Goal: Task Accomplishment & Management: Manage account settings

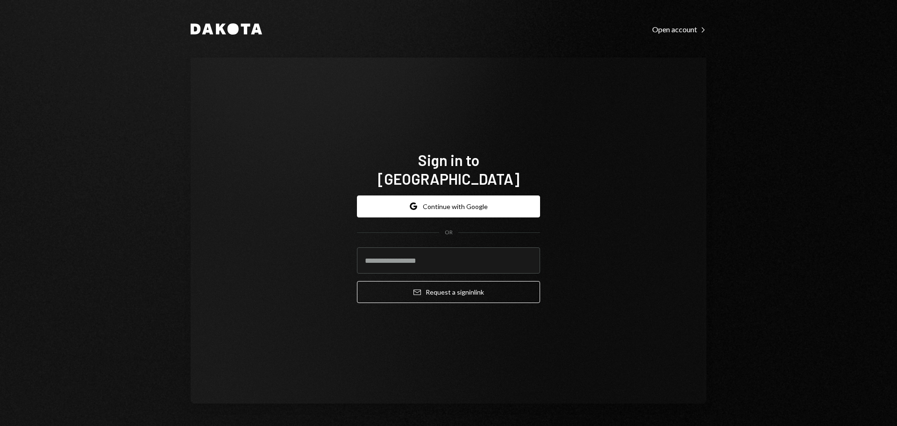
drag, startPoint x: 708, startPoint y: 248, endPoint x: 682, endPoint y: 247, distance: 26.2
click at [708, 248] on div "Dakota Open account Right Caret Sign in to Dakota Google Continue with Google O…" at bounding box center [448, 213] width 561 height 426
click at [474, 198] on button "Google Continue with Google" at bounding box center [448, 206] width 183 height 22
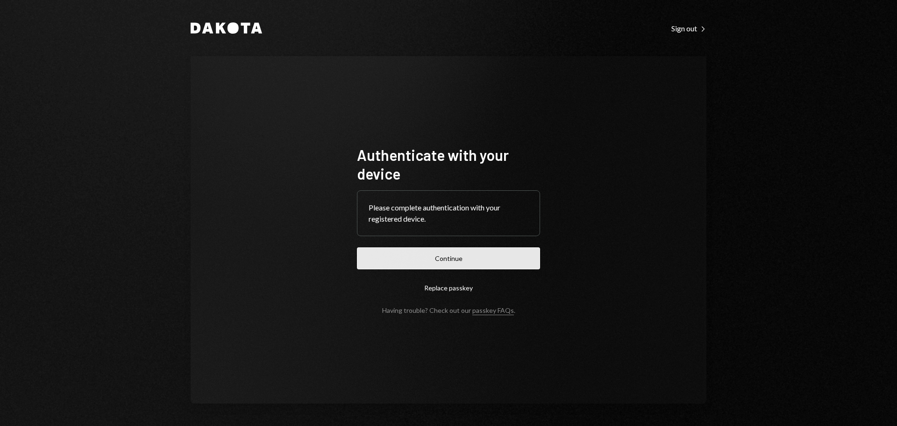
click at [511, 268] on button "Continue" at bounding box center [448, 258] width 183 height 22
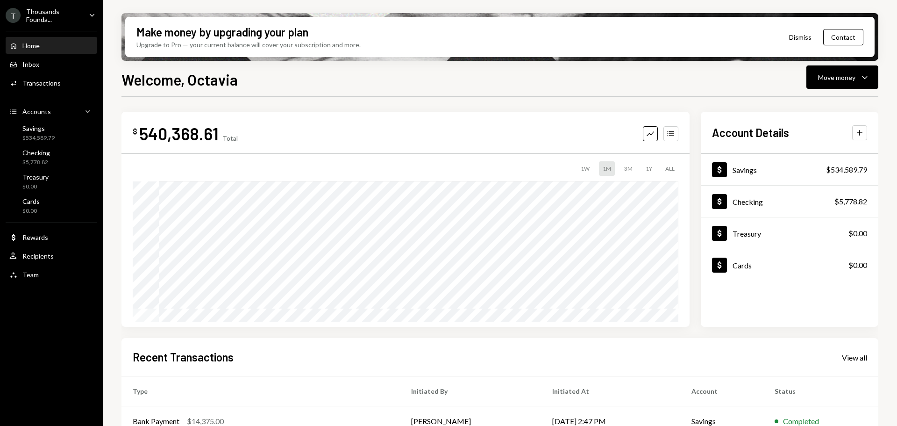
click at [69, 17] on div "Thousands Founda..." at bounding box center [53, 15] width 55 height 16
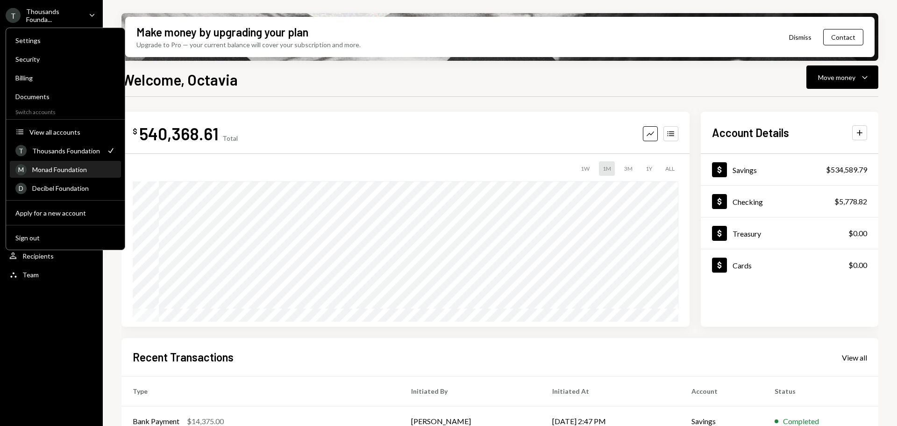
click at [63, 171] on div "Monad Foundation" at bounding box center [73, 169] width 83 height 8
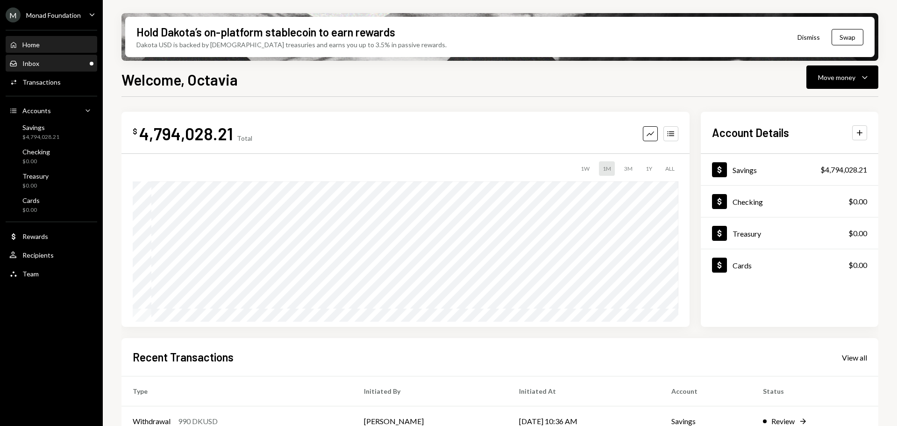
click at [62, 66] on div "Inbox Inbox" at bounding box center [51, 63] width 84 height 8
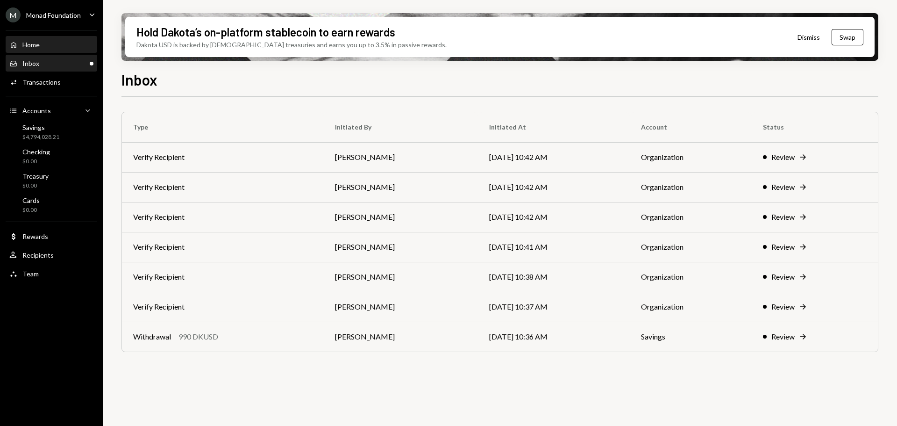
click at [52, 44] on div "Home Home" at bounding box center [51, 45] width 84 height 8
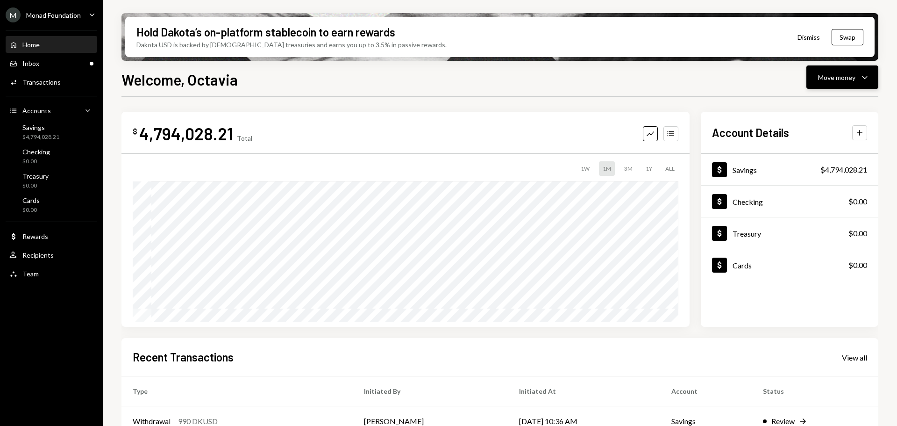
click at [852, 75] on div "Move money" at bounding box center [836, 77] width 37 height 10
click at [823, 104] on div "Send" at bounding box center [835, 105] width 68 height 10
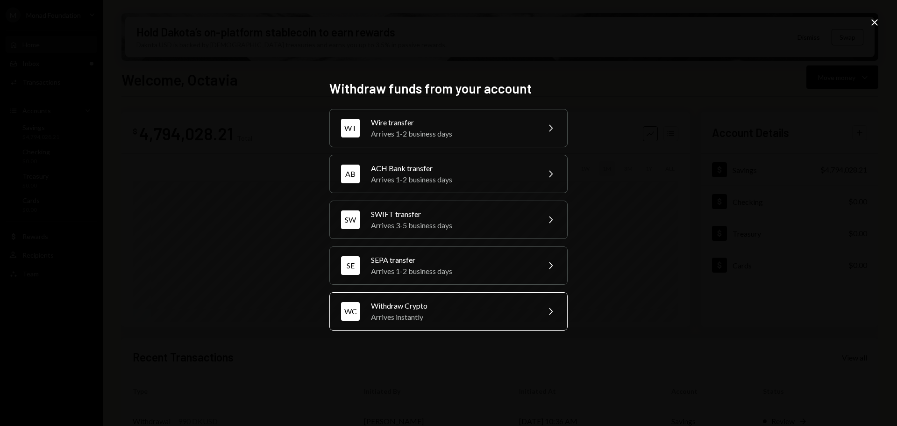
click at [448, 316] on div "Arrives instantly" at bounding box center [452, 316] width 163 height 11
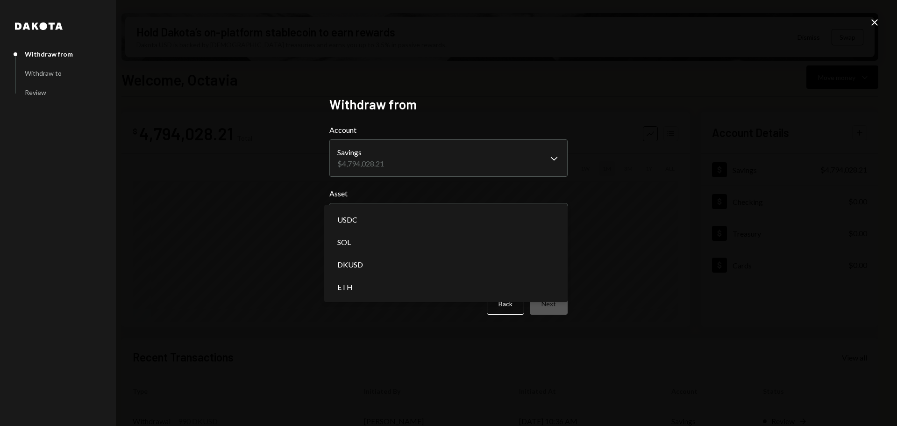
click at [418, 218] on body "M Monad Foundation Caret Down Home Home Inbox Inbox Activities Transactions Acc…" at bounding box center [448, 213] width 897 height 426
select select "****"
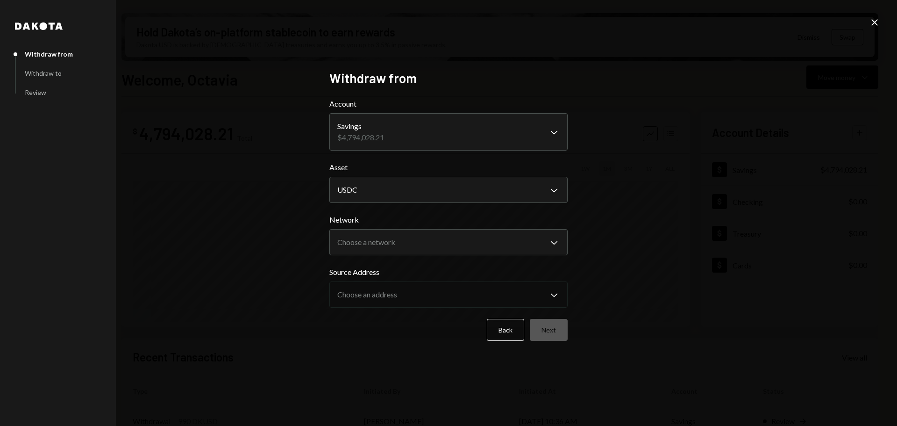
click at [877, 22] on icon "Close" at bounding box center [874, 22] width 11 height 11
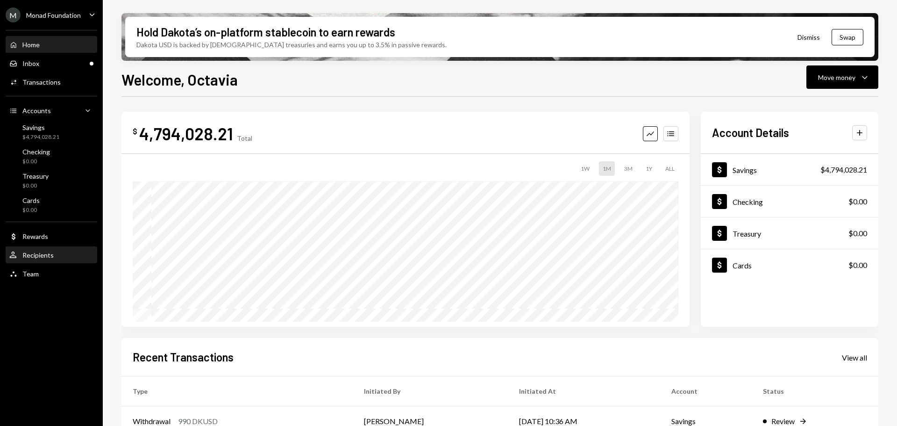
click at [35, 250] on div "User Recipients" at bounding box center [51, 255] width 84 height 16
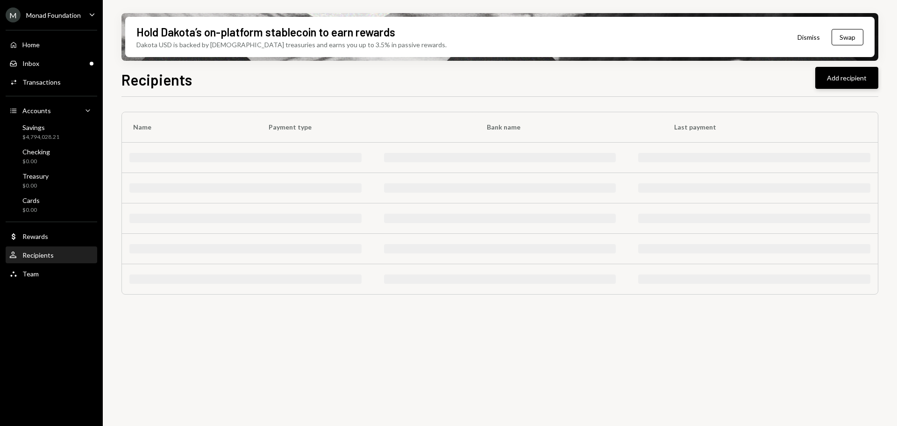
click at [852, 71] on button "Add recipient" at bounding box center [846, 78] width 63 height 22
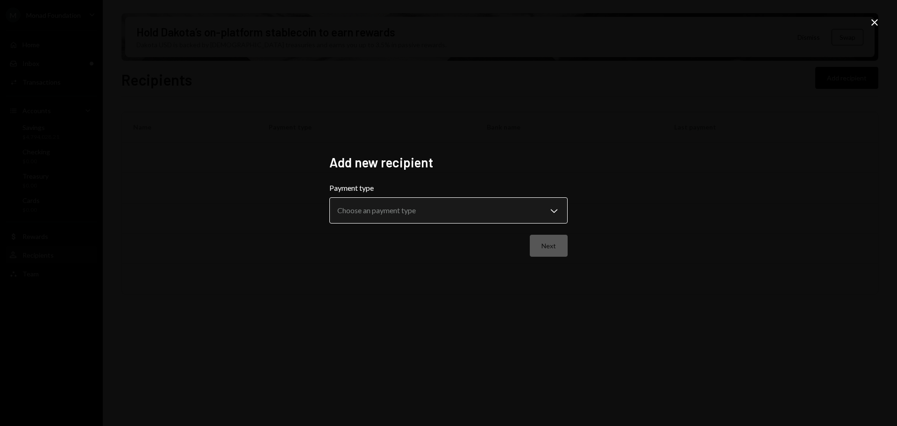
click at [522, 211] on body "**********" at bounding box center [448, 213] width 897 height 426
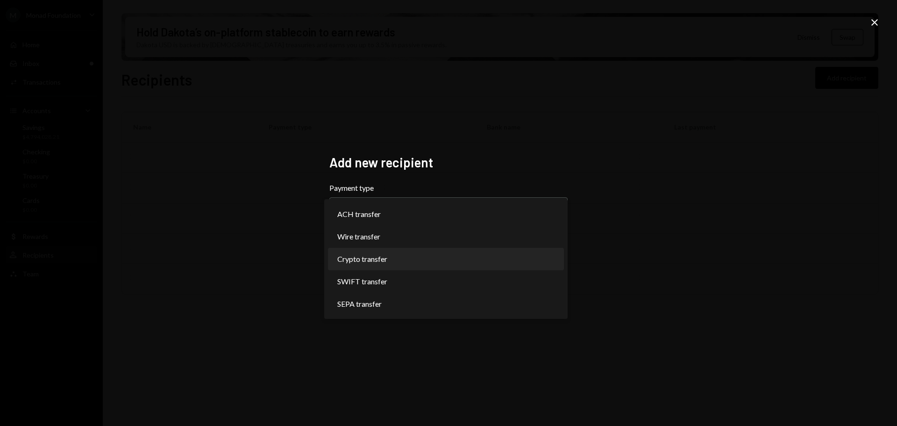
select select "******"
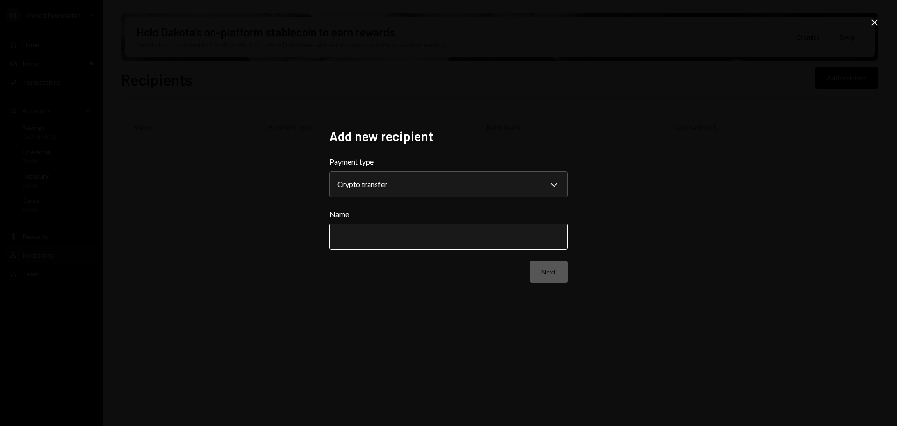
click at [424, 239] on input "Name" at bounding box center [448, 236] width 238 height 26
paste input "**********"
type input "**********"
click at [540, 269] on button "Next" at bounding box center [549, 272] width 38 height 22
click at [426, 174] on body "M Monad Foundation Caret Down Home Home Inbox Inbox Activities Transactions Acc…" at bounding box center [448, 213] width 897 height 426
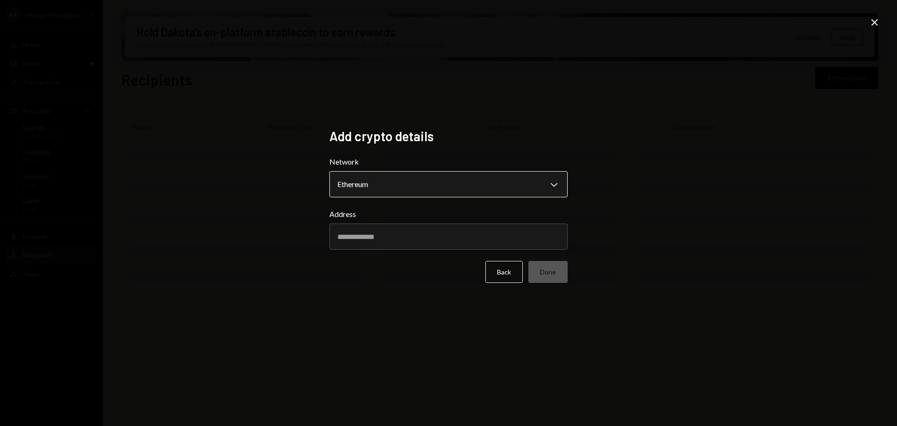
click at [469, 188] on body "M Monad Foundation Caret Down Home Home Inbox Inbox Activities Transactions Acc…" at bounding box center [448, 213] width 897 height 426
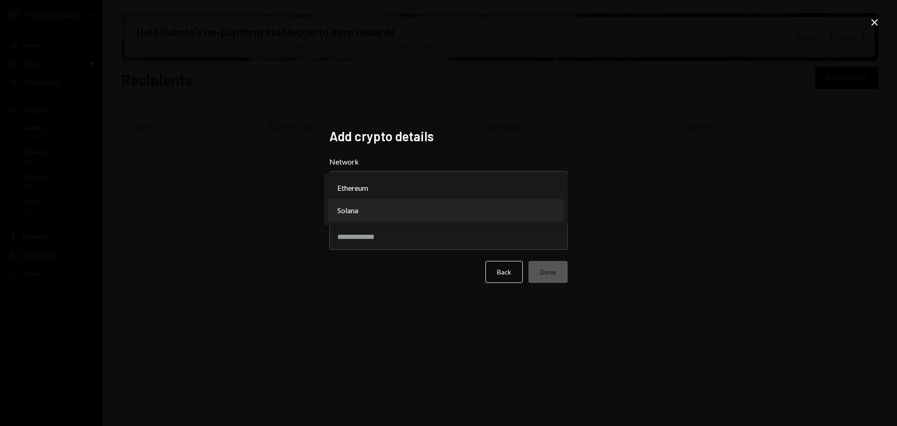
select select "**********"
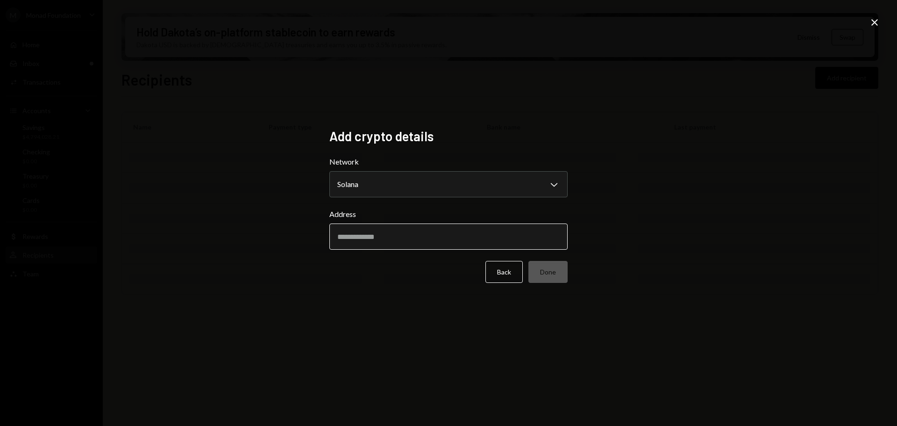
click at [364, 229] on input "Address" at bounding box center [448, 236] width 238 height 26
paste input "**********"
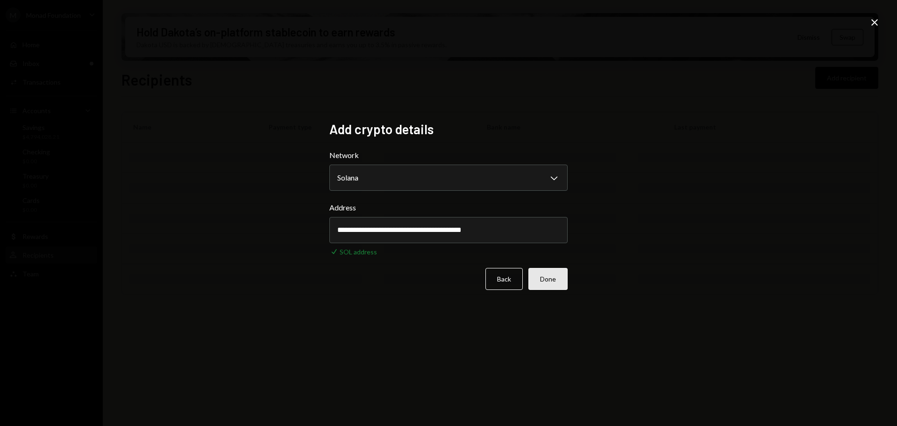
type input "**********"
click at [552, 276] on button "Done" at bounding box center [547, 279] width 39 height 22
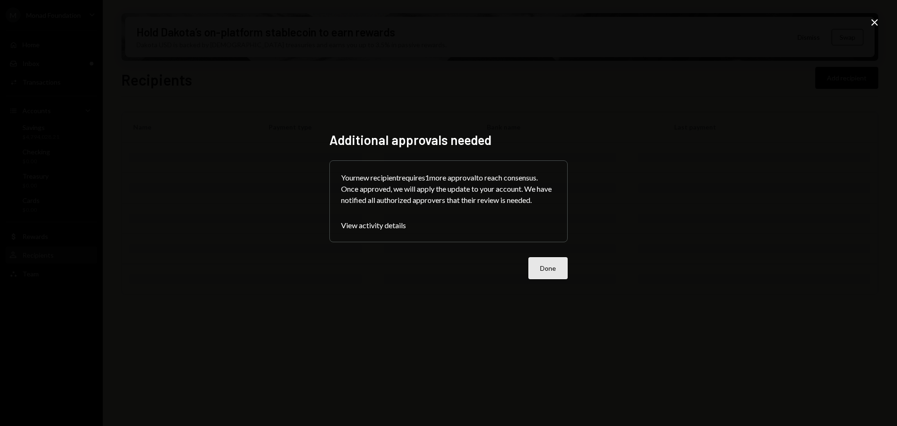
click at [556, 273] on button "Done" at bounding box center [547, 268] width 39 height 22
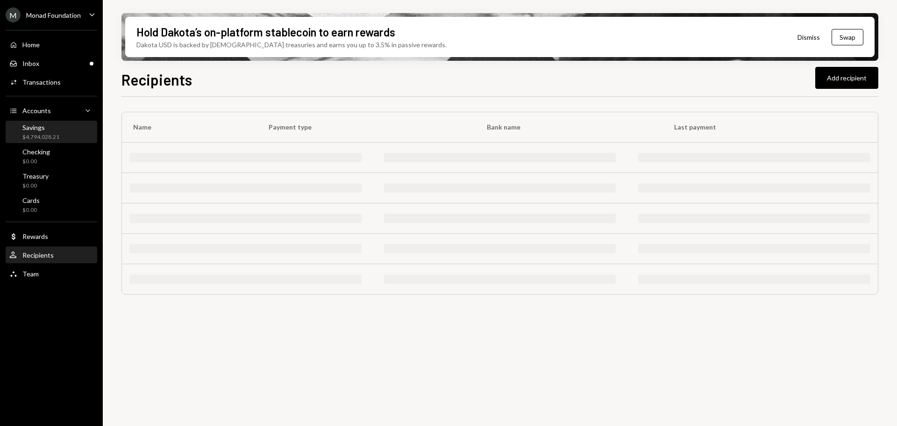
click at [49, 130] on div "Savings" at bounding box center [40, 127] width 37 height 8
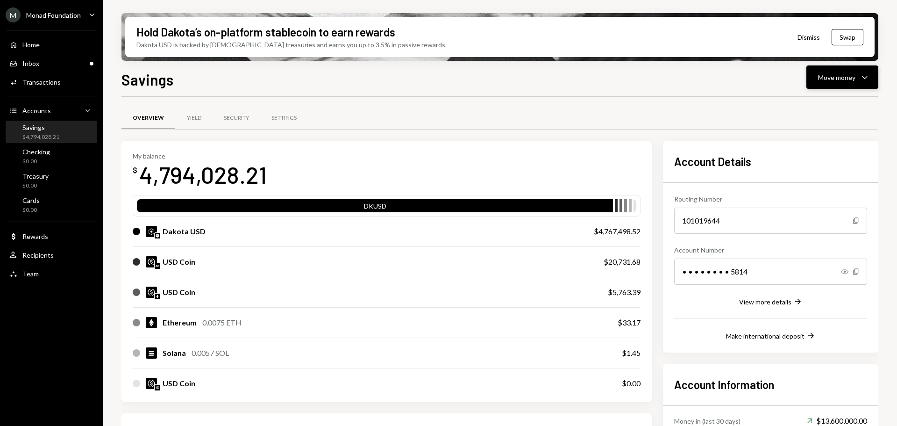
click at [854, 71] on div "Move money Caret Down" at bounding box center [842, 76] width 49 height 11
click at [808, 107] on div "Send" at bounding box center [835, 105] width 68 height 10
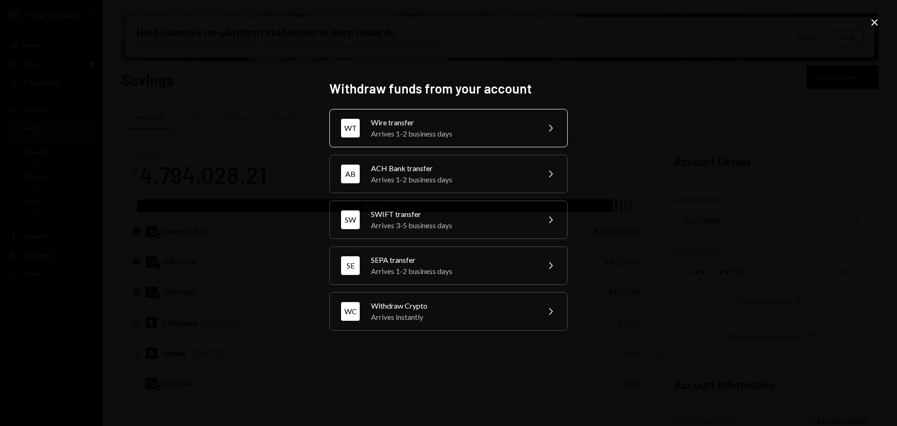
click at [426, 127] on div "Wire transfer" at bounding box center [452, 122] width 163 height 11
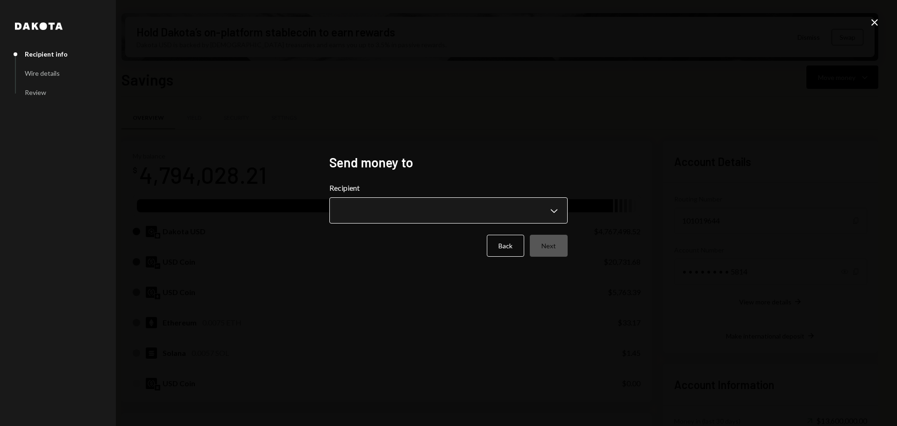
click at [413, 208] on body "M Monad Foundation Caret Down Home Home Inbox Inbox Activities Transactions Acc…" at bounding box center [448, 213] width 897 height 426
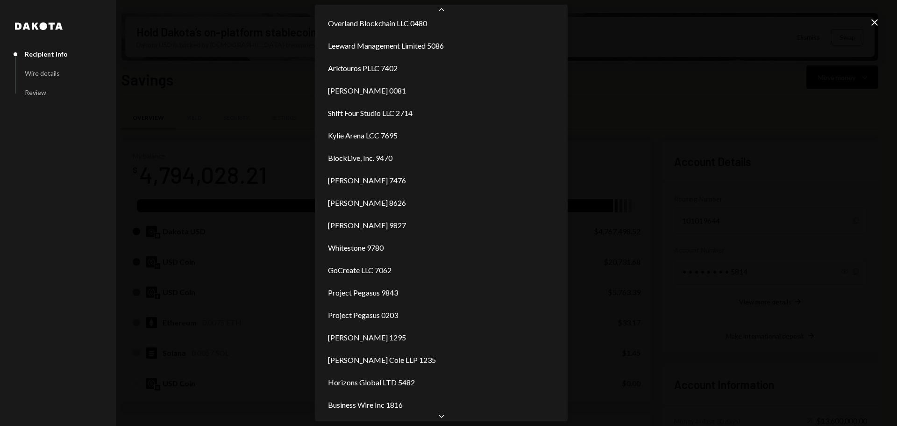
scroll to position [96, 0]
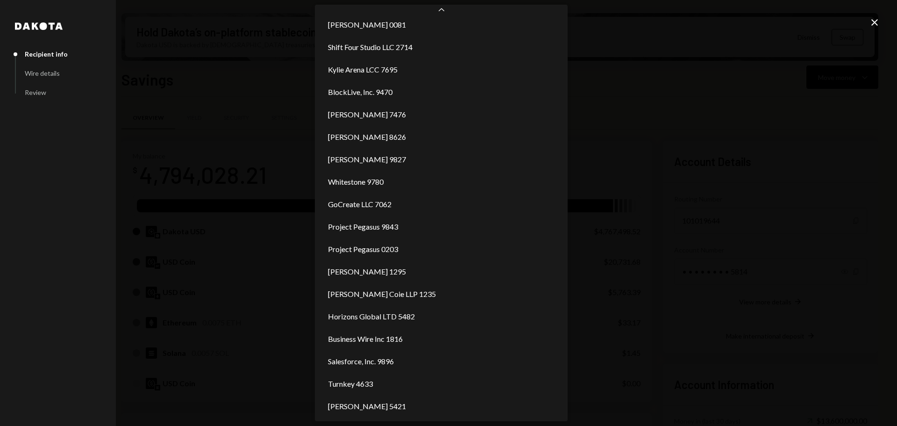
click at [600, 261] on div "**********" at bounding box center [448, 213] width 897 height 426
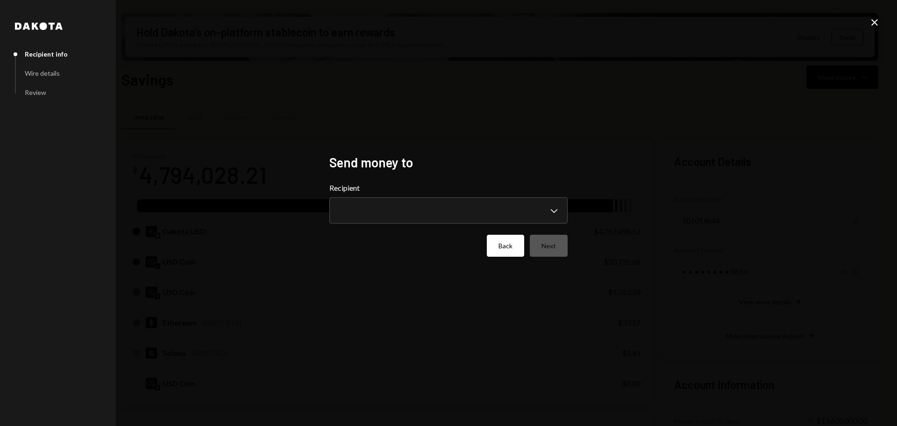
click at [502, 248] on button "Back" at bounding box center [505, 246] width 37 height 22
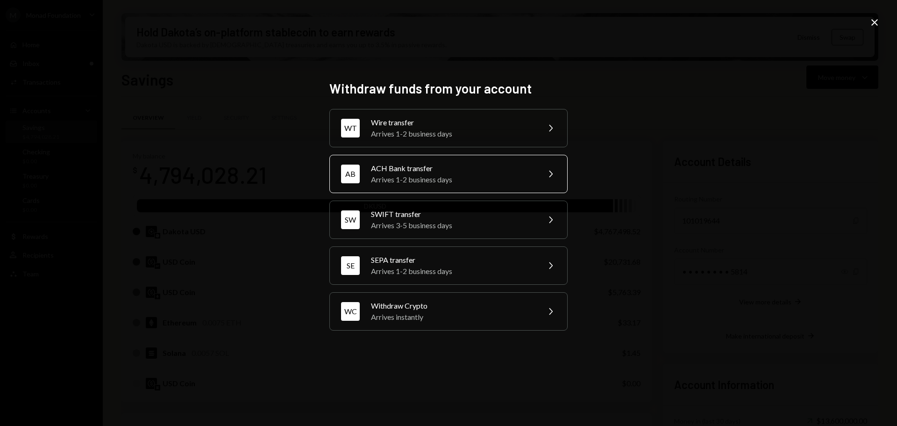
click at [420, 180] on div "Arrives 1-2 business days" at bounding box center [452, 179] width 163 height 11
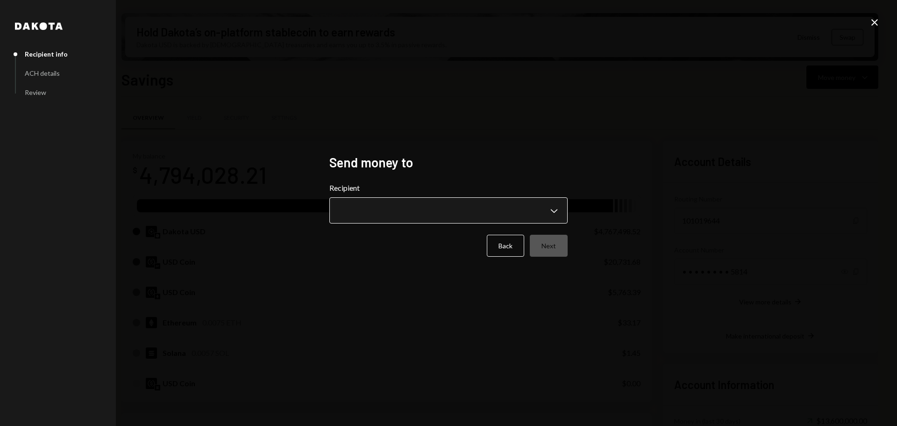
click at [370, 209] on body "M Monad Foundation Caret Down Home Home Inbox Inbox Activities Transactions Acc…" at bounding box center [448, 213] width 897 height 426
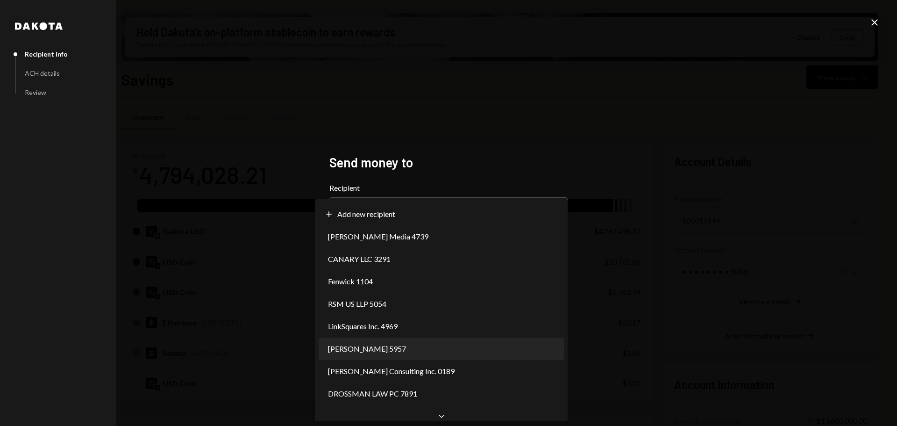
select select "**********"
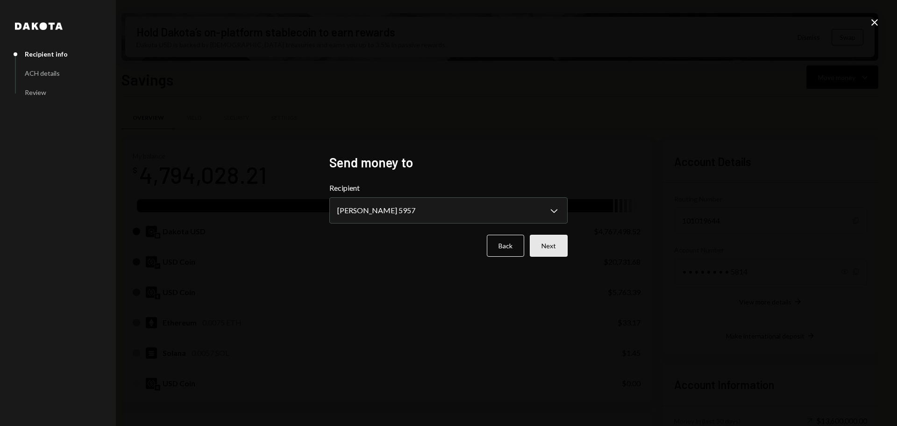
click at [553, 247] on button "Next" at bounding box center [549, 246] width 38 height 22
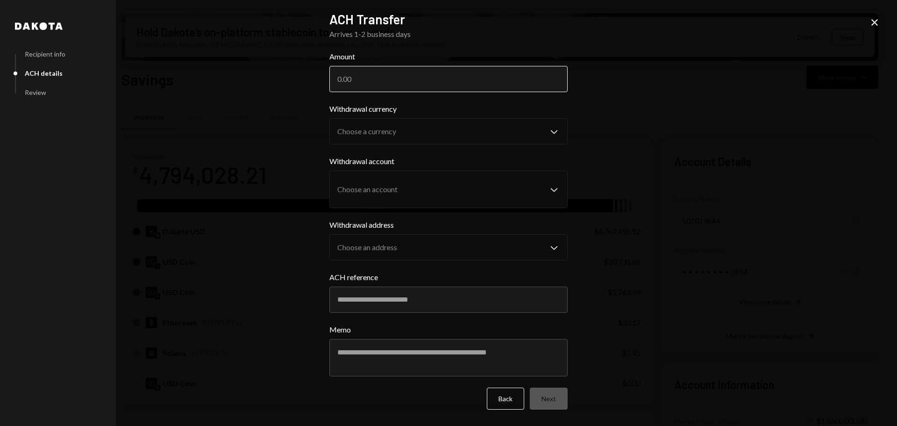
click at [392, 80] on input "Amount" at bounding box center [448, 79] width 238 height 26
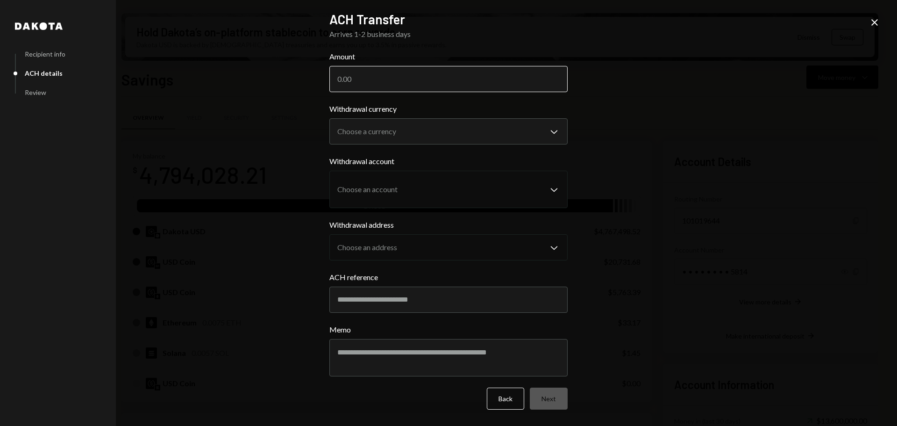
paste input "1500.00"
type input "1500.00"
click at [448, 136] on body "M Monad Foundation Caret Down Home Home Inbox Inbox Activities Transactions Acc…" at bounding box center [448, 213] width 897 height 426
select select "*****"
drag, startPoint x: 431, startPoint y: 151, endPoint x: 436, endPoint y: 148, distance: 5.4
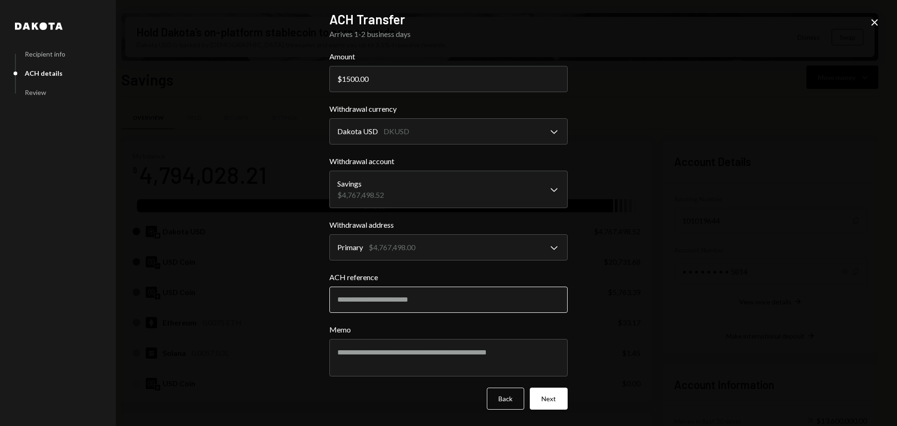
click at [398, 299] on input "ACH reference" at bounding box center [448, 299] width 238 height 26
paste input "**********"
type input "**********"
drag, startPoint x: 438, startPoint y: 362, endPoint x: 433, endPoint y: 365, distance: 6.1
click at [438, 363] on textarea "Memo" at bounding box center [448, 357] width 238 height 37
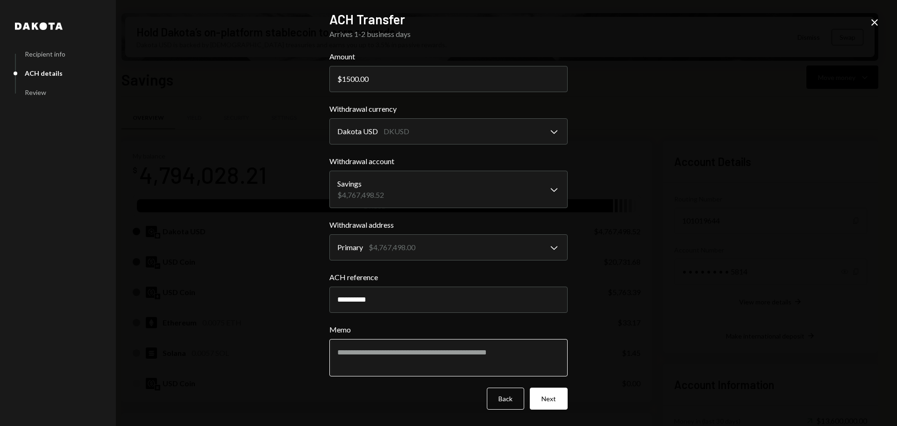
paste textarea "**********"
type textarea "**********"
click at [554, 399] on button "Next" at bounding box center [549, 398] width 38 height 22
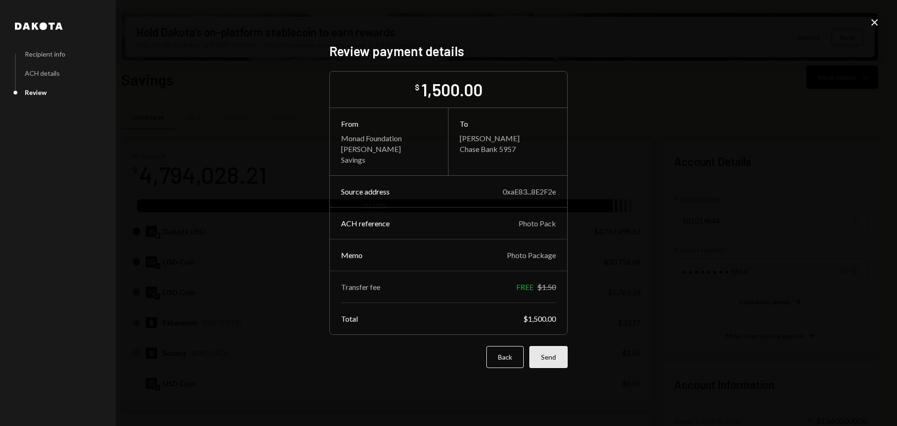
click at [550, 357] on button "Send" at bounding box center [548, 357] width 38 height 22
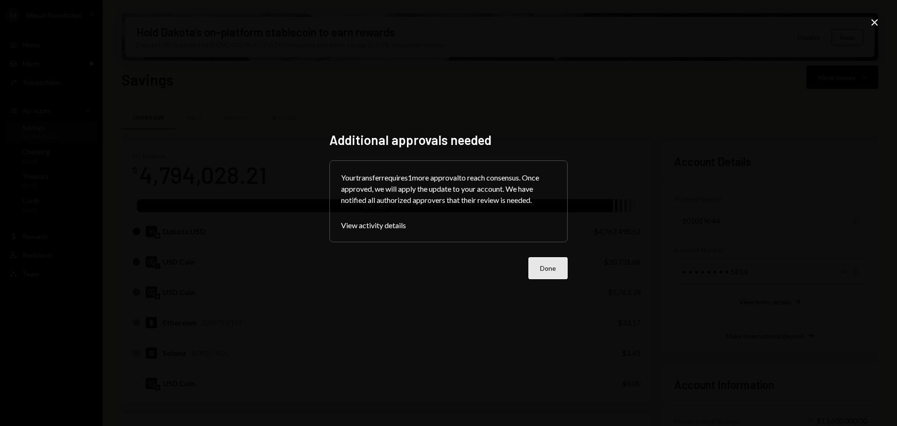
click at [557, 266] on button "Done" at bounding box center [547, 268] width 39 height 22
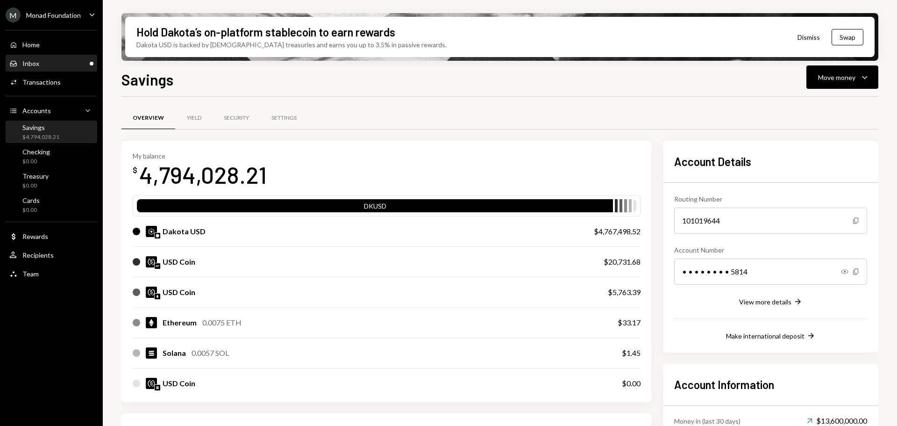
click at [49, 64] on div "Inbox Inbox" at bounding box center [51, 63] width 84 height 8
click at [42, 63] on div "Inbox Inbox" at bounding box center [51, 63] width 84 height 8
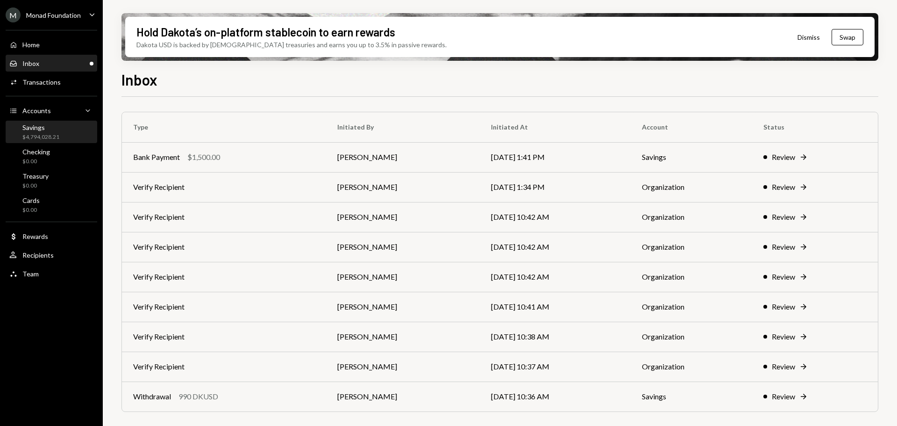
click at [41, 136] on div "$4,794,028.21" at bounding box center [40, 137] width 37 height 8
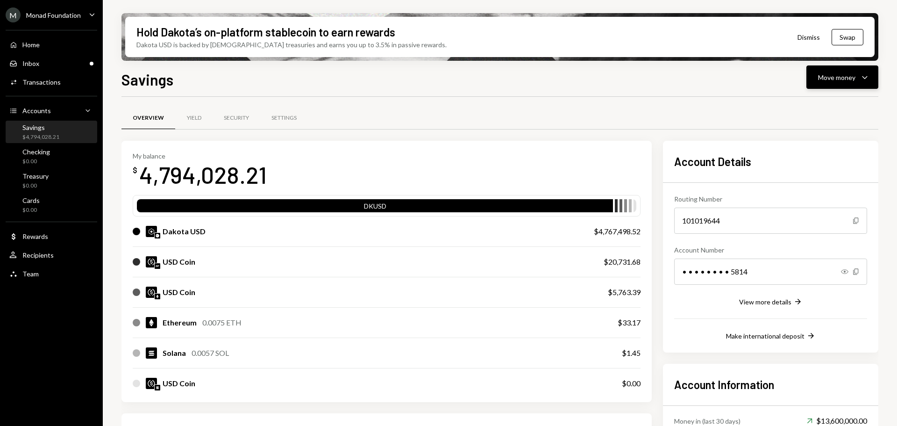
click at [865, 77] on icon "Caret Down" at bounding box center [864, 76] width 11 height 11
click at [823, 98] on div "Withdraw Send" at bounding box center [827, 105] width 93 height 21
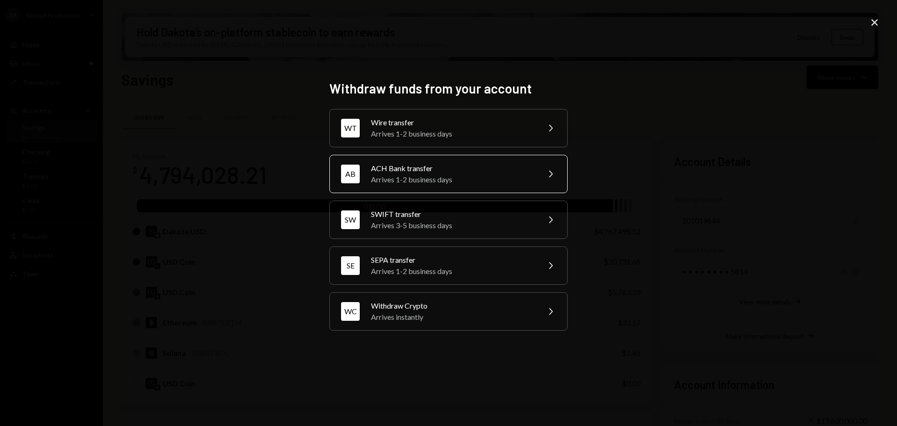
click at [425, 181] on div "Arrives 1-2 business days" at bounding box center [452, 179] width 163 height 11
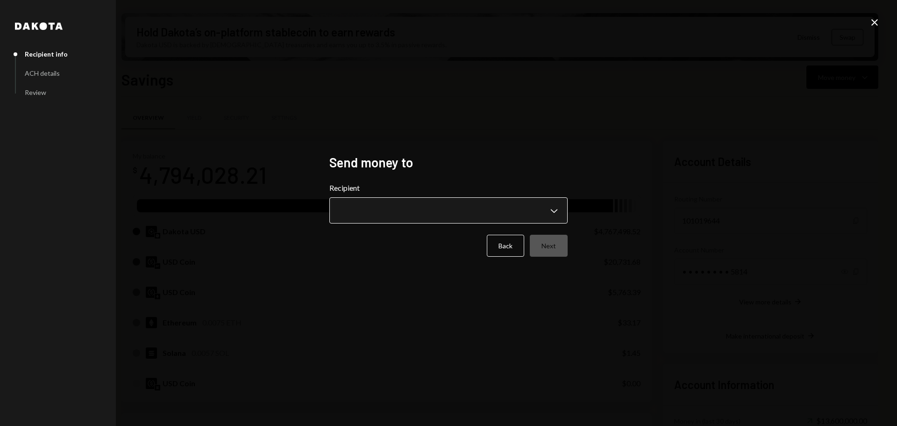
click at [415, 215] on body "M Monad Foundation Caret Down Home Home Inbox Inbox Activities Transactions Acc…" at bounding box center [448, 213] width 897 height 426
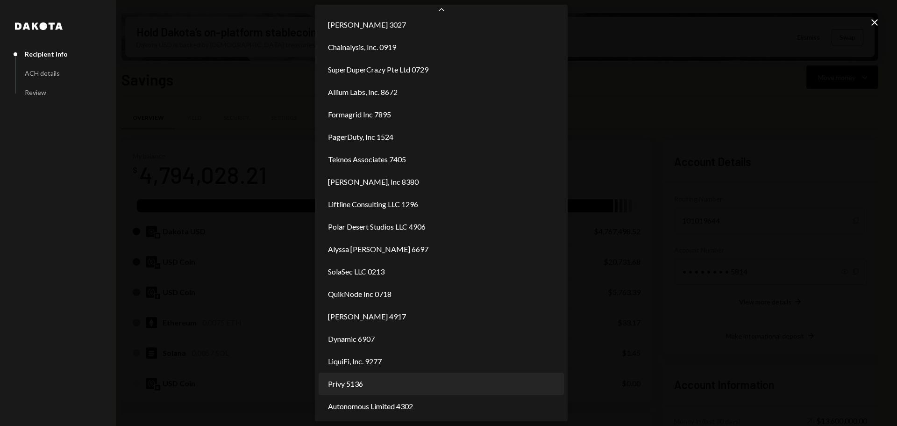
scroll to position [477, 0]
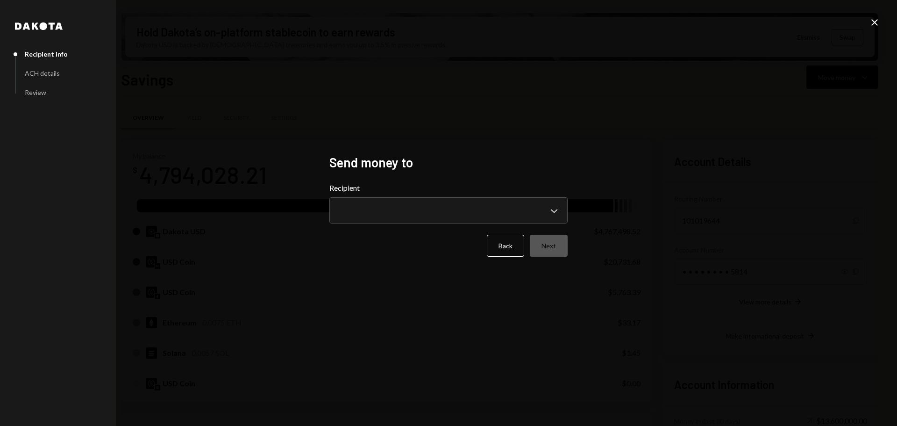
click at [583, 223] on div "**********" at bounding box center [448, 213] width 897 height 426
click at [509, 244] on button "Back" at bounding box center [505, 246] width 37 height 22
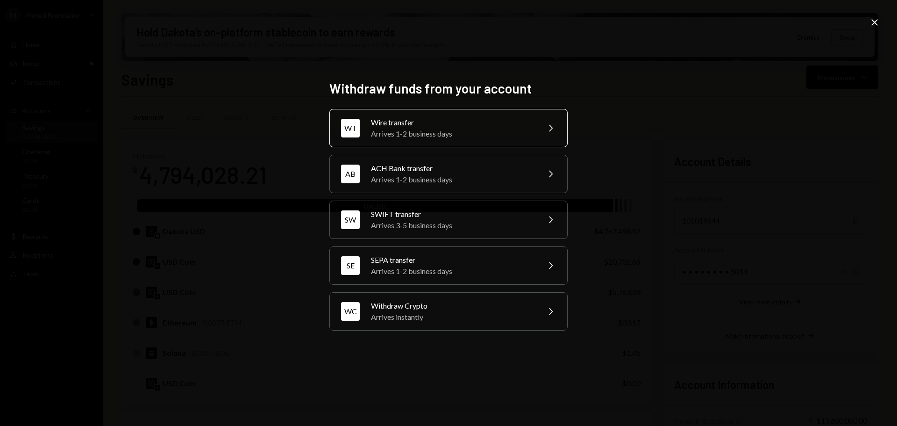
click at [418, 125] on div "Wire transfer" at bounding box center [452, 122] width 163 height 11
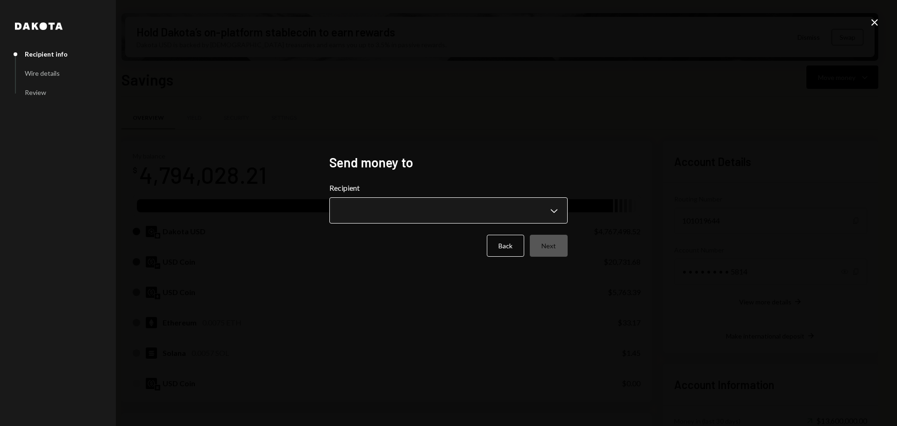
click at [431, 202] on body "M Monad Foundation Caret Down Home Home Inbox Inbox Activities Transactions Acc…" at bounding box center [448, 213] width 897 height 426
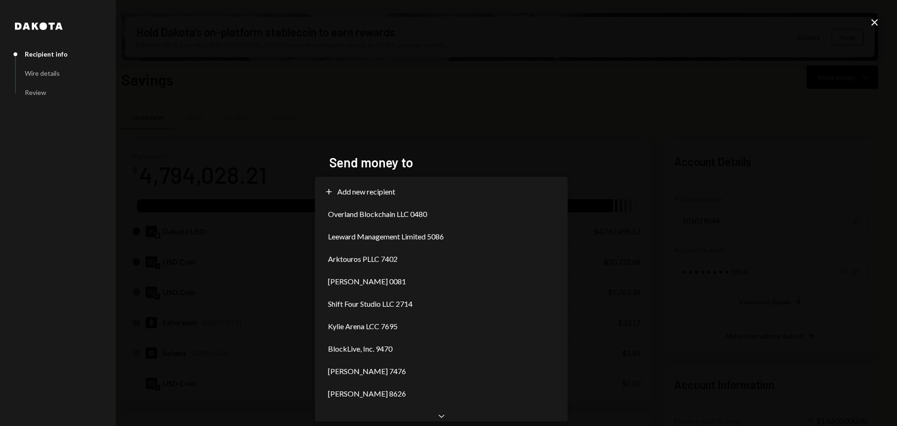
scroll to position [0, 0]
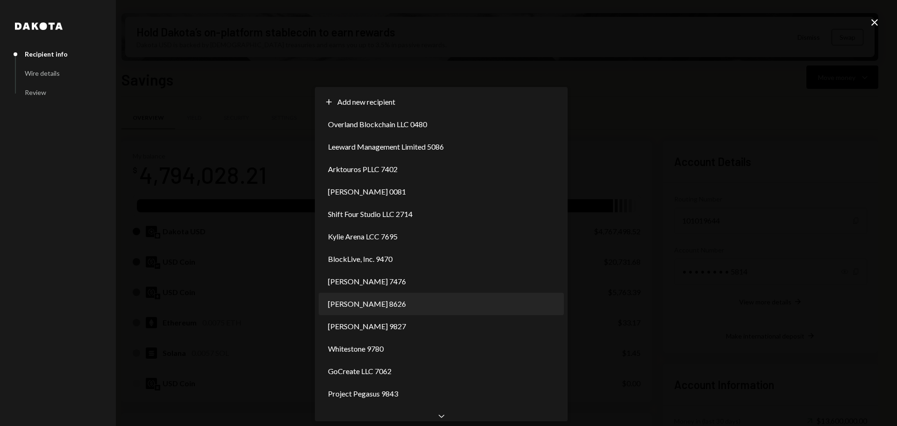
select select "**********"
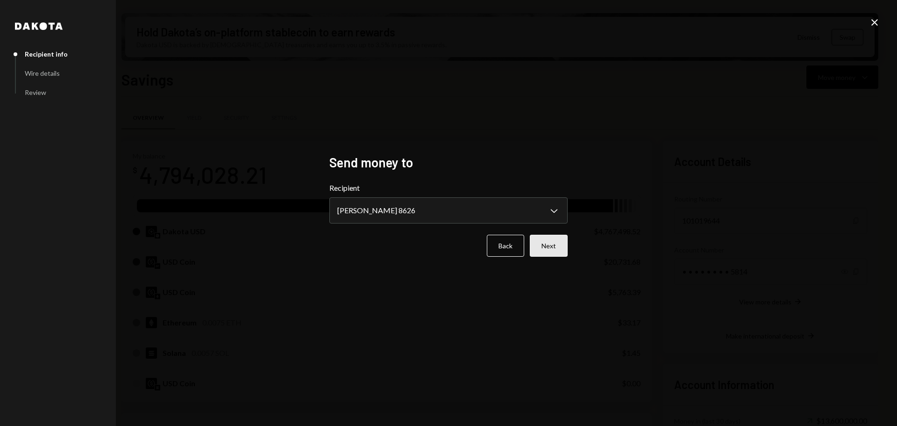
click at [546, 242] on button "Next" at bounding box center [549, 246] width 38 height 22
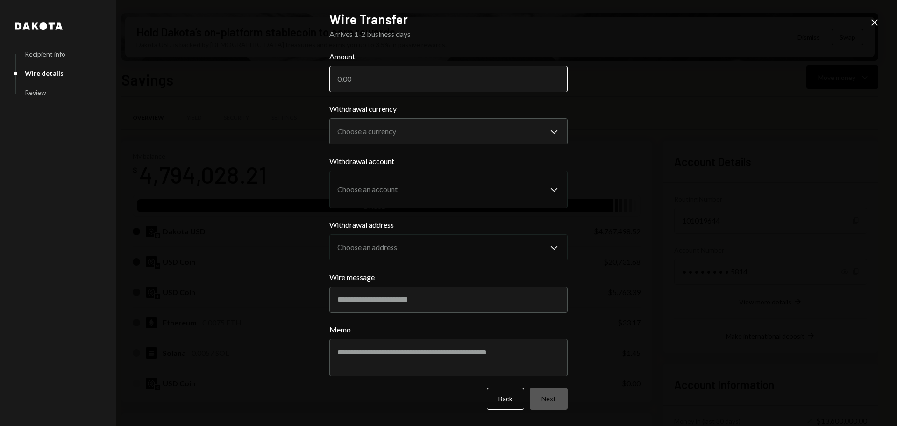
click at [370, 77] on input "Amount" at bounding box center [448, 79] width 238 height 26
paste input "7475.00"
type input "7475.00"
click at [360, 124] on body "M Monad Foundation Caret Down Home Home Inbox Inbox Activities Transactions Acc…" at bounding box center [448, 213] width 897 height 426
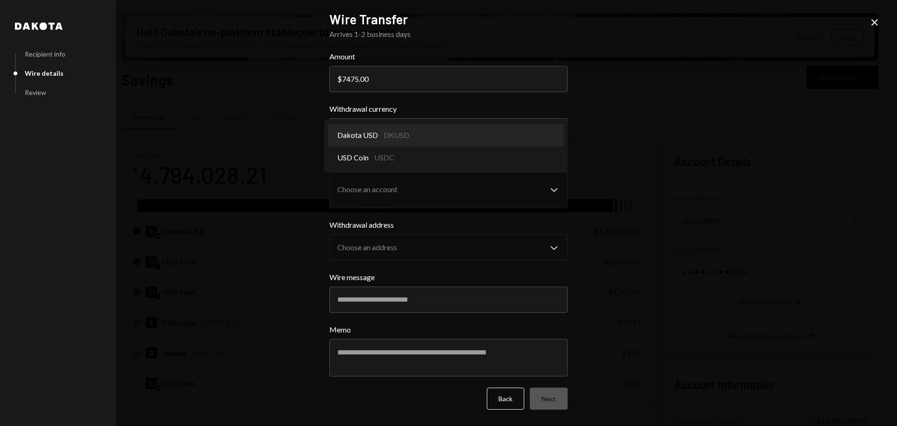
select select "*****"
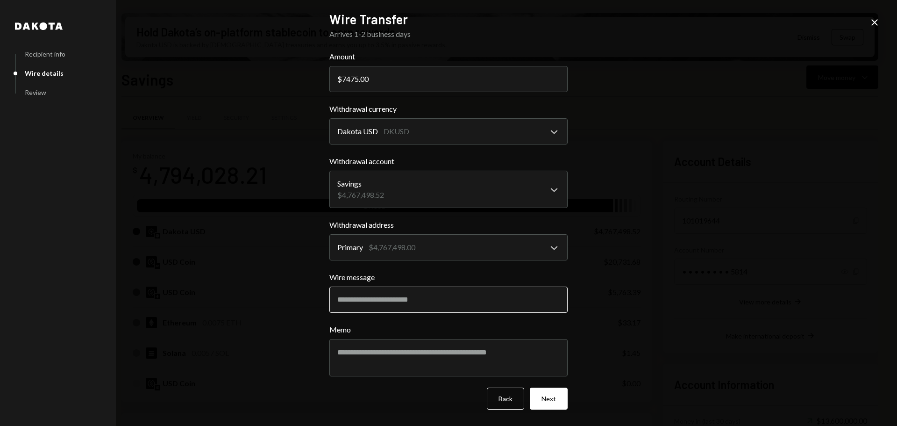
click at [379, 295] on input "Wire message" at bounding box center [448, 299] width 238 height 26
drag, startPoint x: 398, startPoint y: 299, endPoint x: 319, endPoint y: 295, distance: 79.5
click at [319, 295] on div "**********" at bounding box center [448, 213] width 261 height 426
type input "**********"
click at [458, 356] on textarea "Memo" at bounding box center [448, 357] width 238 height 37
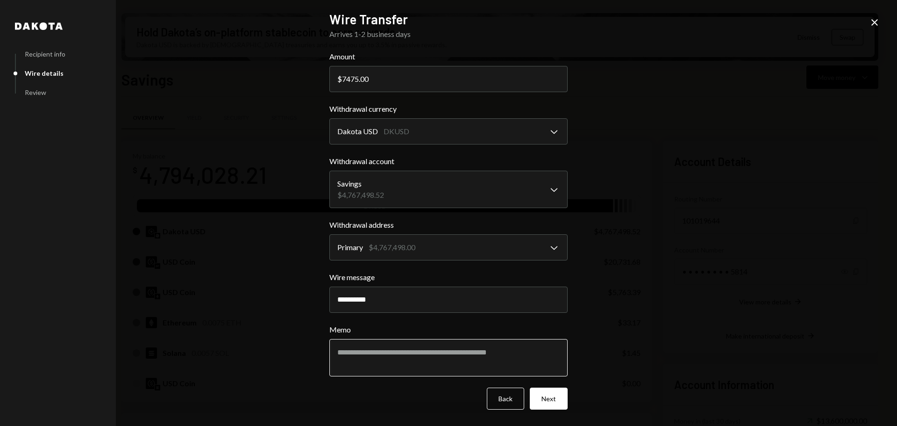
paste textarea "**********"
type textarea "**********"
click at [563, 395] on button "Next" at bounding box center [549, 398] width 38 height 22
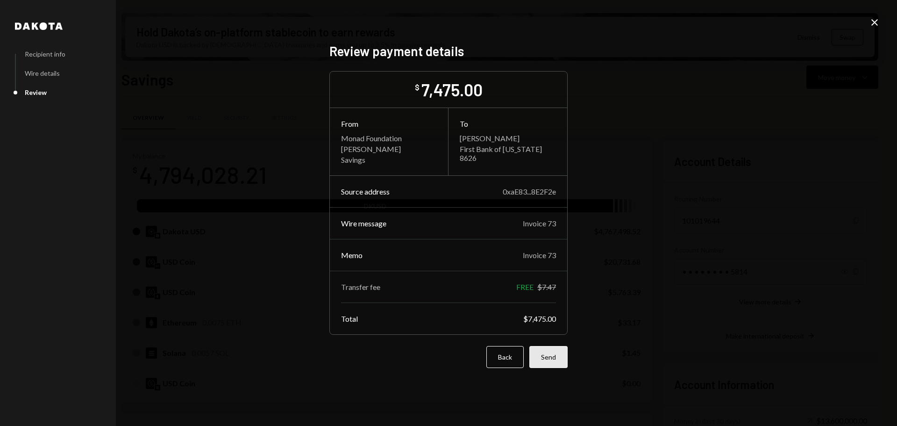
click at [546, 359] on button "Send" at bounding box center [548, 357] width 38 height 22
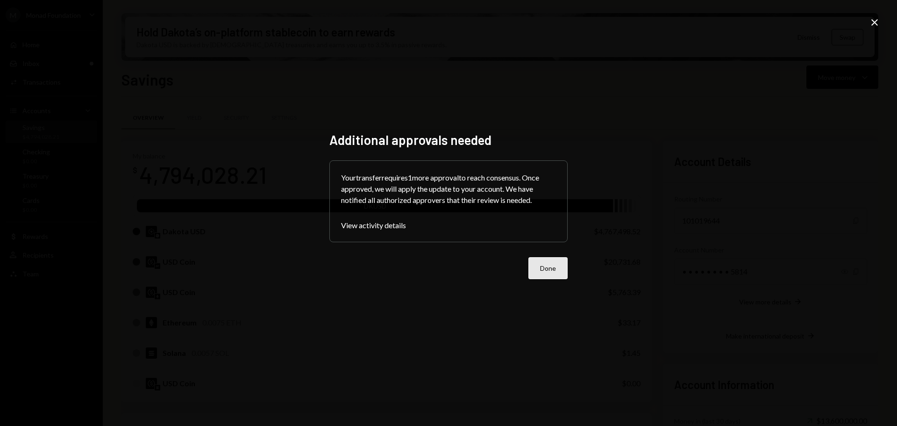
click at [541, 263] on button "Done" at bounding box center [547, 268] width 39 height 22
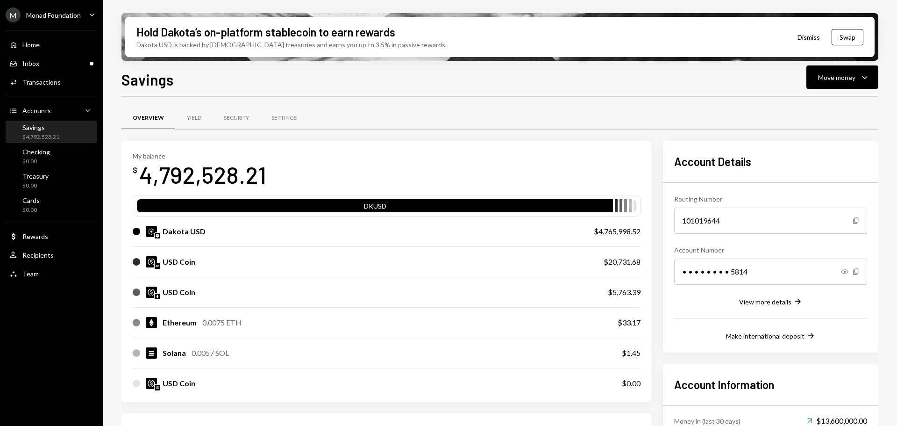
click at [92, 14] on icon "Caret Down" at bounding box center [92, 14] width 10 height 10
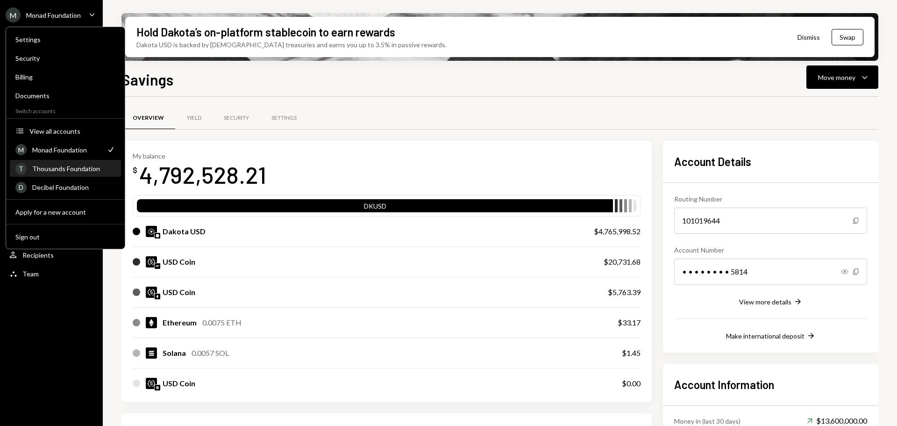
click at [77, 171] on div "Thousands Foundation" at bounding box center [73, 168] width 83 height 8
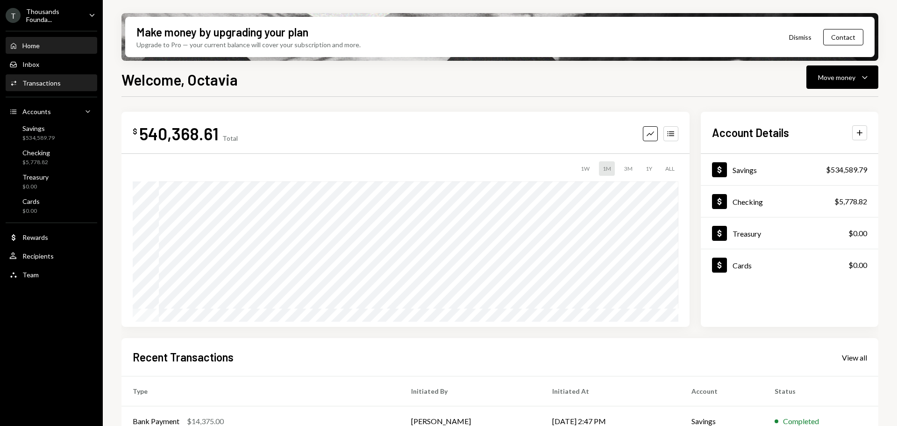
click at [36, 86] on div "Transactions" at bounding box center [41, 83] width 38 height 8
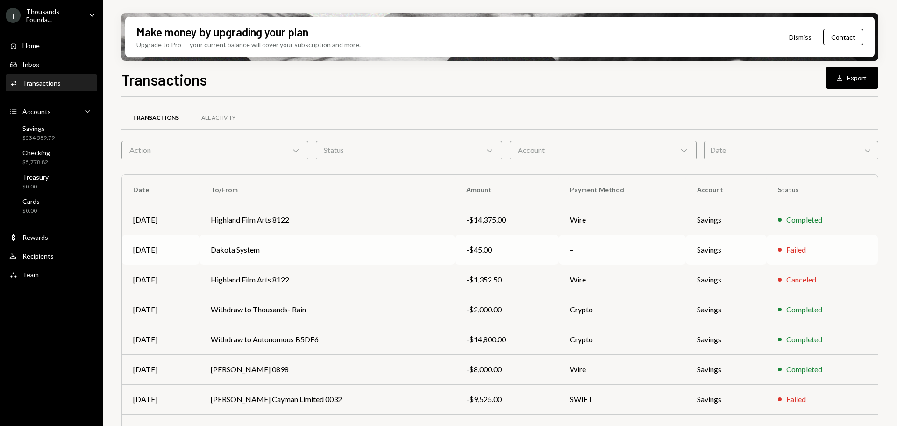
scroll to position [47, 0]
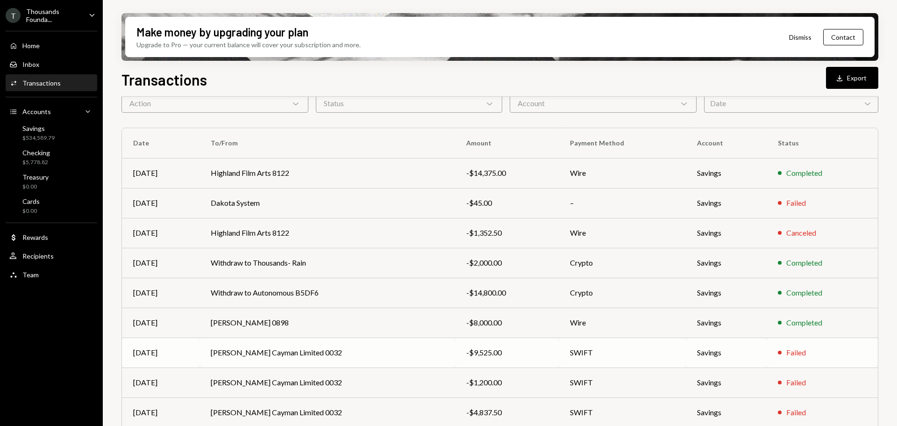
scroll to position [107, 0]
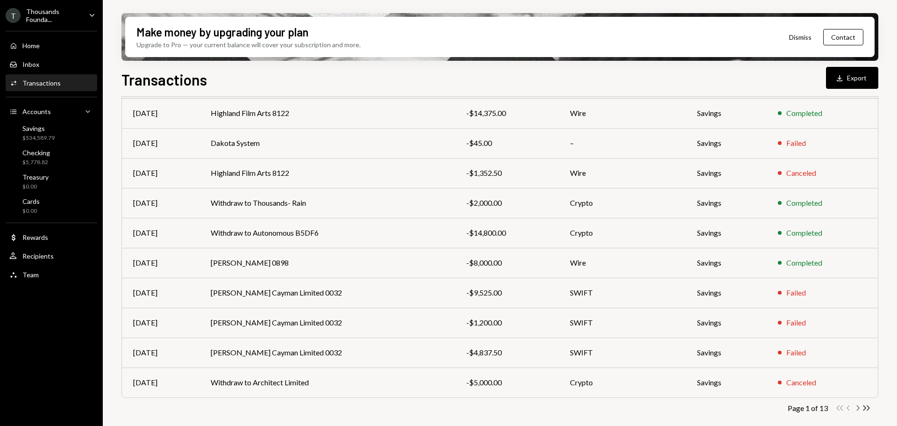
click at [858, 408] on icon "button" at bounding box center [858, 407] width 3 height 5
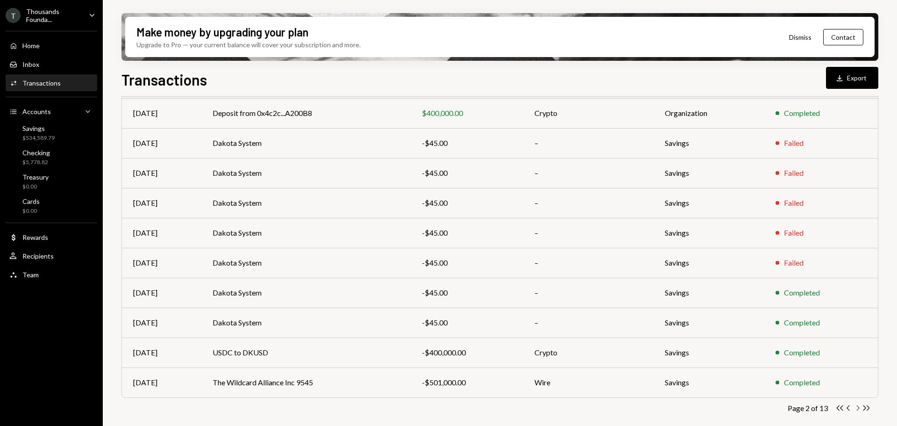
click at [860, 408] on icon "Chevron Right" at bounding box center [857, 407] width 9 height 9
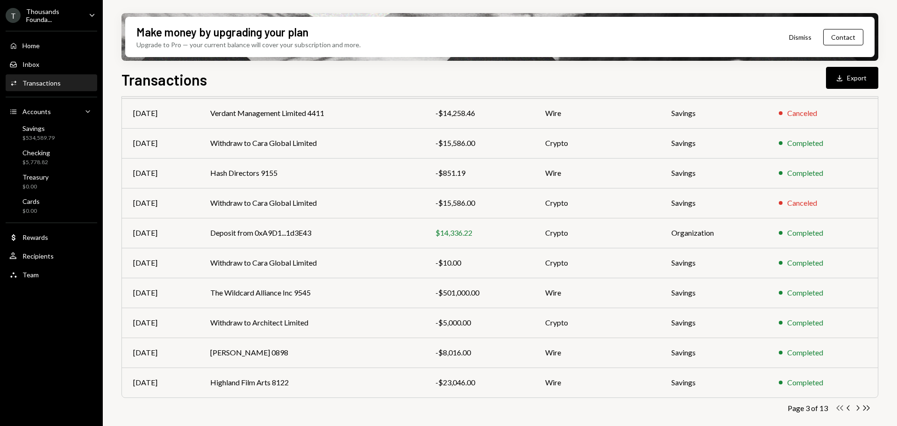
click at [840, 406] on icon "Double Arrow Left" at bounding box center [839, 407] width 9 height 9
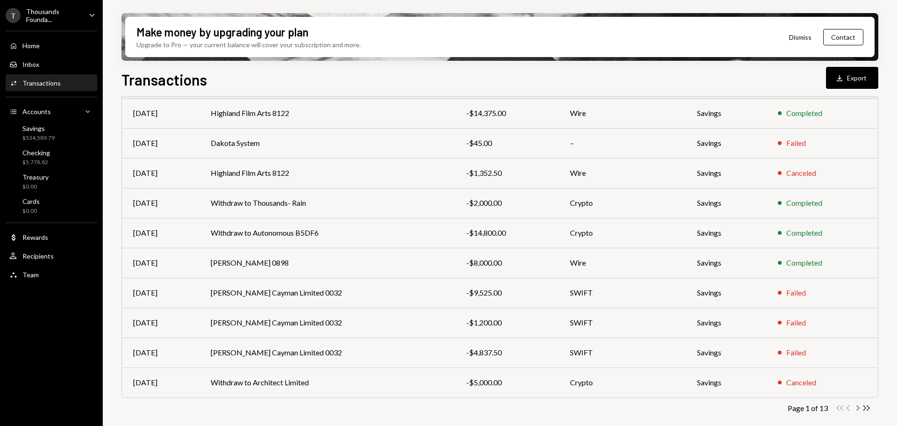
click at [860, 408] on icon "Chevron Right" at bounding box center [857, 407] width 9 height 9
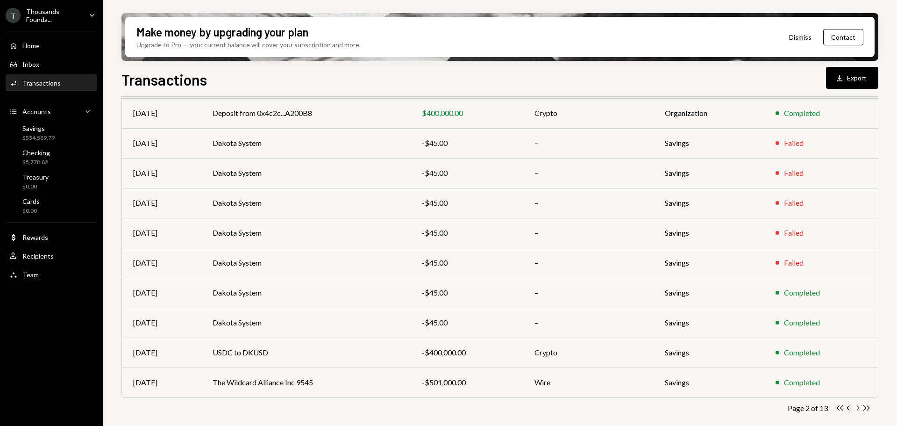
click at [859, 406] on icon "Chevron Right" at bounding box center [857, 407] width 9 height 9
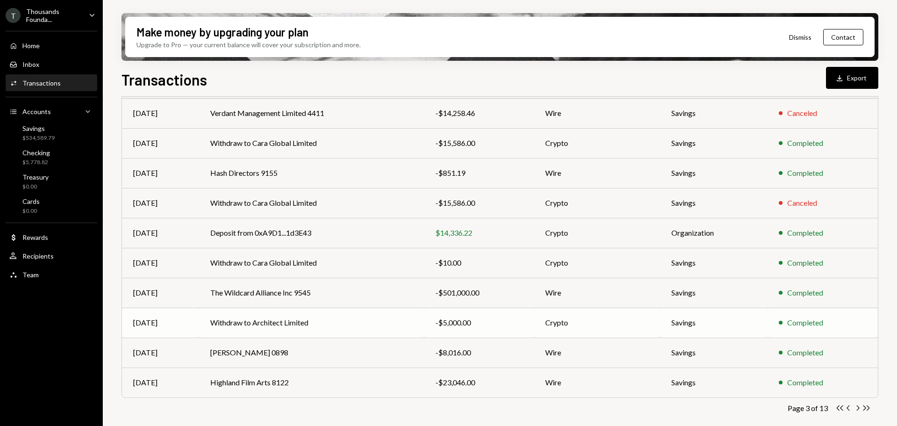
click at [316, 319] on td "Withdraw to Architect Limited" at bounding box center [311, 322] width 225 height 30
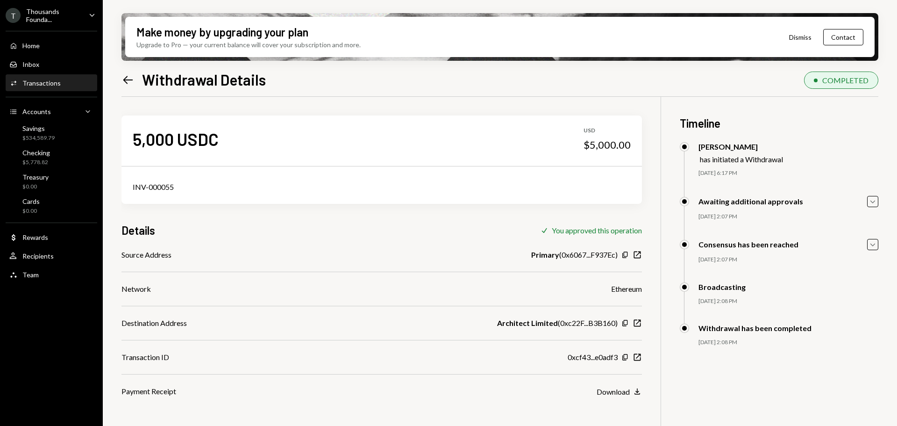
scroll to position [75, 0]
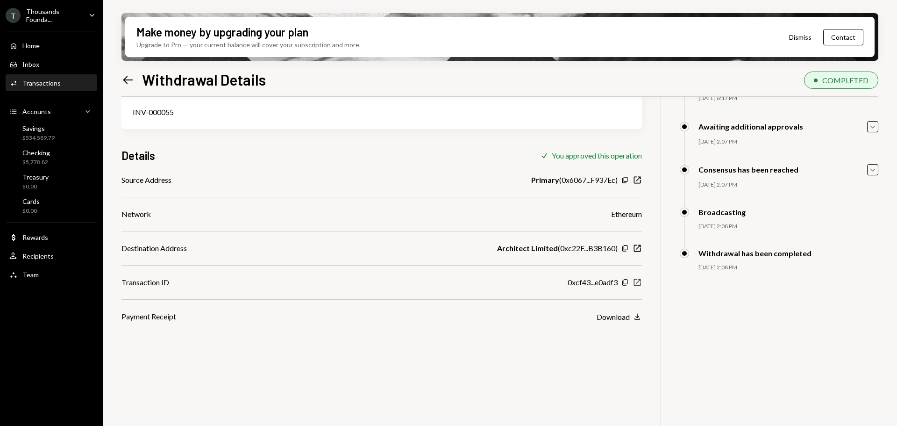
click at [638, 280] on icon "New Window" at bounding box center [637, 282] width 9 height 9
click at [640, 282] on icon "New Window" at bounding box center [637, 282] width 9 height 9
click at [41, 82] on div "Transactions" at bounding box center [41, 83] width 38 height 8
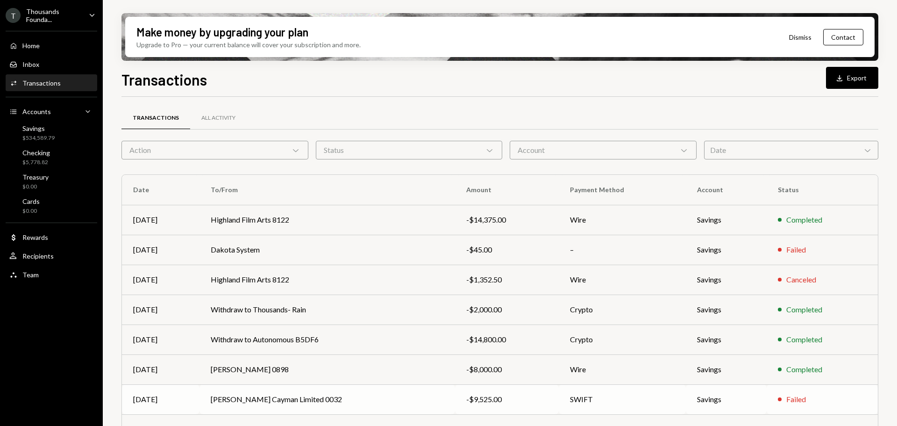
scroll to position [107, 0]
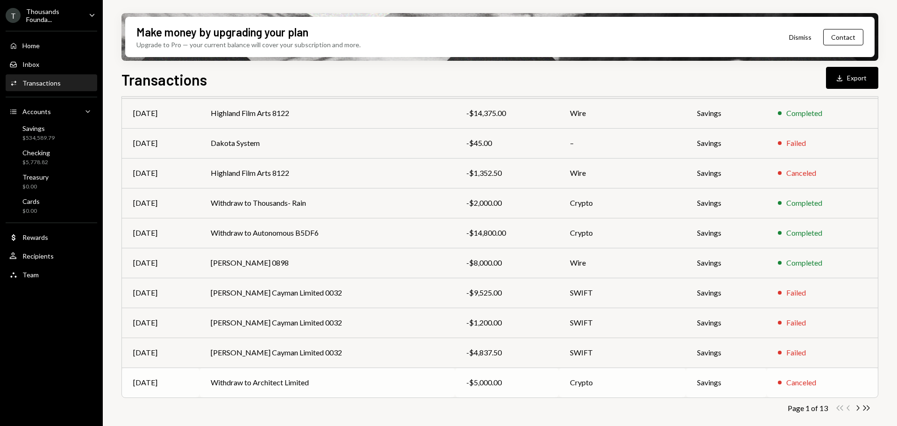
click at [466, 383] on div "-$5,000.00" at bounding box center [506, 382] width 81 height 11
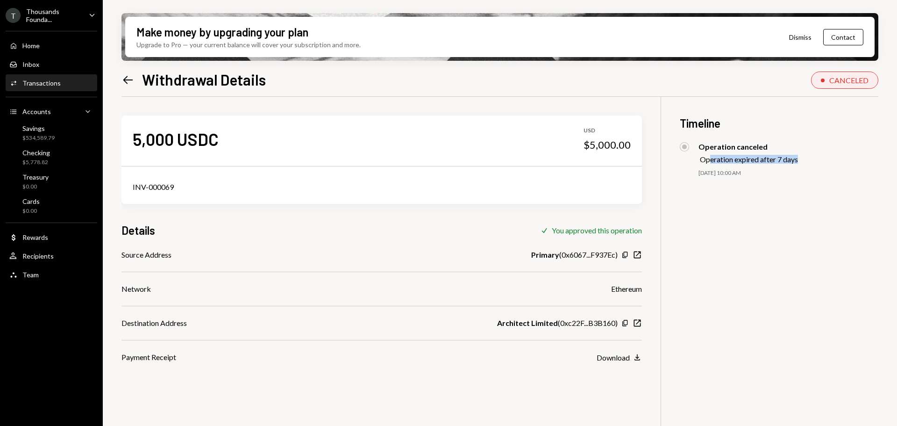
drag, startPoint x: 711, startPoint y: 160, endPoint x: 805, endPoint y: 157, distance: 94.0
click at [805, 157] on div "Operation canceled Operation expired after 7 days" at bounding box center [779, 152] width 199 height 21
click at [783, 165] on div "Operation canceled Operation expired after 7 days 09/03/25 10:00 AM Octavia Ten…" at bounding box center [779, 169] width 199 height 54
click at [38, 129] on div "Savings" at bounding box center [38, 128] width 32 height 8
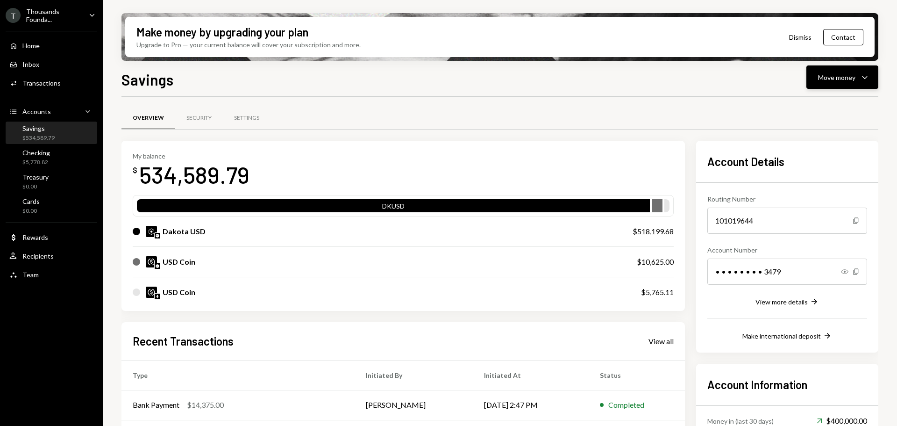
click at [843, 78] on div "Move money" at bounding box center [836, 77] width 37 height 10
click at [819, 107] on div "Send" at bounding box center [835, 105] width 68 height 10
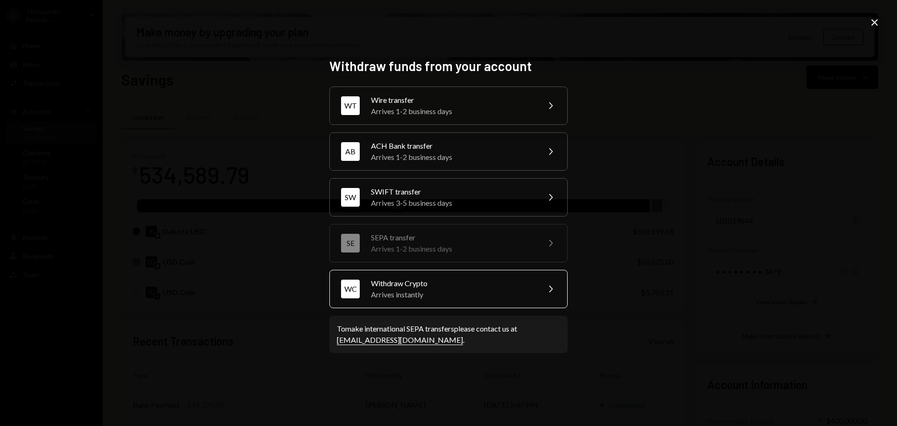
click at [420, 291] on div "Arrives instantly" at bounding box center [452, 294] width 163 height 11
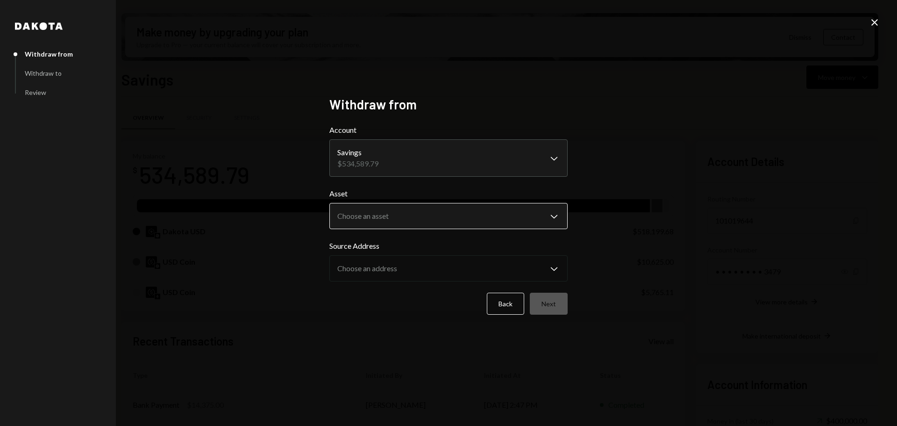
click at [401, 219] on body "T Thousands Founda... Caret Down Home Home Inbox Inbox Activities Transactions …" at bounding box center [448, 213] width 897 height 426
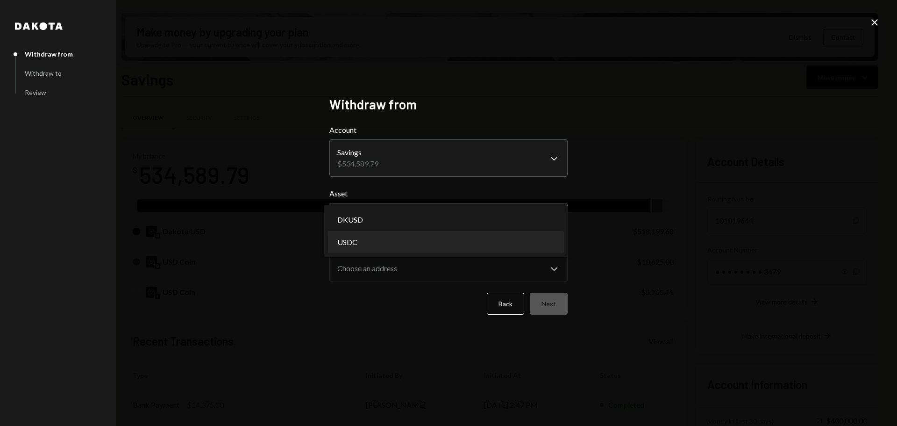
select select "****"
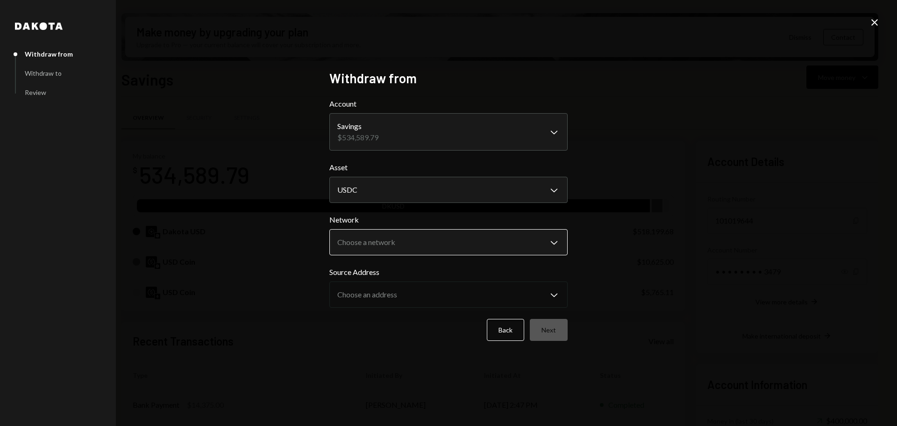
click at [404, 238] on body "T Thousands Founda... Caret Down Home Home Inbox Inbox Activities Transactions …" at bounding box center [448, 213] width 897 height 426
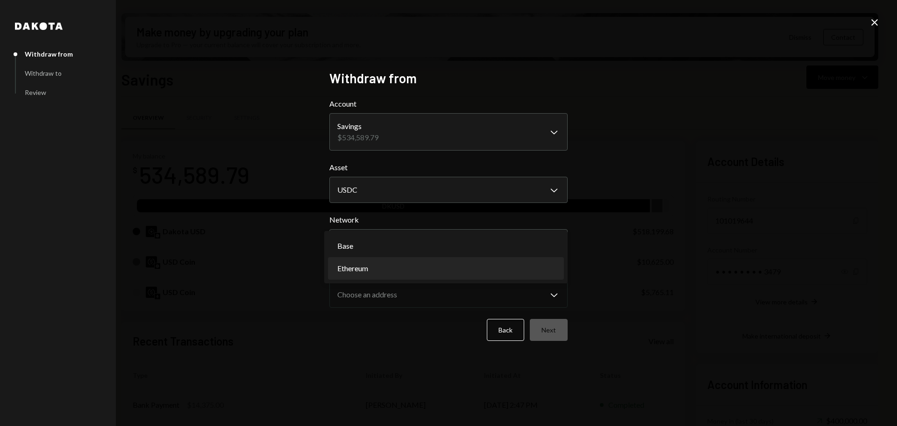
select select "**********"
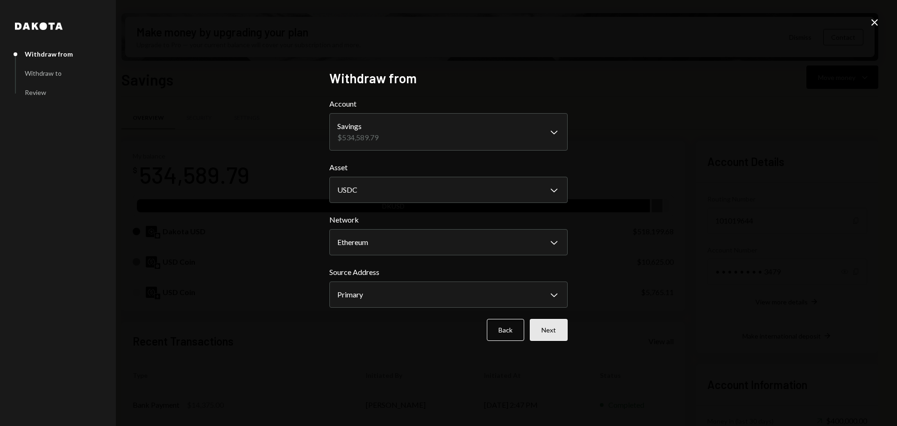
click at [550, 331] on button "Next" at bounding box center [549, 330] width 38 height 22
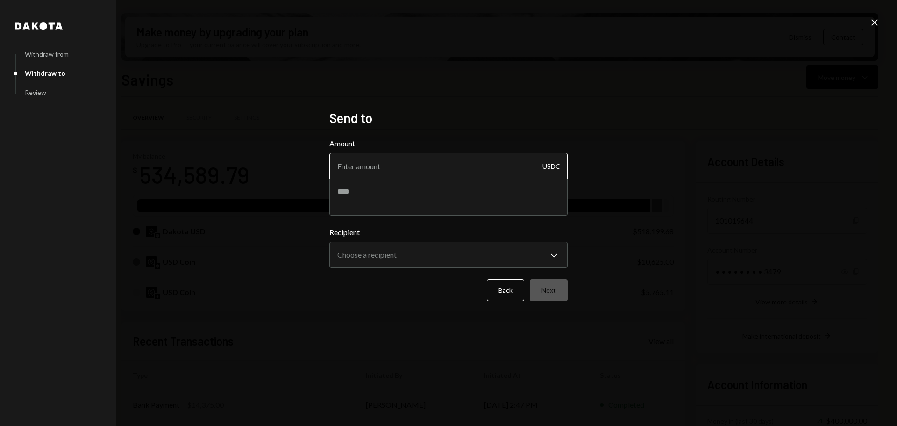
click at [413, 169] on input "Amount" at bounding box center [448, 166] width 238 height 26
click at [382, 199] on textarea at bounding box center [448, 196] width 238 height 37
paste textarea "**********"
type textarea "**********"
click at [378, 163] on input "Amount" at bounding box center [448, 166] width 238 height 26
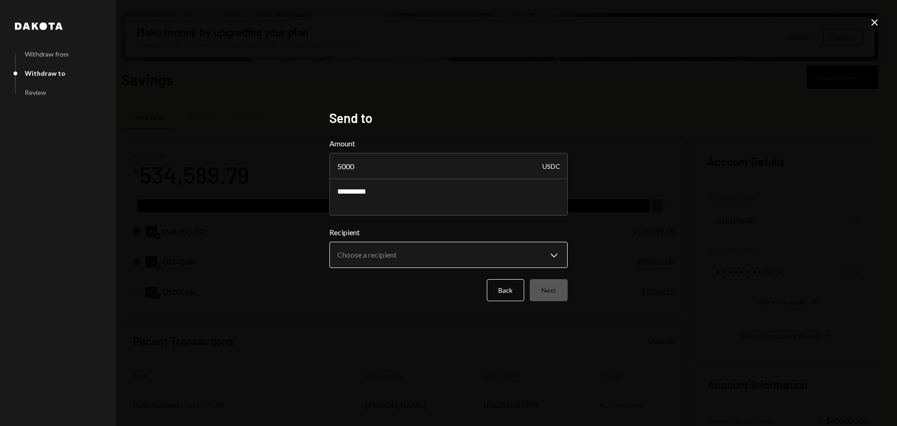
type input "5000"
click at [411, 259] on body "T Thousands Founda... Caret Down Home Home Inbox Inbox Activities Transactions …" at bounding box center [448, 213] width 897 height 426
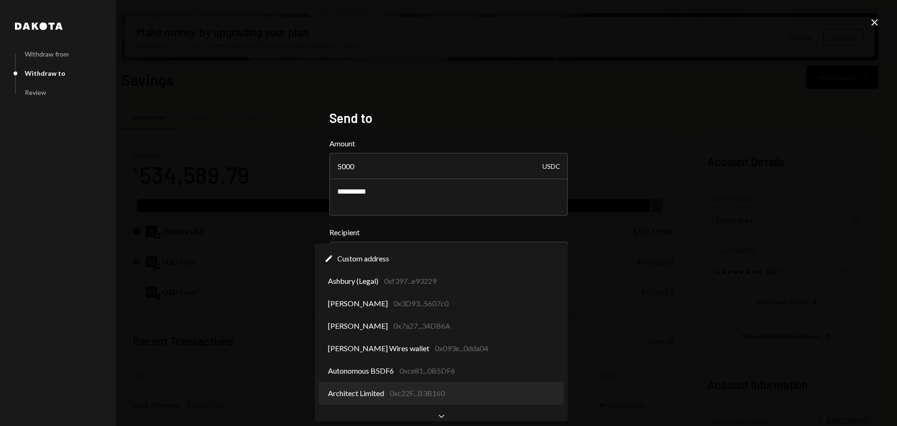
select select "**********"
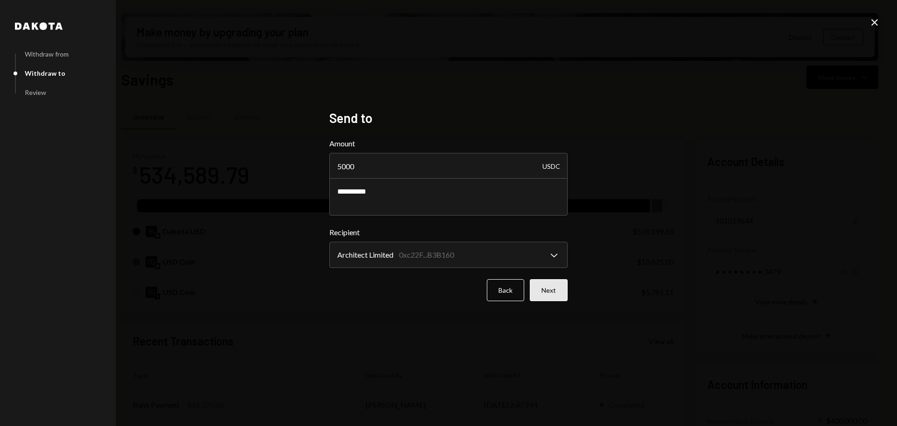
click at [557, 288] on button "Next" at bounding box center [549, 290] width 38 height 22
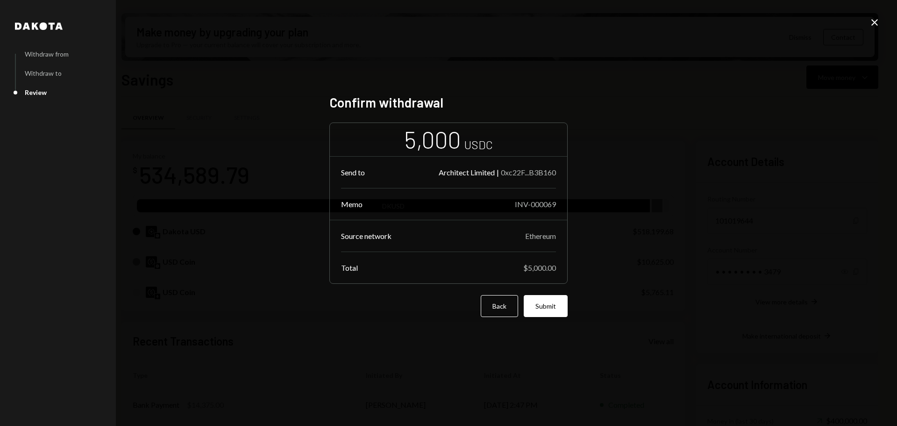
click at [551, 307] on button "Submit" at bounding box center [546, 306] width 44 height 22
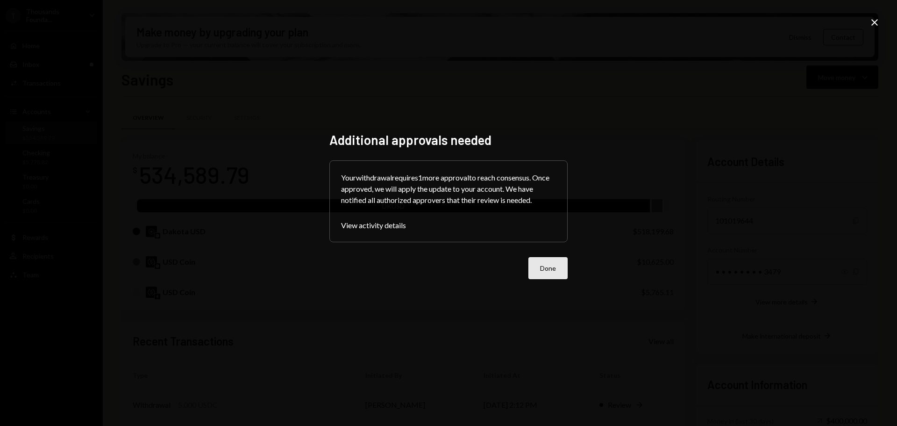
click at [550, 269] on button "Done" at bounding box center [547, 268] width 39 height 22
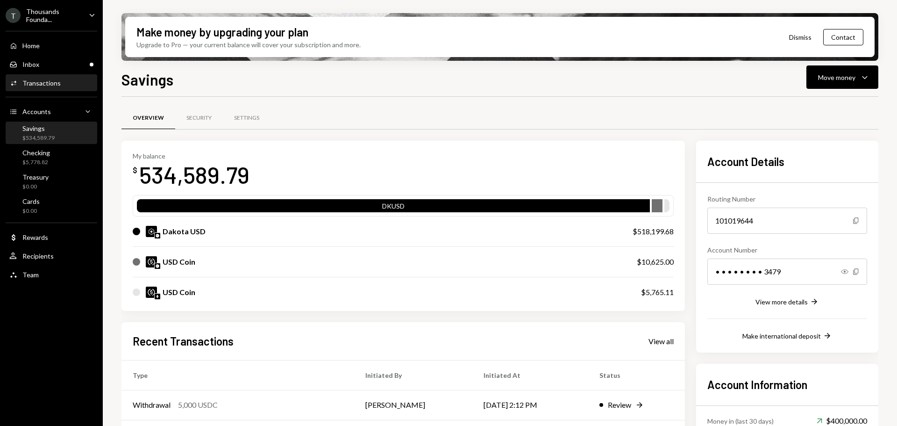
click at [39, 79] on div "Activities Transactions" at bounding box center [34, 83] width 51 height 8
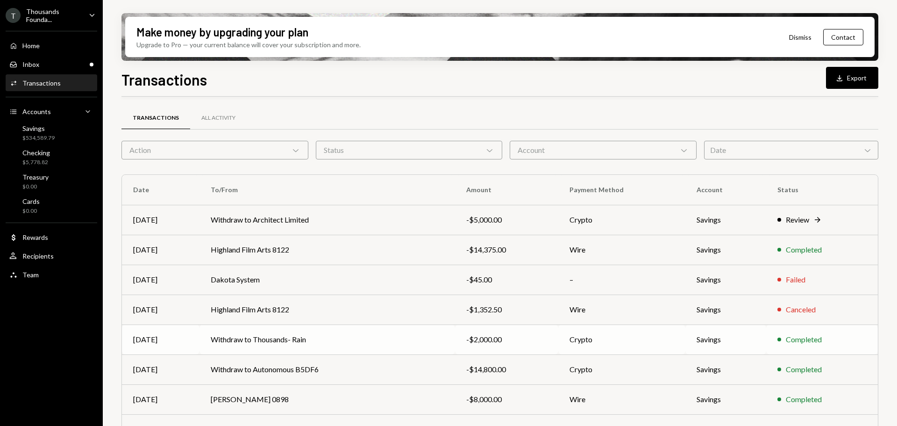
scroll to position [107, 0]
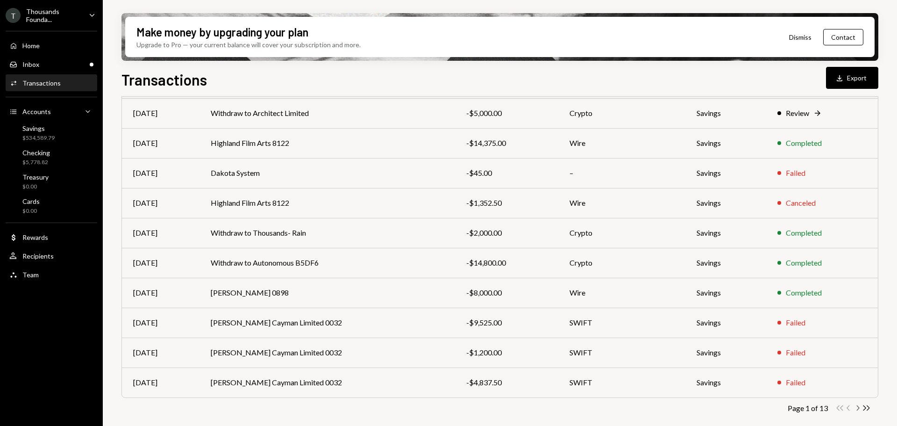
click at [858, 407] on icon "button" at bounding box center [858, 407] width 3 height 5
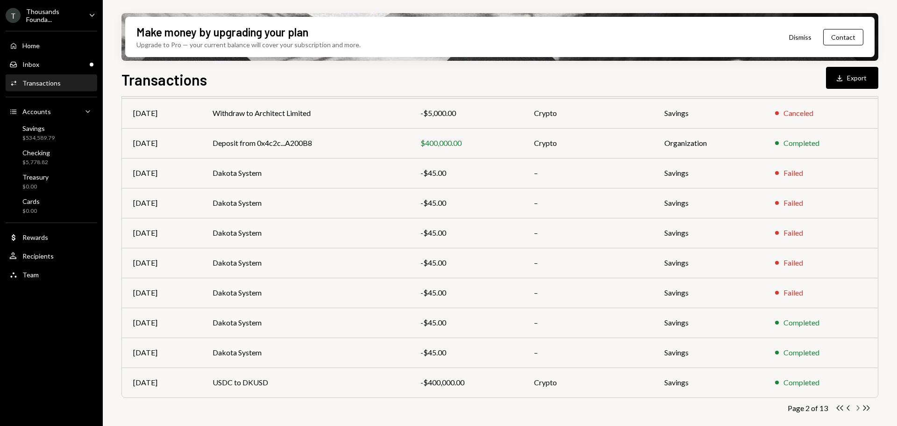
click at [854, 407] on icon "Chevron Right" at bounding box center [857, 407] width 9 height 9
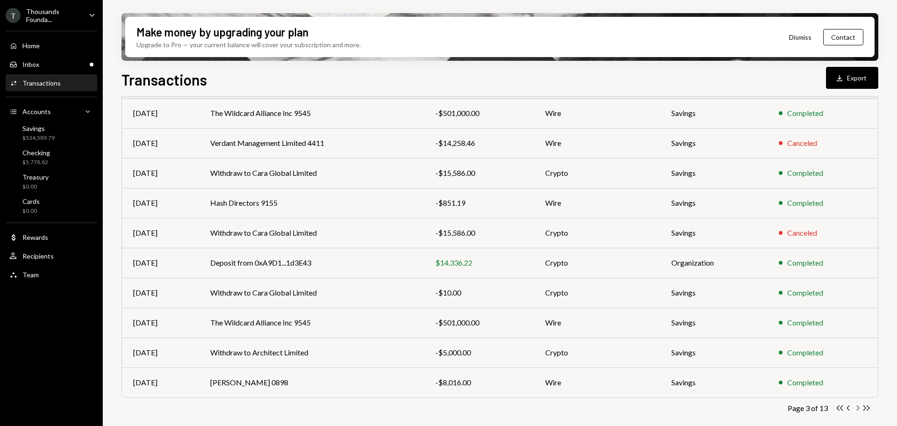
click at [859, 407] on icon "button" at bounding box center [858, 407] width 3 height 5
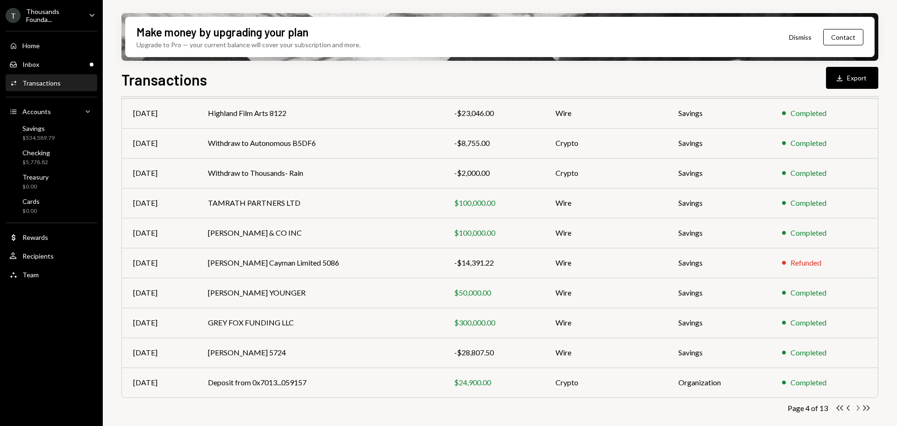
click at [859, 406] on icon "Chevron Right" at bounding box center [857, 407] width 9 height 9
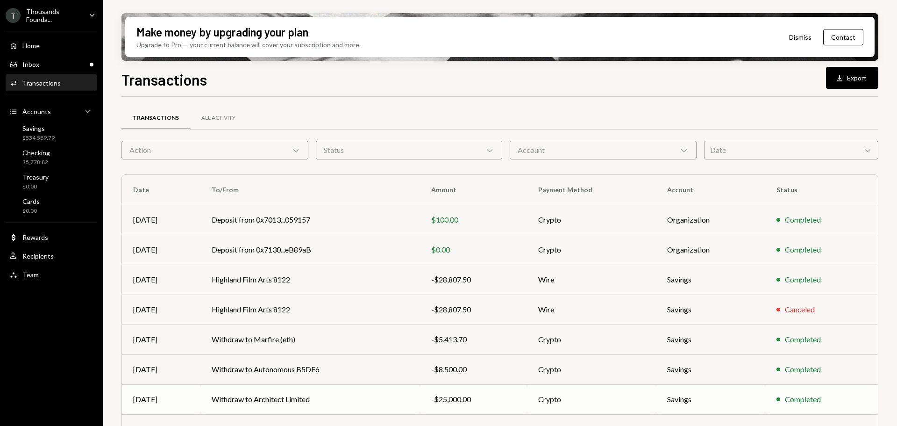
click at [275, 396] on td "Withdraw to Architect Limited" at bounding box center [310, 399] width 220 height 30
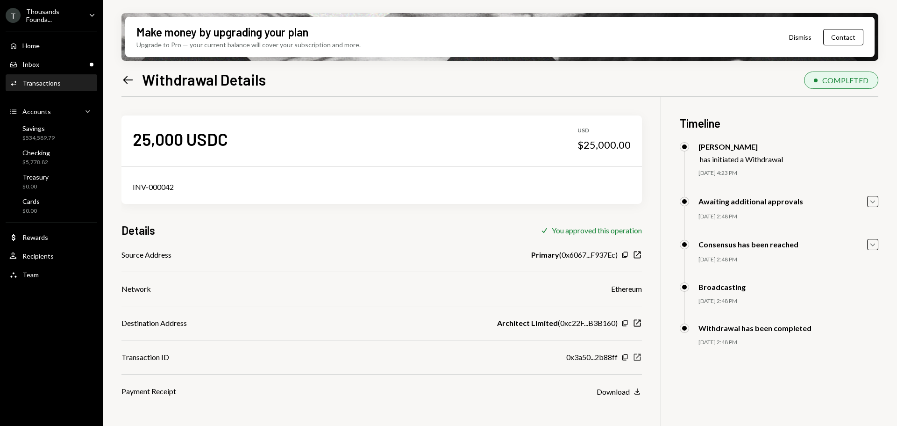
click at [641, 359] on icon "button" at bounding box center [637, 357] width 7 height 7
click at [82, 6] on ul "T Thousands Founda... Caret Down Home Home Inbox Inbox Activities Transactions …" at bounding box center [51, 142] width 103 height 285
click at [85, 16] on div "T Thousands Founda... Caret Down" at bounding box center [51, 15] width 103 height 16
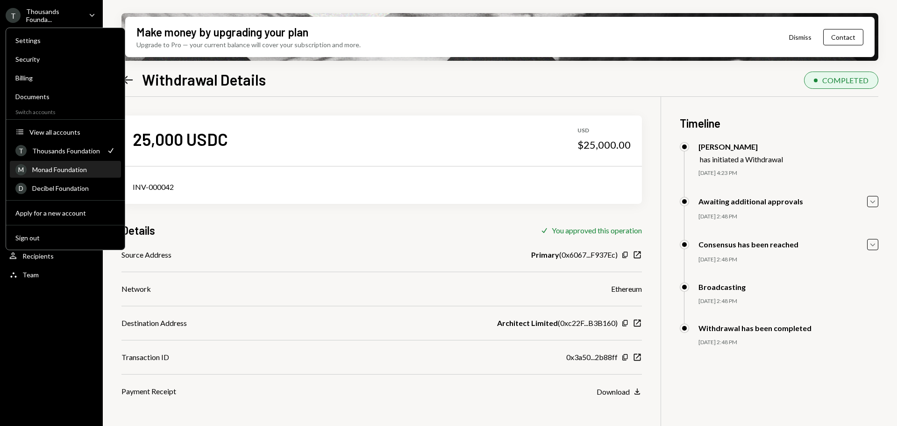
click at [59, 171] on div "Monad Foundation" at bounding box center [73, 169] width 83 height 8
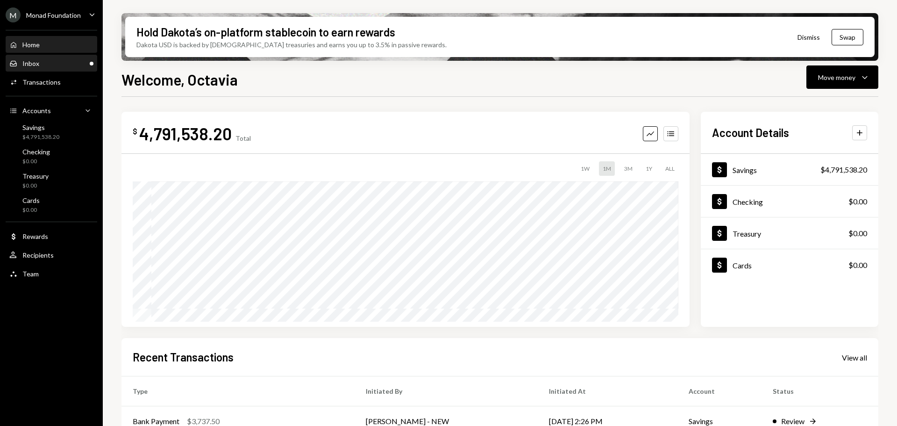
click at [34, 67] on div "Inbox" at bounding box center [30, 63] width 17 height 8
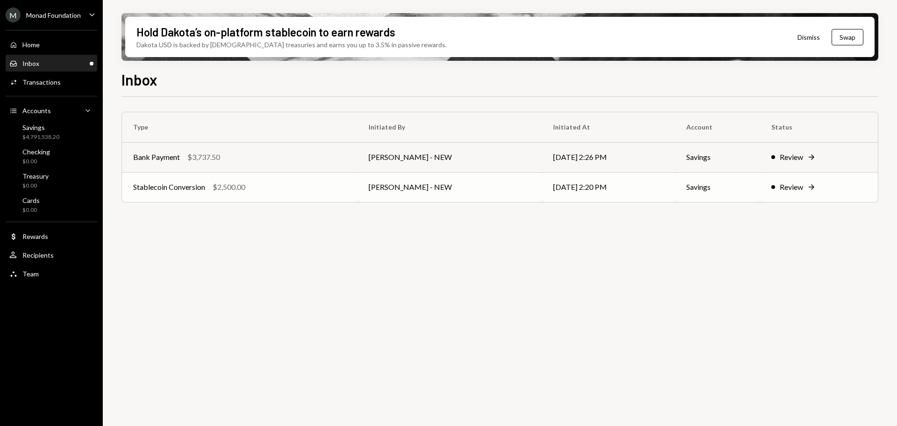
click at [254, 182] on div "Stablecoin Conversion $2,500.00" at bounding box center [239, 186] width 213 height 11
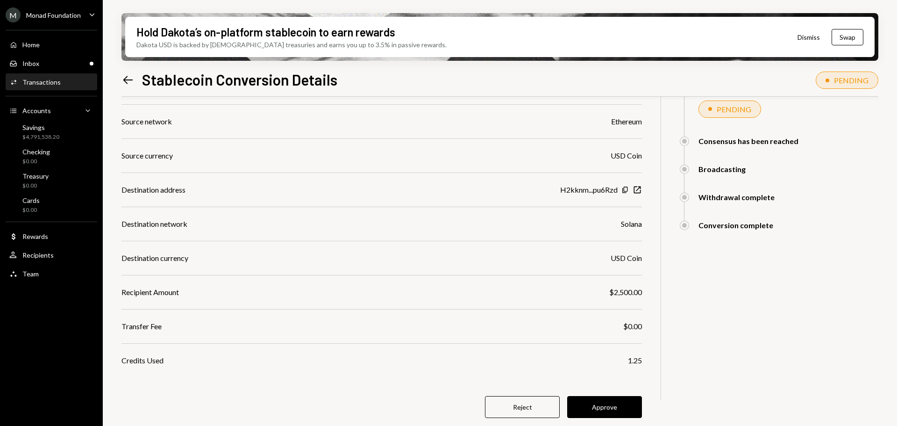
scroll to position [29, 0]
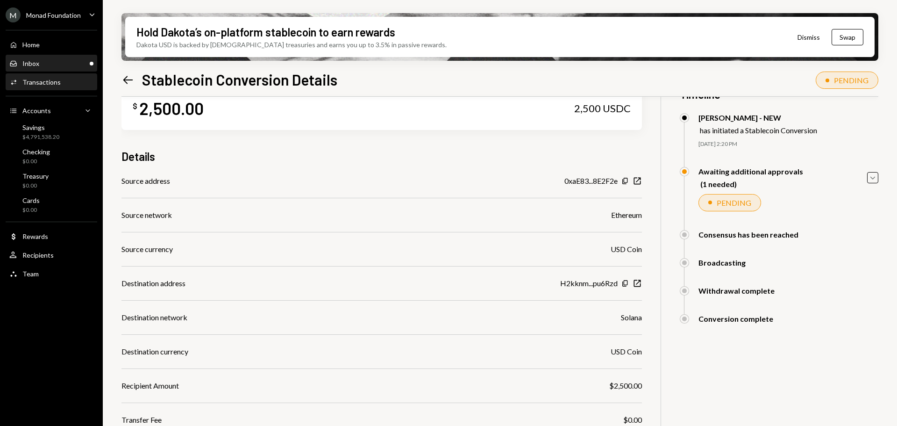
click at [47, 63] on div "Inbox Inbox" at bounding box center [51, 63] width 84 height 8
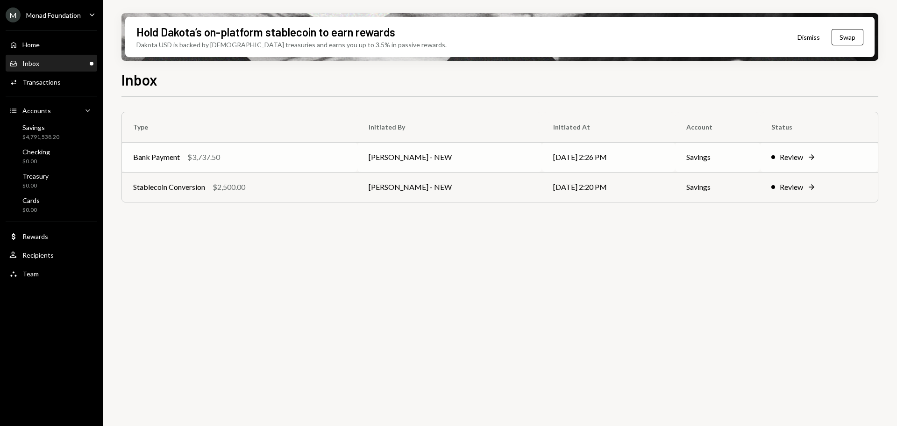
click at [178, 155] on div "Bank Payment" at bounding box center [156, 156] width 47 height 11
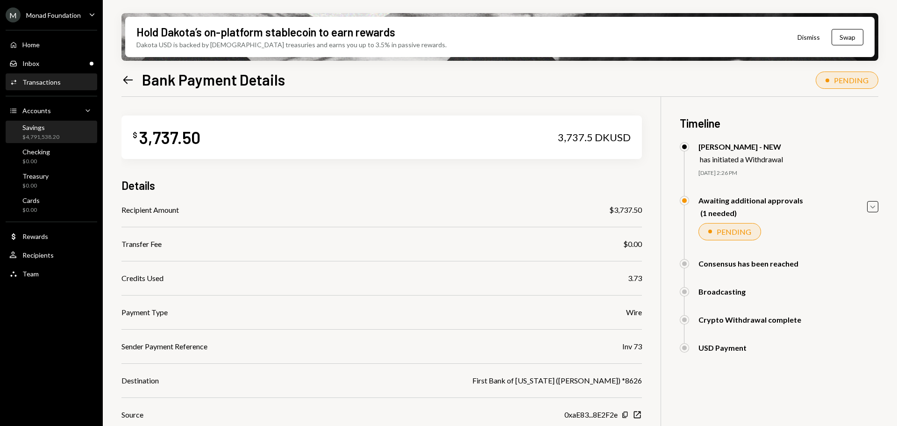
click at [42, 129] on div "Savings" at bounding box center [40, 127] width 37 height 8
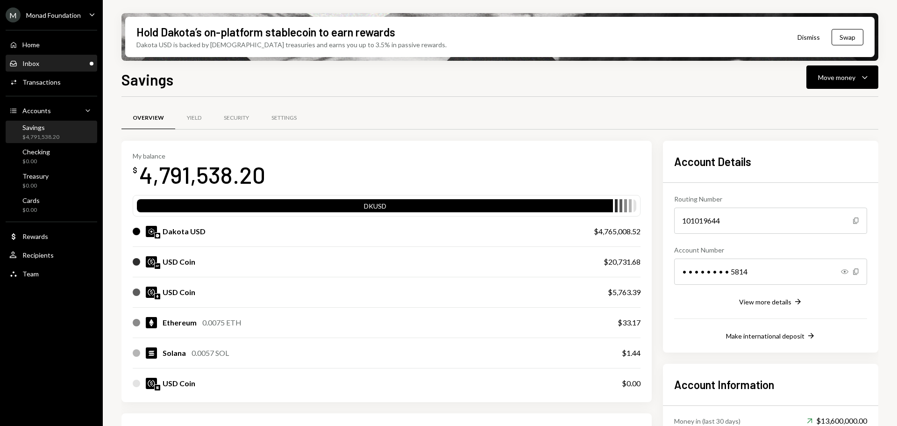
click at [43, 60] on div "Inbox Inbox" at bounding box center [51, 63] width 84 height 8
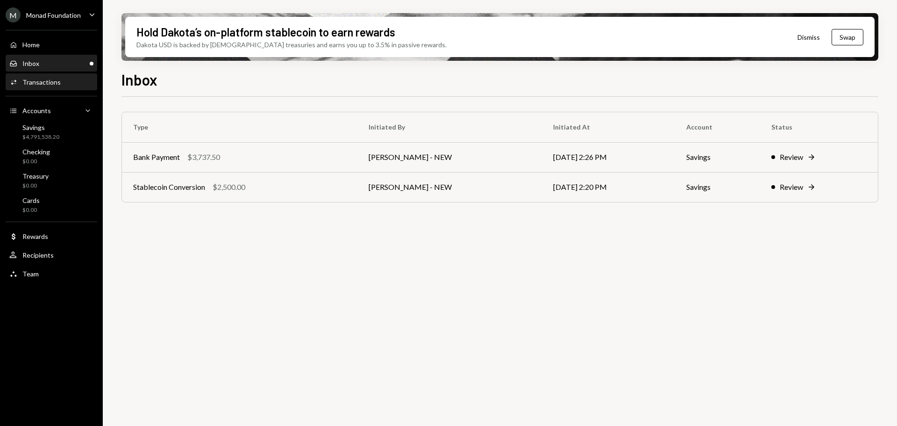
click at [61, 78] on div "Activities Transactions" at bounding box center [51, 82] width 84 height 8
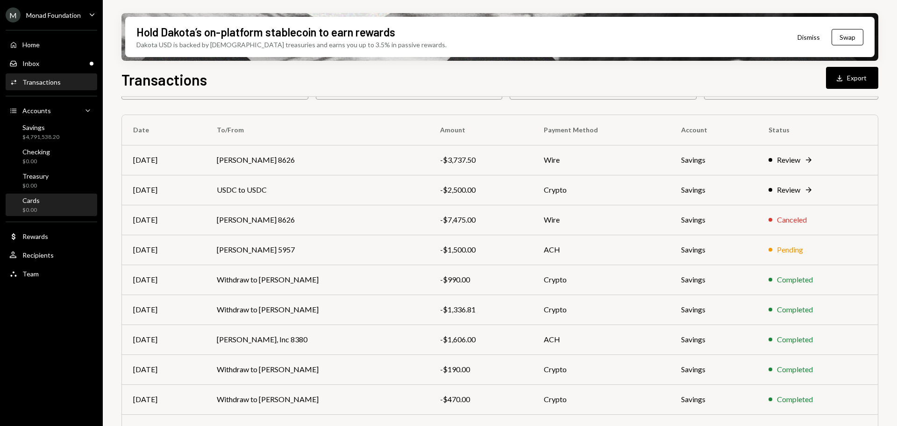
scroll to position [13, 0]
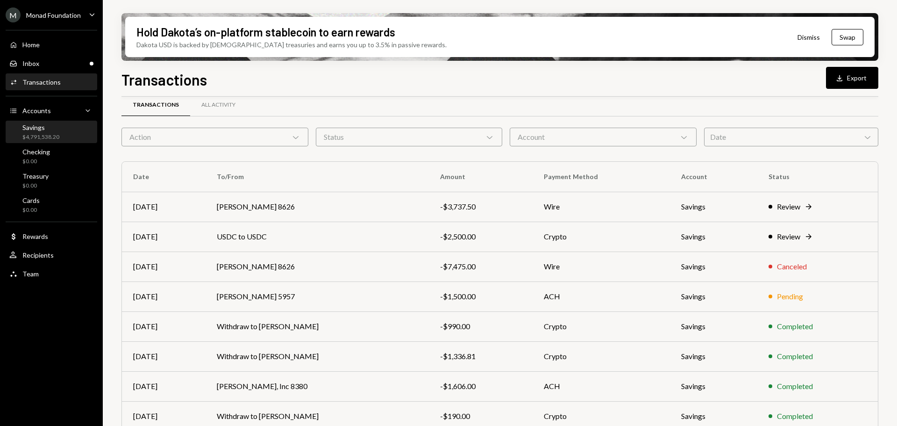
click at [38, 134] on div "$4,791,538.20" at bounding box center [40, 137] width 37 height 8
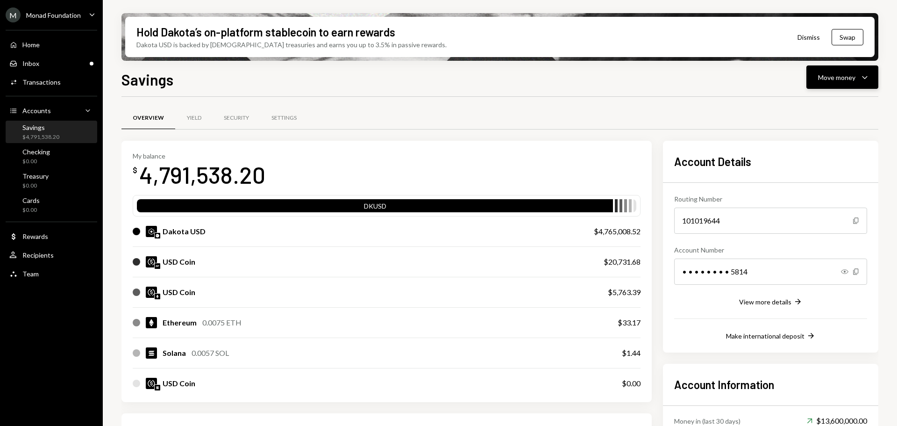
click at [856, 78] on div "Move money Caret Down" at bounding box center [842, 76] width 49 height 11
click at [818, 108] on div "Send" at bounding box center [835, 105] width 68 height 10
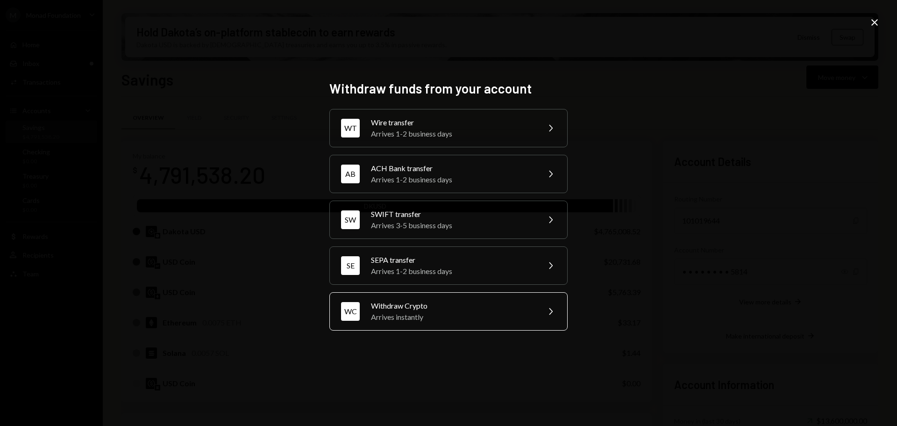
click at [412, 310] on div "Withdraw Crypto" at bounding box center [452, 305] width 163 height 11
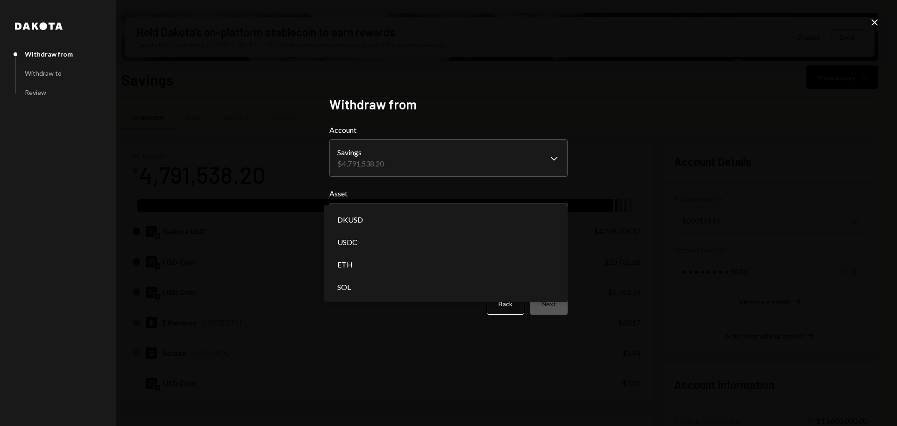
click at [435, 221] on body "M Monad Foundation Caret Down Home Home Inbox Inbox Activities Transactions Acc…" at bounding box center [448, 213] width 897 height 426
select select "****"
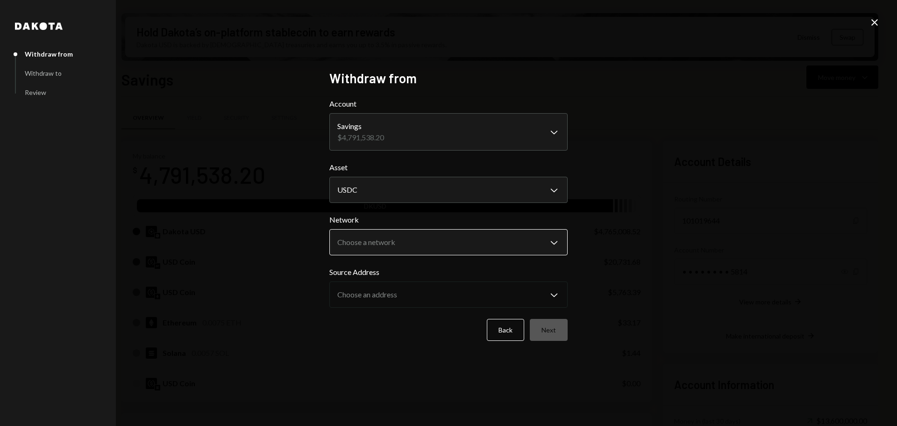
click at [395, 235] on body "M Monad Foundation Caret Down Home Home Inbox Inbox Activities Transactions Acc…" at bounding box center [448, 213] width 897 height 426
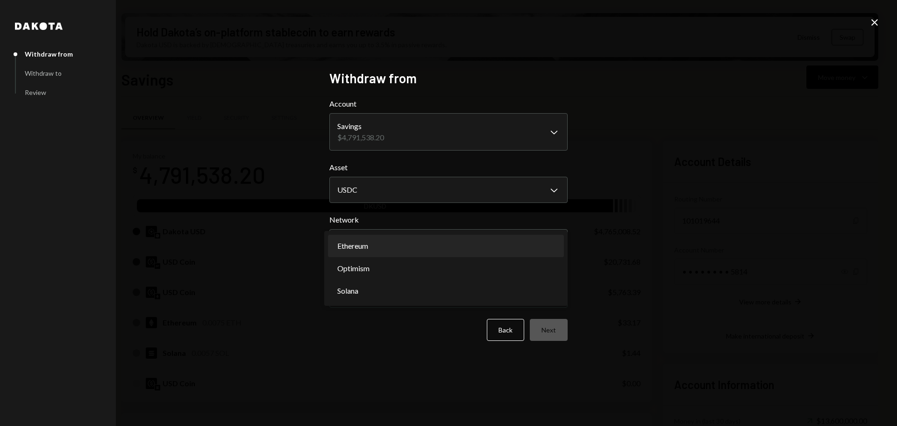
select select "**********"
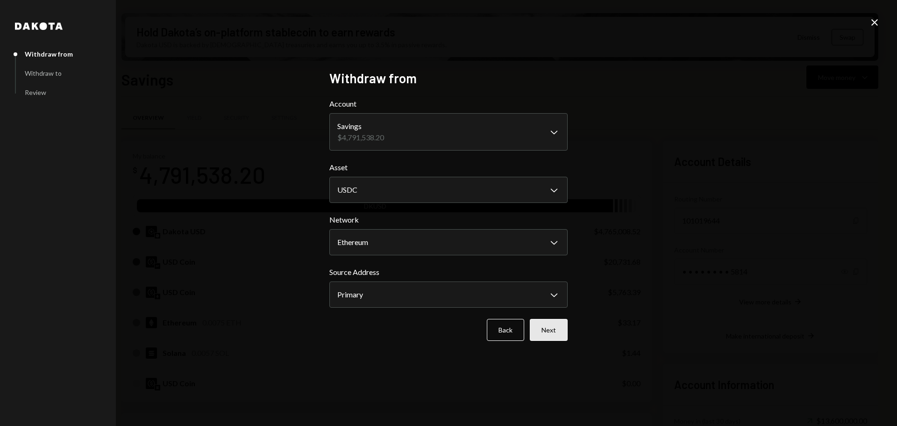
click at [554, 322] on button "Next" at bounding box center [549, 330] width 38 height 22
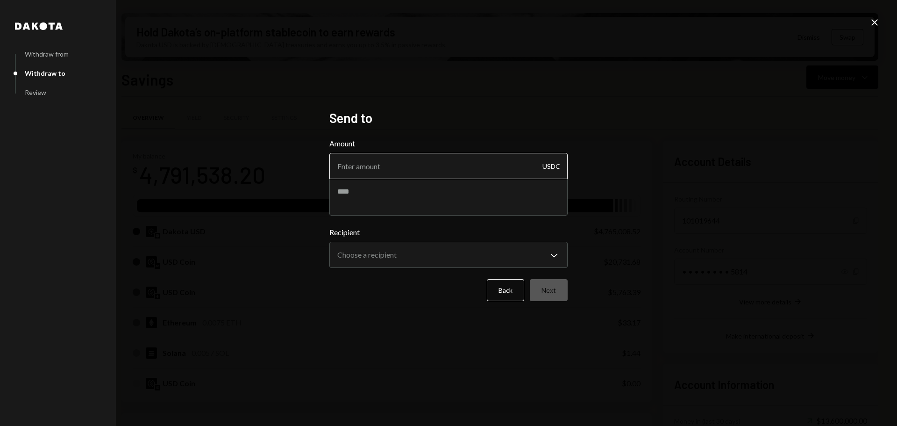
click at [445, 168] on input "Amount" at bounding box center [448, 166] width 238 height 26
type input "10"
click at [394, 197] on textarea at bounding box center [448, 196] width 238 height 37
type textarea "****"
click at [415, 250] on body "M Monad Foundation Caret Down Home Home Inbox Inbox Activities Transactions Acc…" at bounding box center [448, 213] width 897 height 426
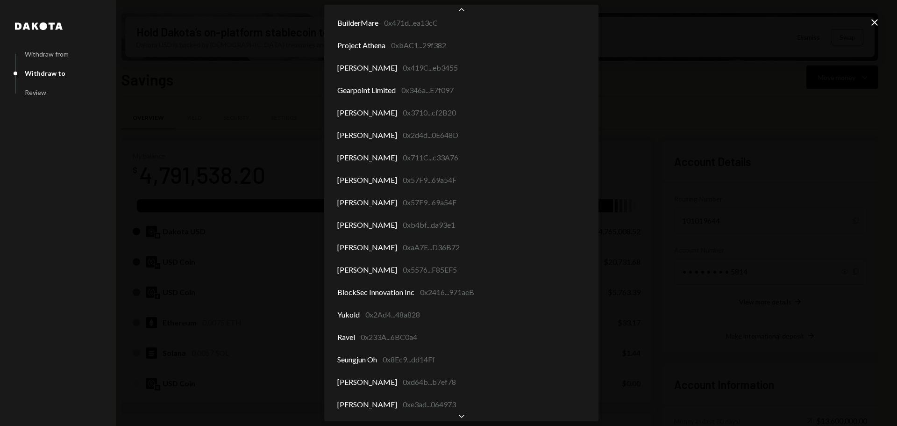
scroll to position [4491, 0]
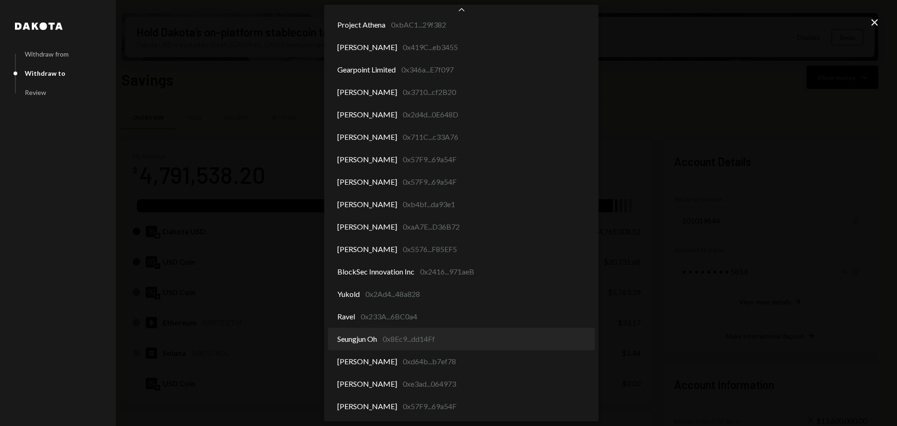
select select "**********"
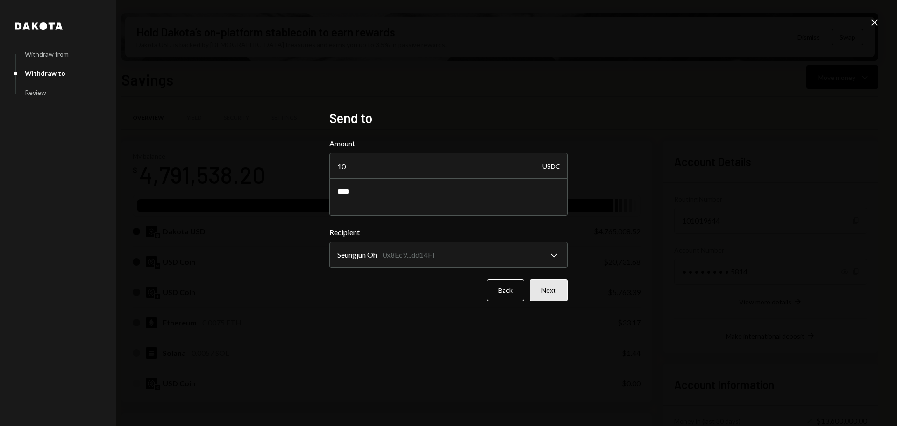
click at [552, 288] on button "Next" at bounding box center [549, 290] width 38 height 22
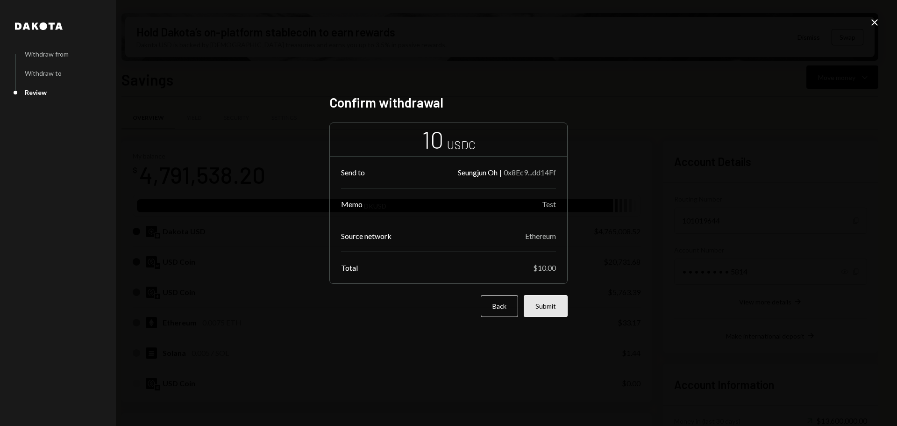
click at [552, 305] on button "Submit" at bounding box center [546, 306] width 44 height 22
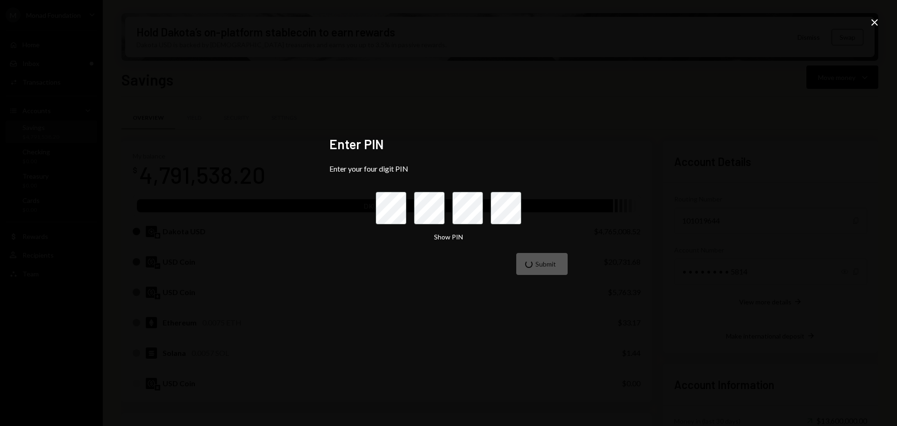
drag, startPoint x: 725, startPoint y: 271, endPoint x: 794, endPoint y: 88, distance: 195.1
click at [725, 270] on div "Enter PIN Enter your four digit PIN Show PIN Submit Close" at bounding box center [448, 213] width 897 height 426
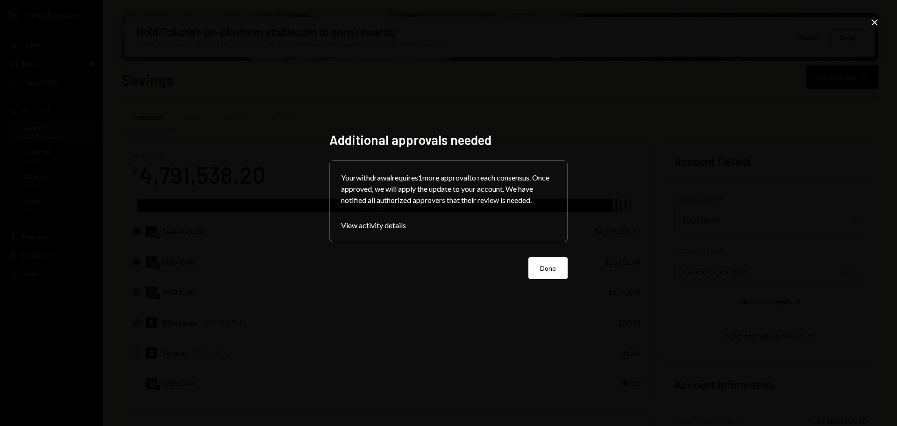
click at [557, 273] on button "Done" at bounding box center [547, 268] width 39 height 22
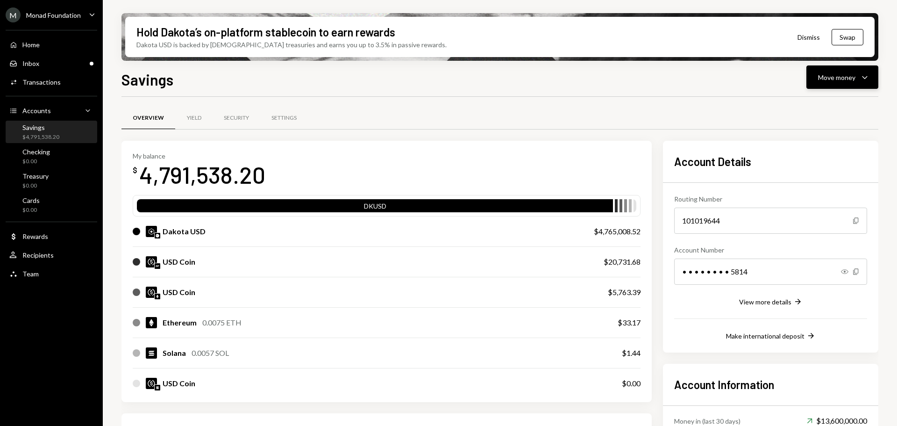
click at [847, 76] on div "Move money" at bounding box center [836, 77] width 37 height 10
click at [805, 107] on div "Send" at bounding box center [835, 105] width 68 height 10
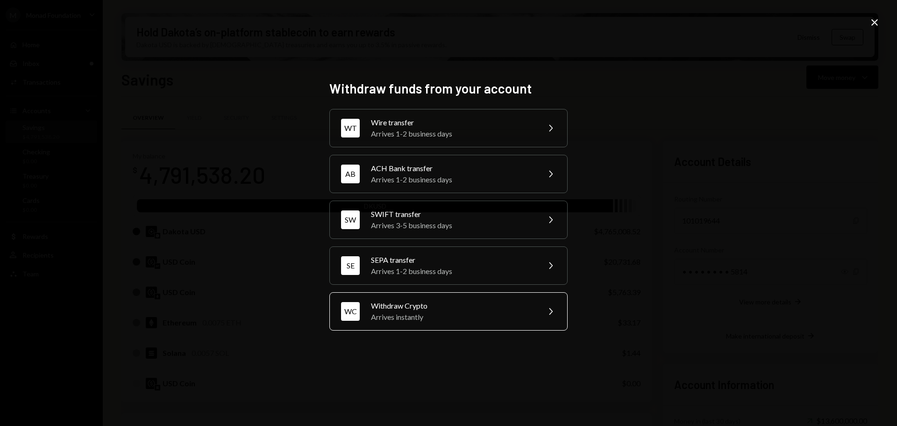
click at [429, 313] on div "Arrives instantly" at bounding box center [452, 316] width 163 height 11
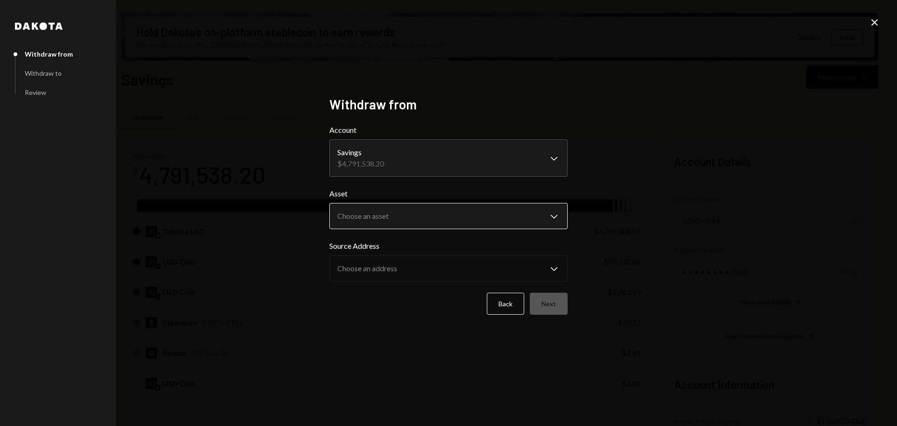
click at [435, 223] on body "M Monad Foundation Caret Down Home Home Inbox Inbox Activities Transactions Acc…" at bounding box center [448, 213] width 897 height 426
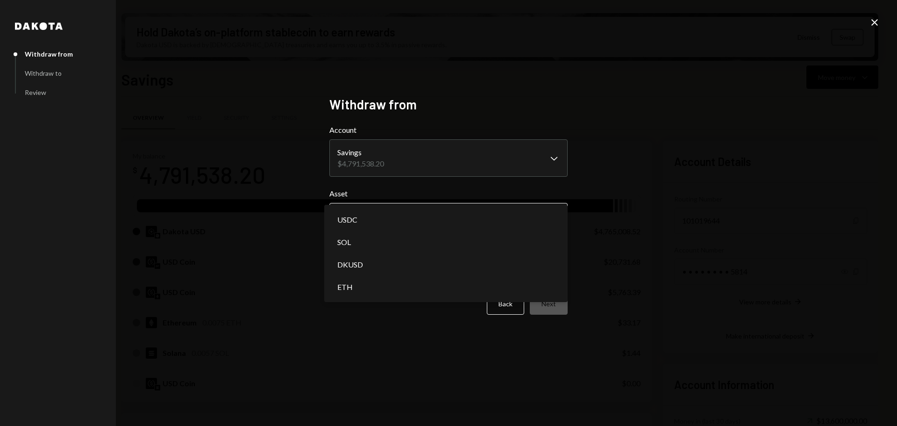
click at [387, 214] on body "M Monad Foundation Caret Down Home Home Inbox Inbox Activities Transactions Acc…" at bounding box center [448, 213] width 897 height 426
select select "****"
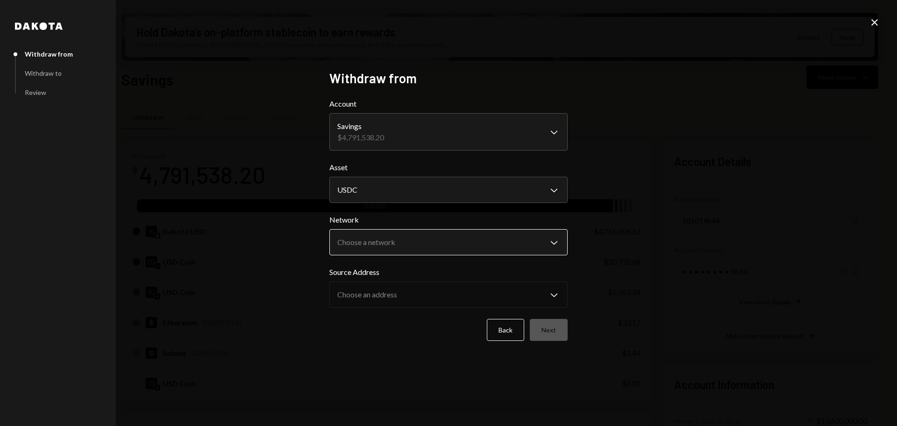
click at [438, 240] on body "M Monad Foundation Caret Down Home Home Inbox Inbox Activities Transactions Acc…" at bounding box center [448, 213] width 897 height 426
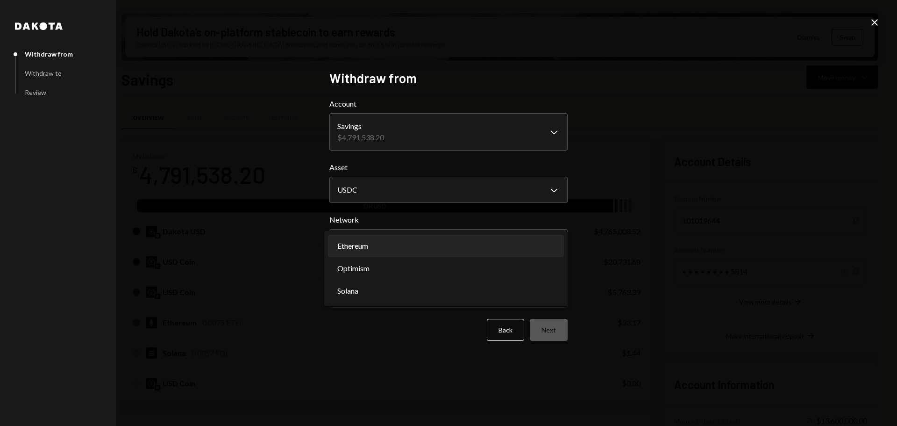
select select "**********"
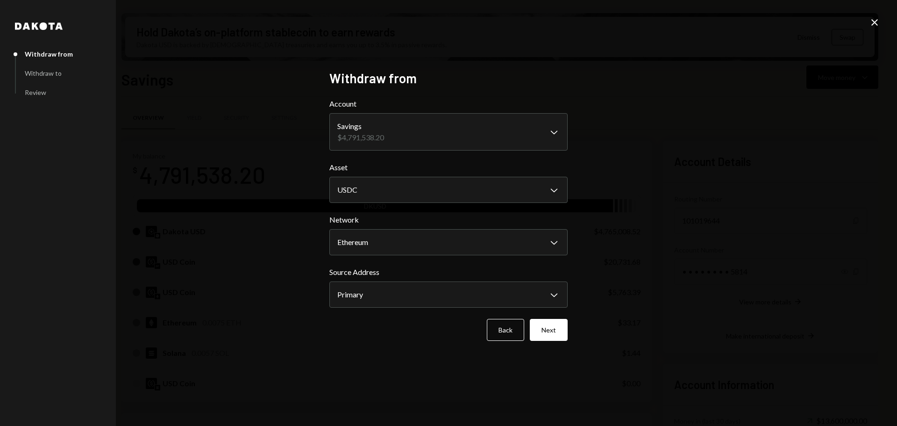
click at [553, 329] on button "Next" at bounding box center [549, 330] width 38 height 22
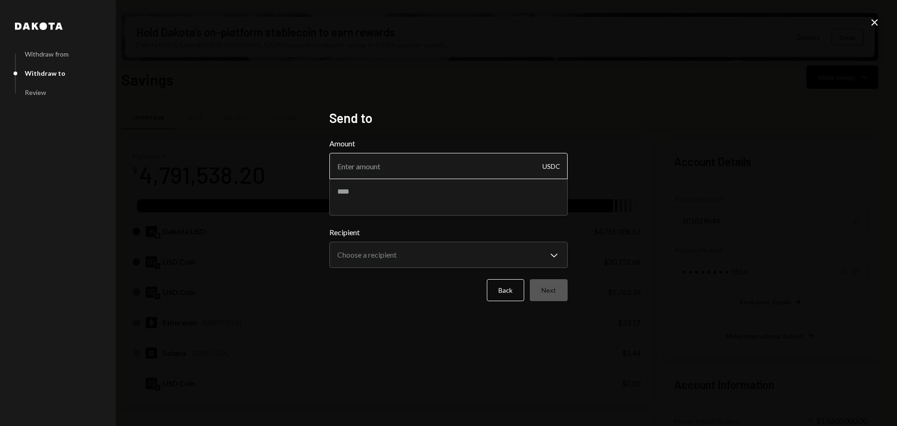
click at [382, 161] on input "Amount" at bounding box center [448, 166] width 238 height 26
type input "10"
click at [383, 186] on textarea at bounding box center [448, 196] width 238 height 37
select select "**********"
click at [384, 183] on textarea at bounding box center [448, 196] width 238 height 37
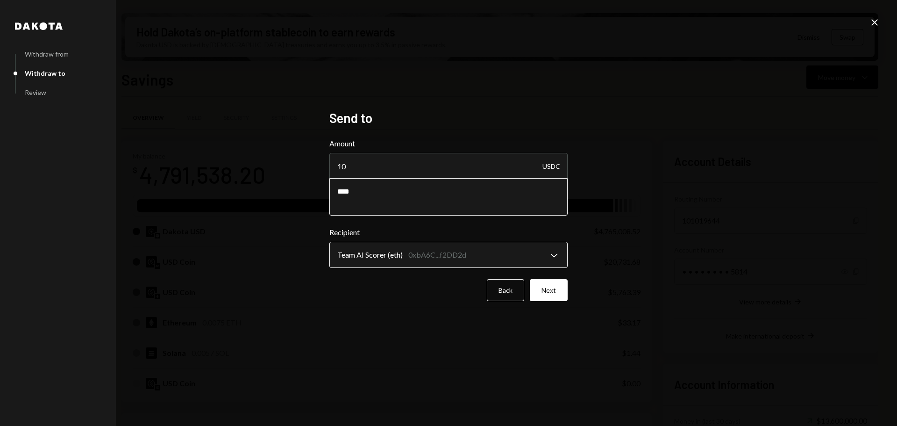
click at [391, 252] on body "M Monad Foundation Caret Down Home Home Inbox Inbox Activities Transactions Acc…" at bounding box center [448, 213] width 897 height 426
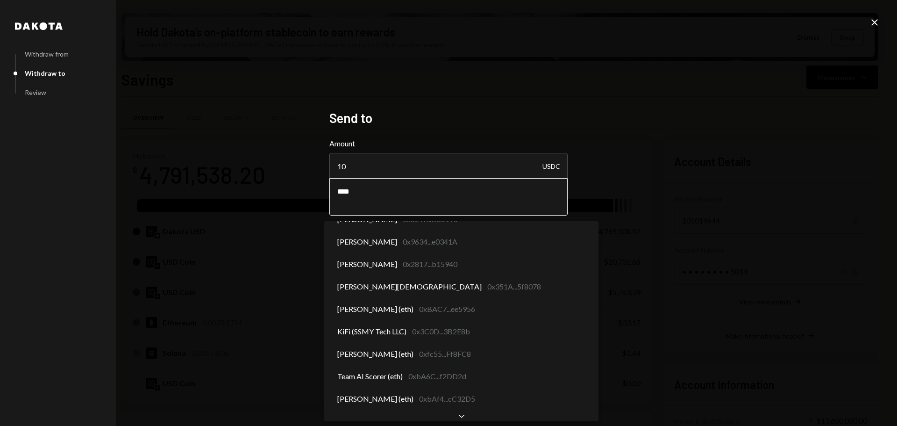
scroll to position [0, 0]
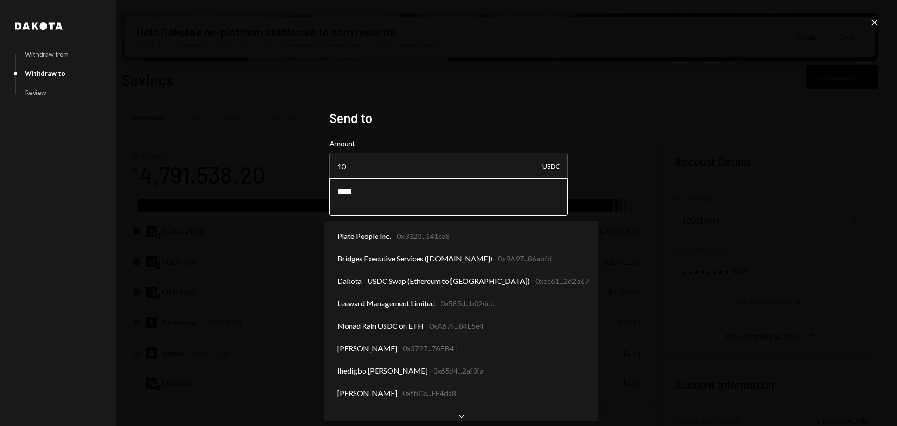
type textarea "****"
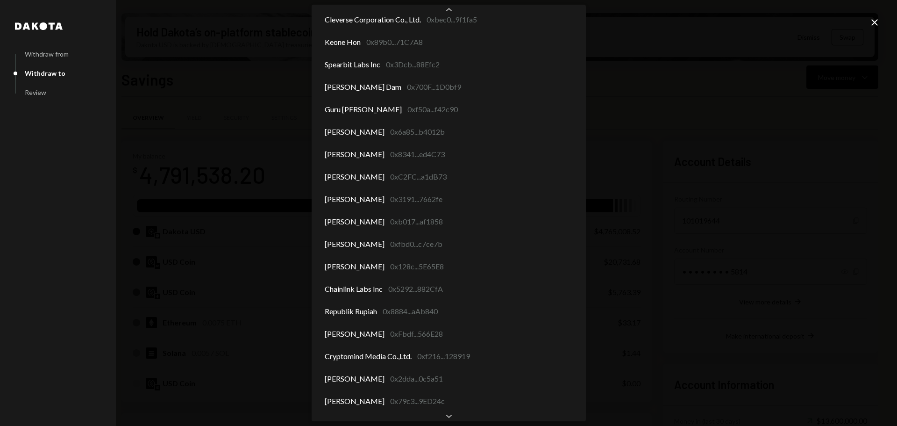
scroll to position [397, 0]
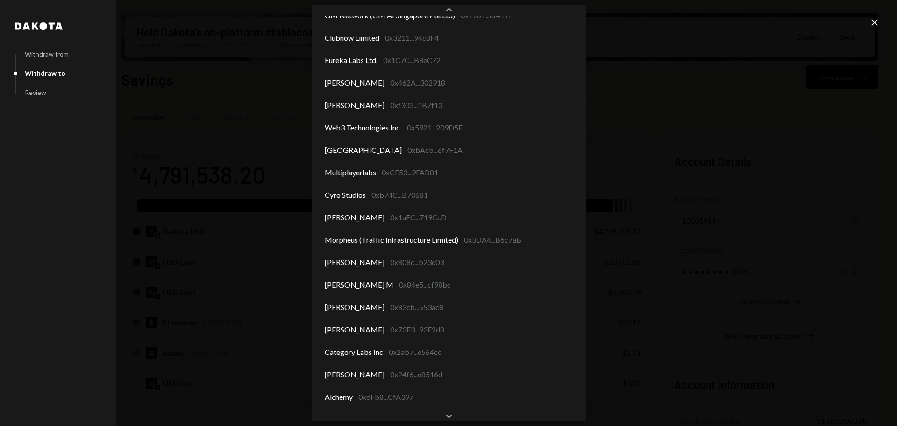
select select "**********"
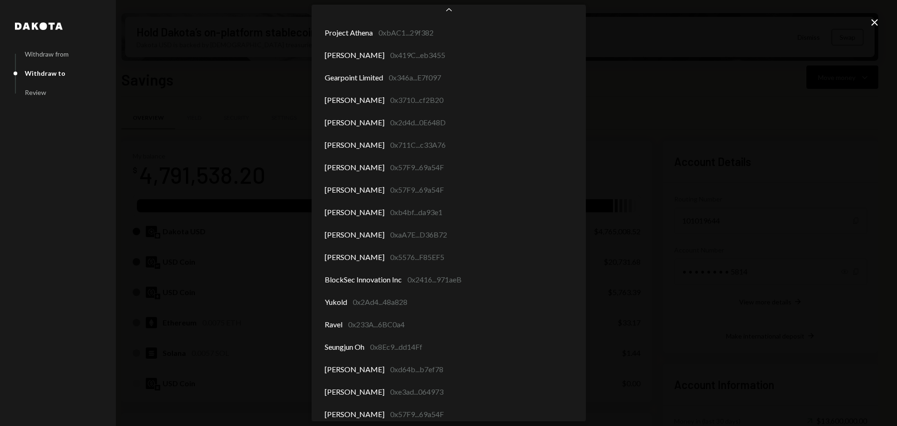
scroll to position [4491, 0]
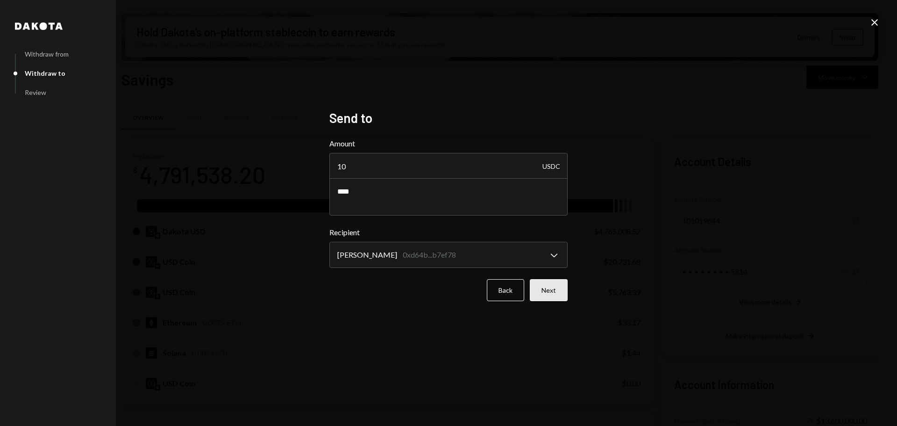
click at [546, 300] on button "Next" at bounding box center [549, 290] width 38 height 22
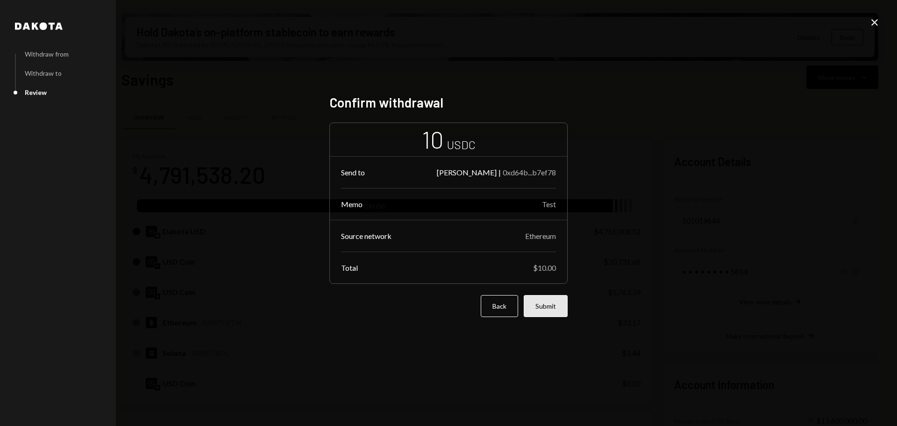
click at [553, 304] on button "Submit" at bounding box center [546, 306] width 44 height 22
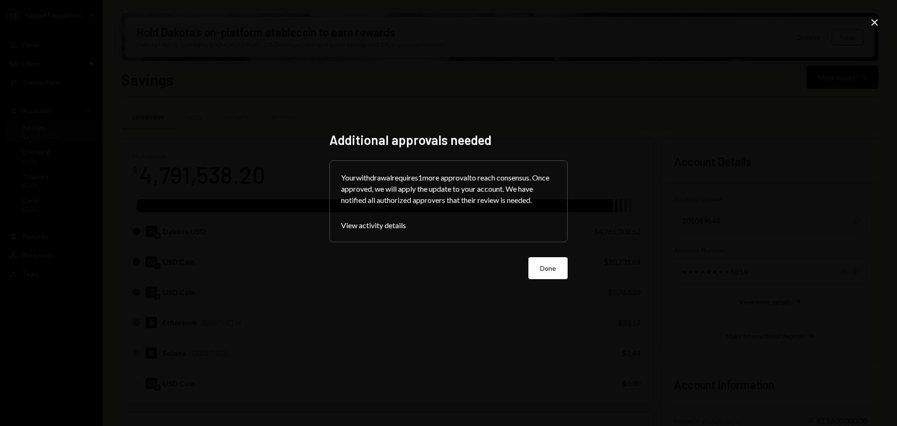
click at [546, 266] on button "Done" at bounding box center [547, 268] width 39 height 22
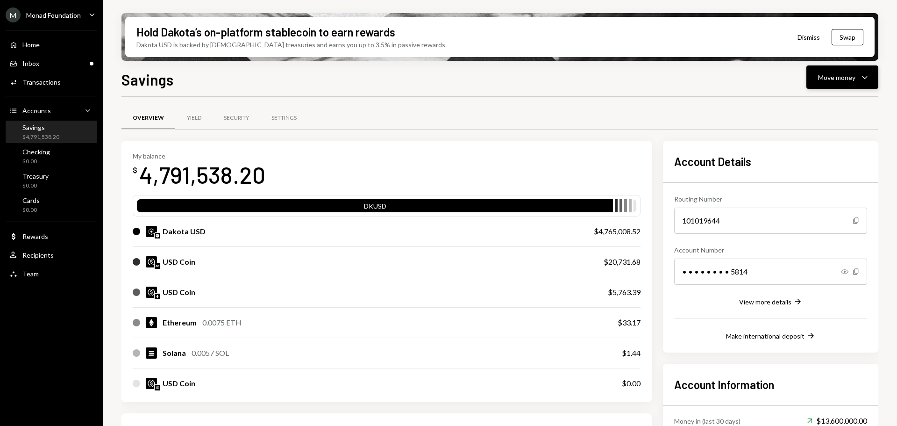
click at [832, 77] on div "Move money" at bounding box center [836, 77] width 37 height 10
click at [819, 103] on div "Send" at bounding box center [835, 105] width 68 height 10
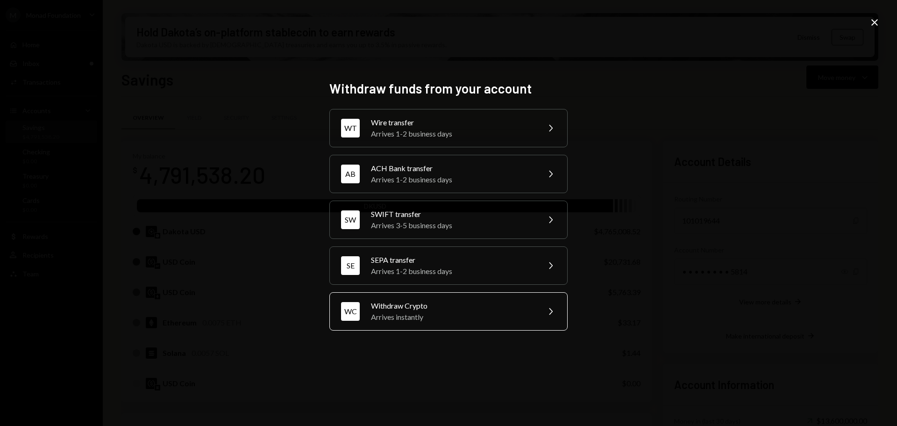
click at [426, 314] on div "Arrives instantly" at bounding box center [452, 316] width 163 height 11
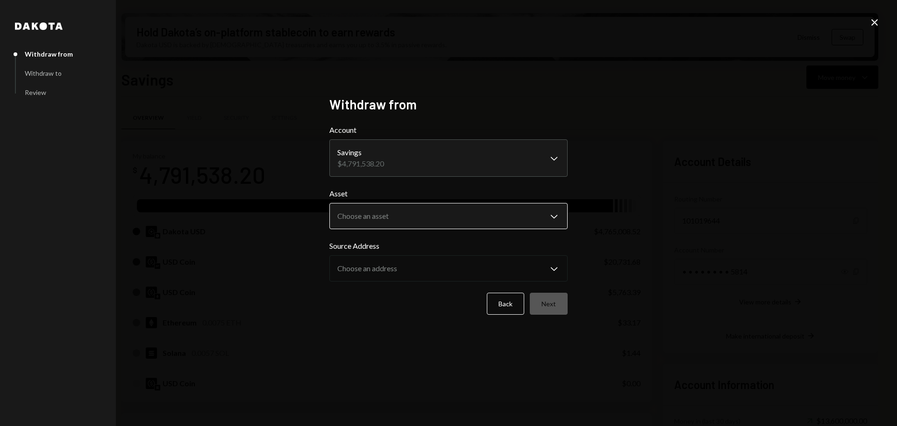
click at [377, 215] on body "M Monad Foundation Caret Down Home Home Inbox Inbox Activities Transactions Acc…" at bounding box center [448, 213] width 897 height 426
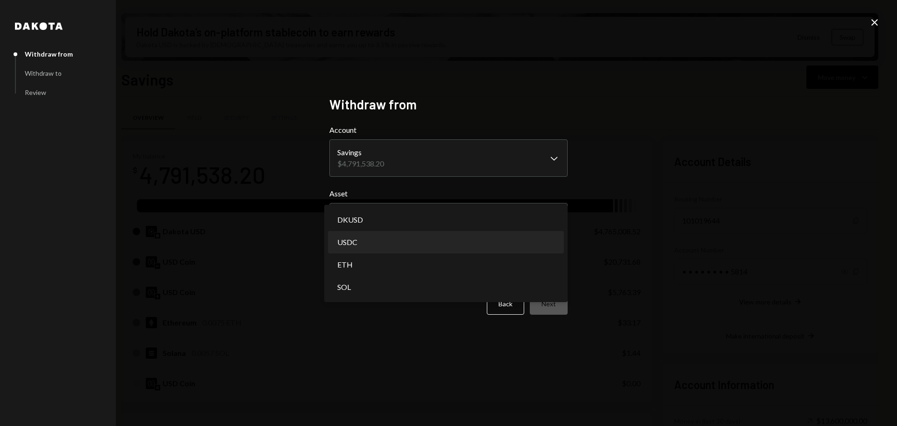
select select "****"
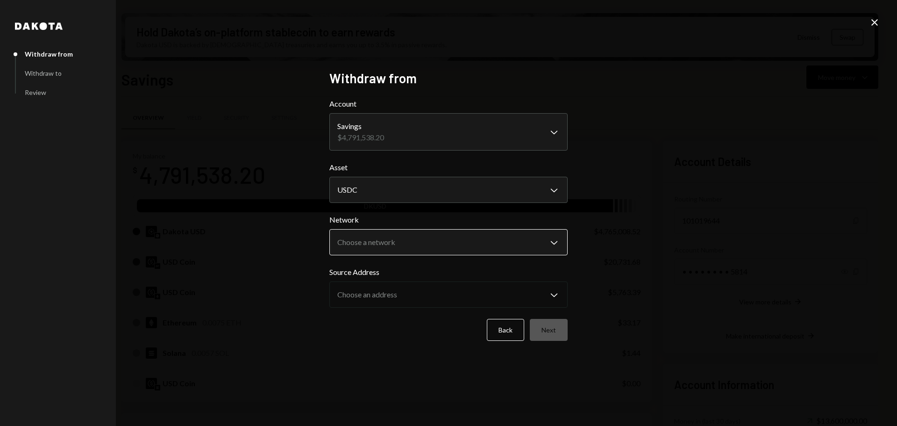
click at [421, 243] on body "M Monad Foundation Caret Down Home Home Inbox Inbox Activities Transactions Acc…" at bounding box center [448, 213] width 897 height 426
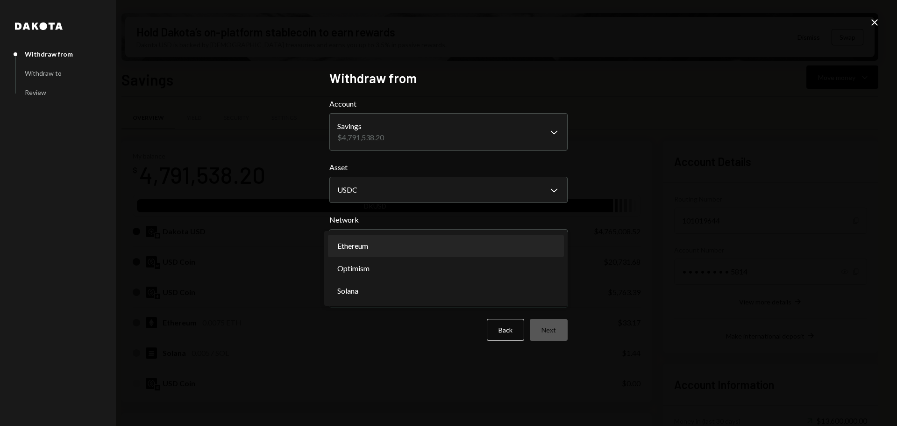
select select "**********"
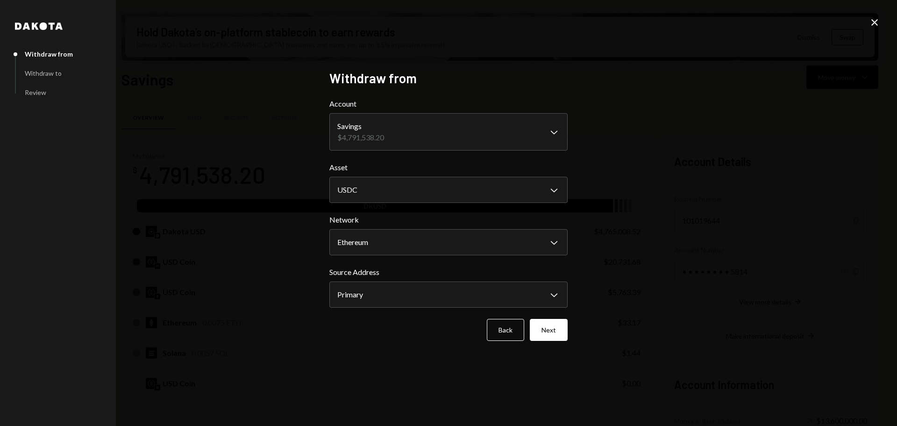
click at [555, 327] on button "Next" at bounding box center [549, 330] width 38 height 22
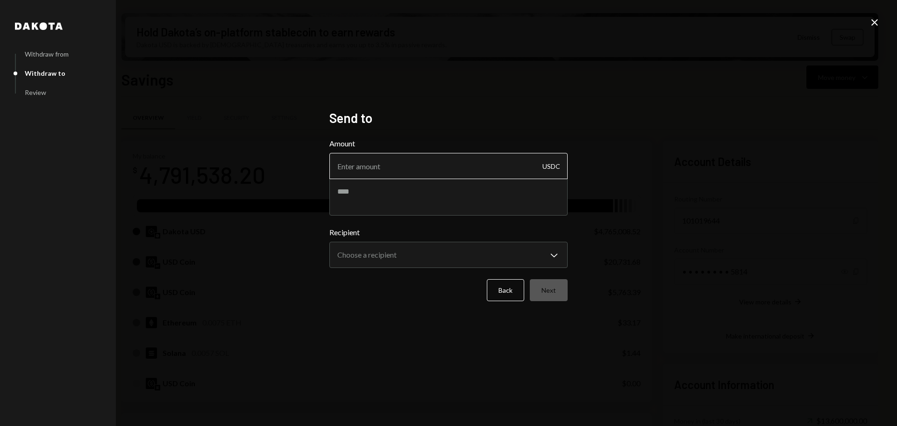
click at [385, 171] on input "Amount" at bounding box center [448, 166] width 238 height 26
type input "10"
click at [372, 201] on textarea at bounding box center [448, 196] width 238 height 37
type textarea "****"
click at [412, 249] on body "M Monad Foundation Caret Down Home Home Inbox Inbox Activities Transactions Acc…" at bounding box center [448, 213] width 897 height 426
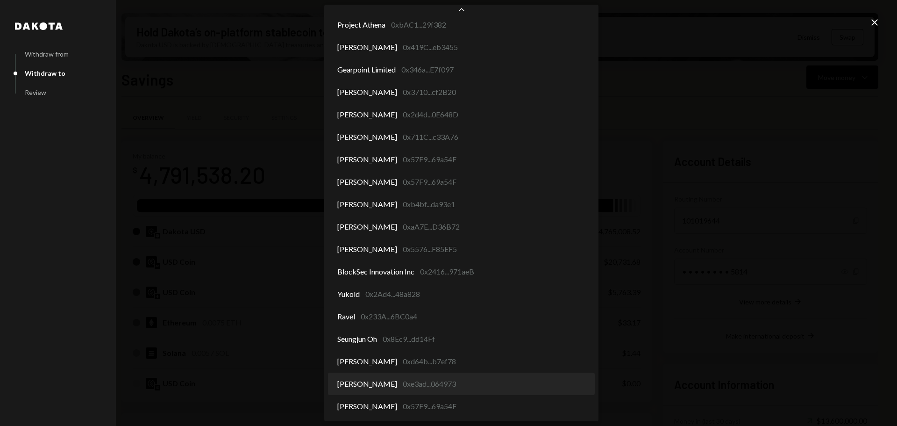
select select "**********"
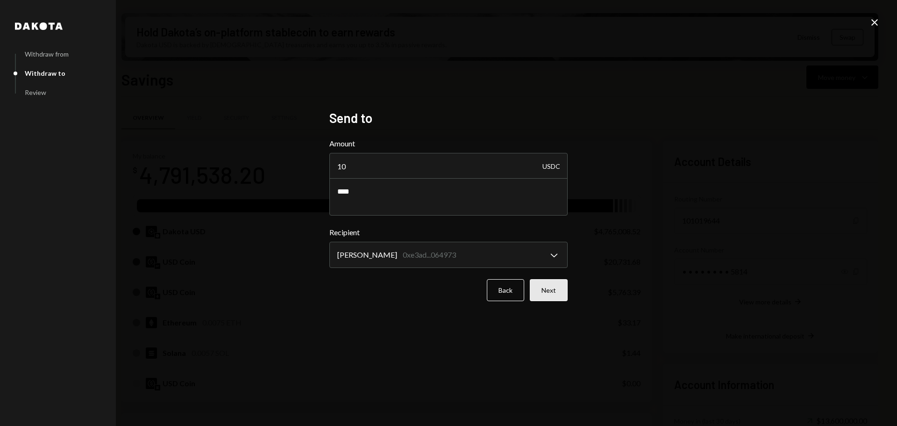
click at [553, 290] on button "Next" at bounding box center [549, 290] width 38 height 22
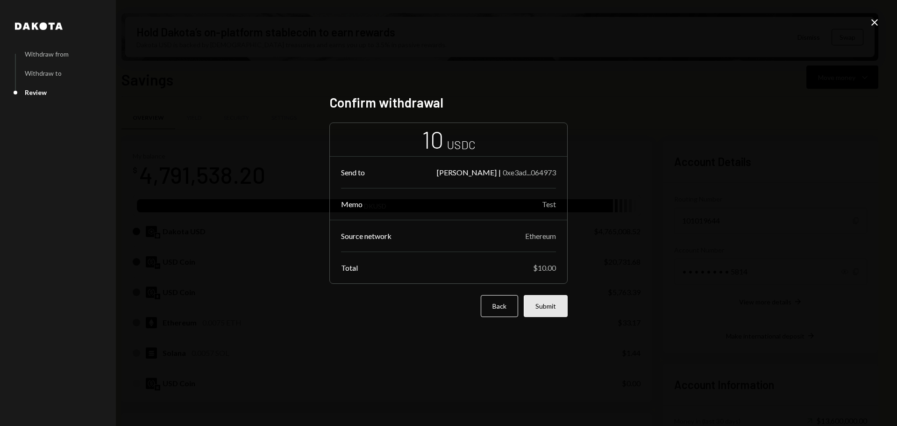
click at [549, 307] on button "Submit" at bounding box center [546, 306] width 44 height 22
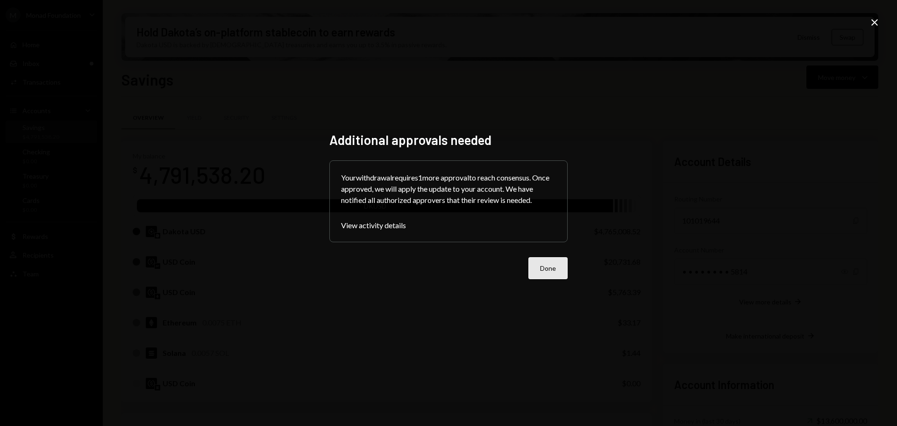
click at [548, 270] on button "Done" at bounding box center [547, 268] width 39 height 22
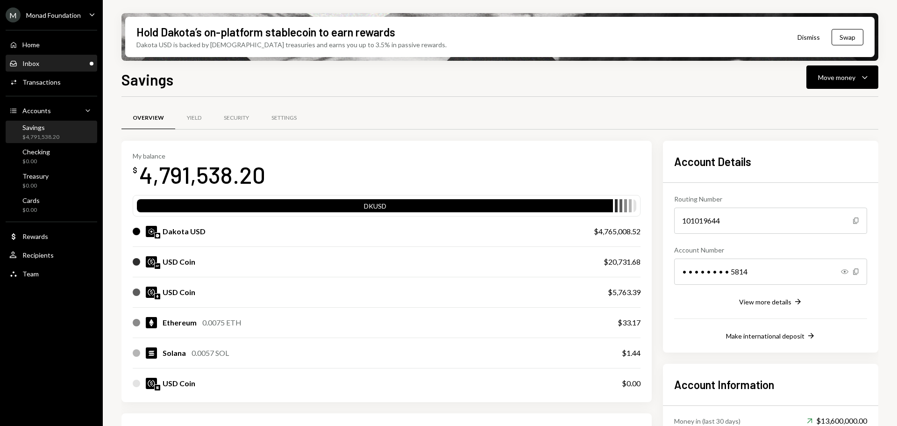
click at [50, 65] on div "Inbox Inbox" at bounding box center [51, 63] width 84 height 8
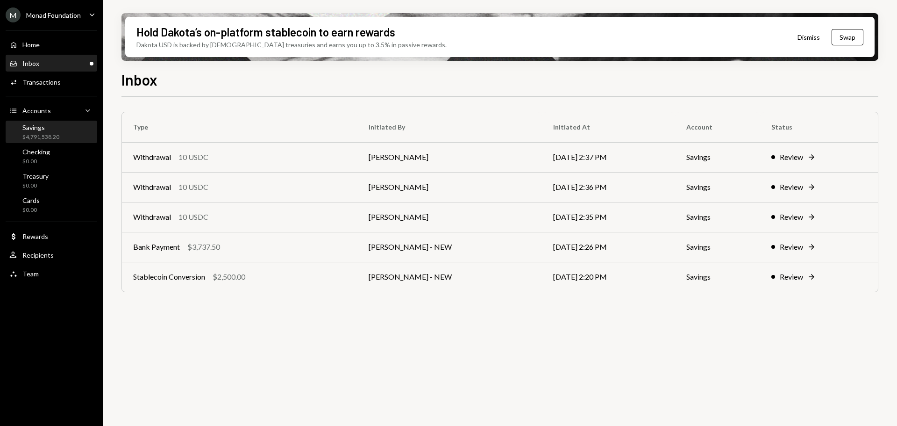
click at [48, 135] on div "$4,791,538.20" at bounding box center [40, 137] width 37 height 8
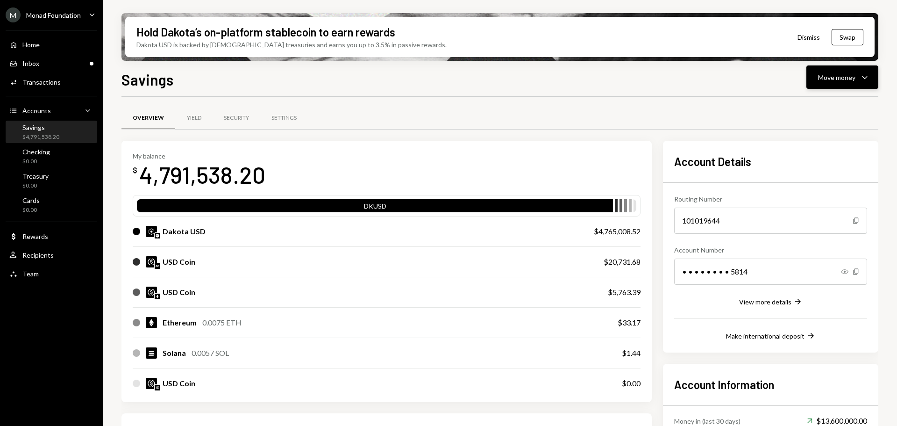
click at [849, 78] on div "Move money" at bounding box center [836, 77] width 37 height 10
click at [820, 110] on div "Withdraw Send" at bounding box center [827, 105] width 93 height 21
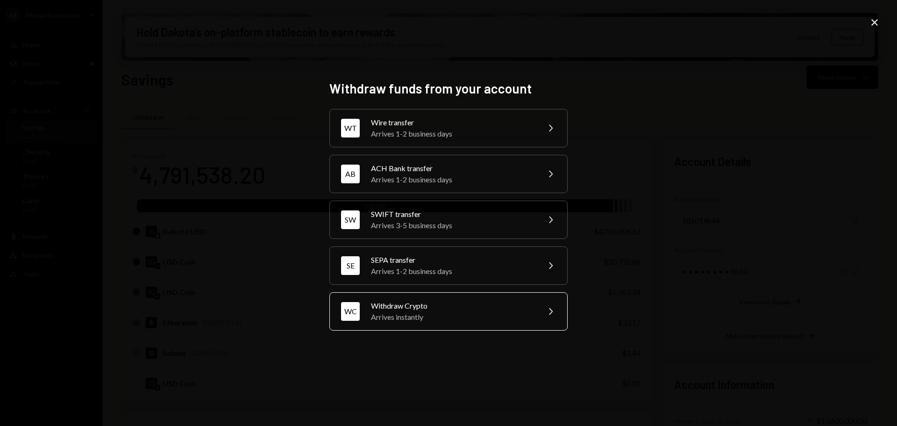
click at [433, 316] on div "Arrives instantly" at bounding box center [452, 316] width 163 height 11
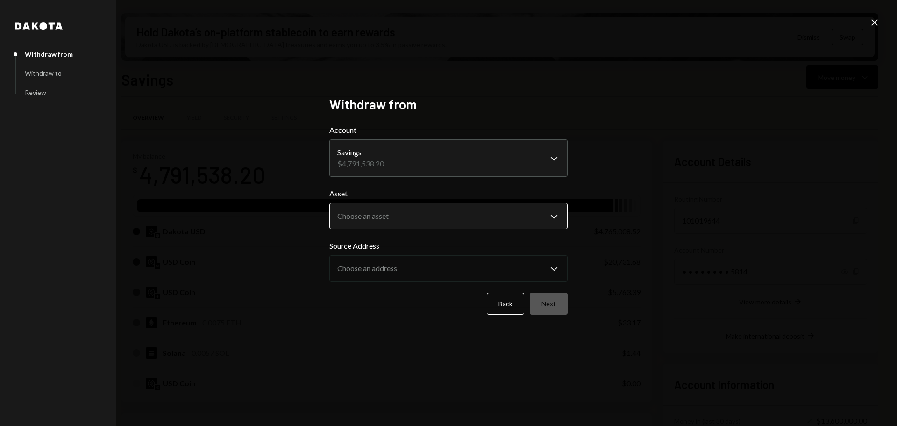
click at [415, 219] on body "M Monad Foundation Caret Down Home Home Inbox Inbox Activities Transactions Acc…" at bounding box center [448, 213] width 897 height 426
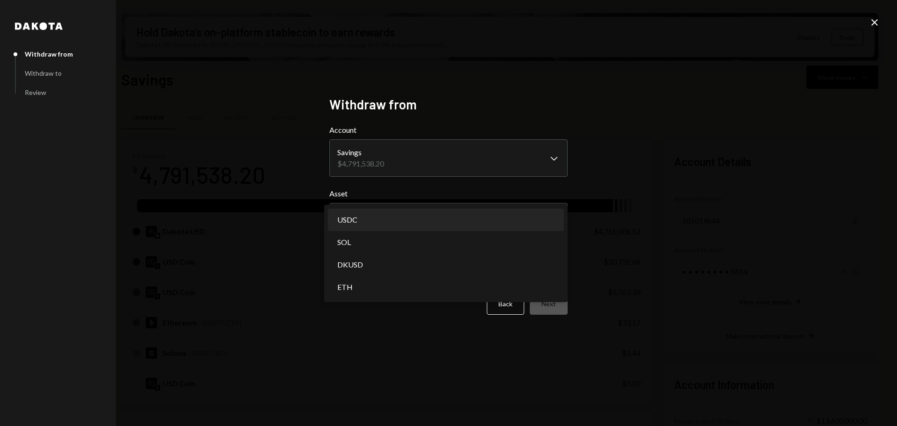
select select "****"
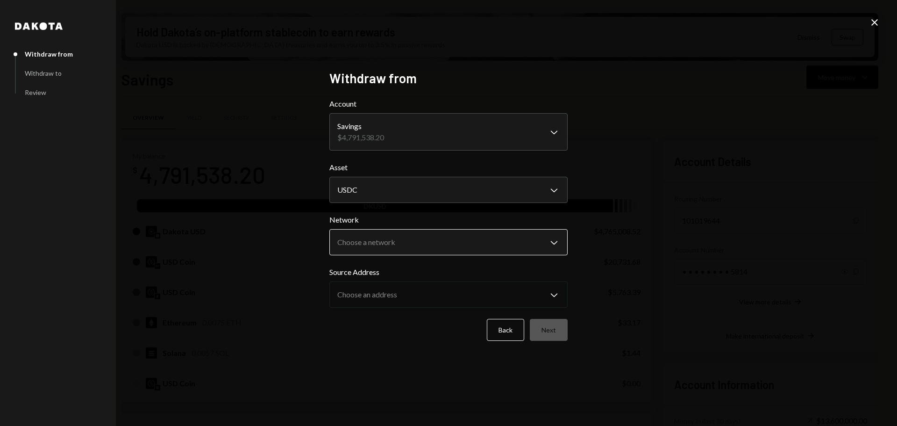
click at [392, 244] on body "M Monad Foundation Caret Down Home Home Inbox Inbox Activities Transactions Acc…" at bounding box center [448, 213] width 897 height 426
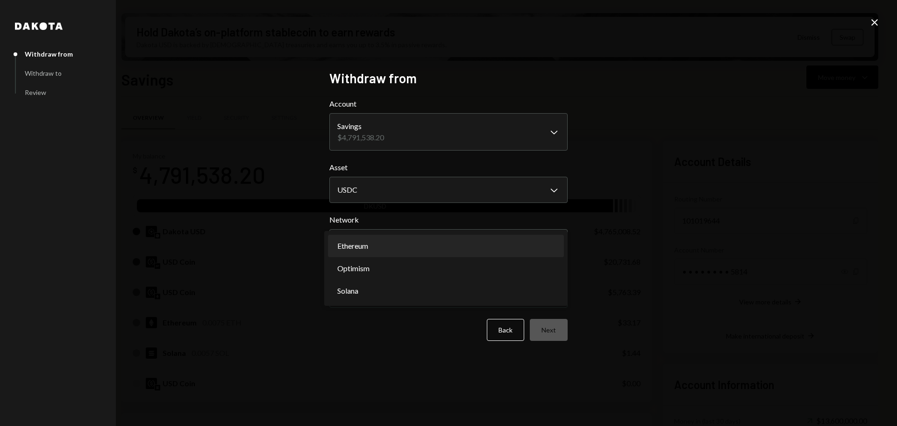
select select "**********"
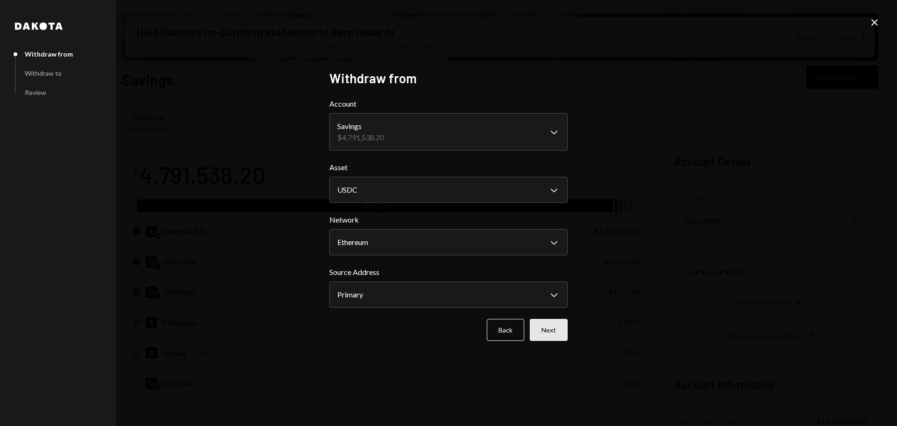
click at [557, 331] on button "Next" at bounding box center [549, 330] width 38 height 22
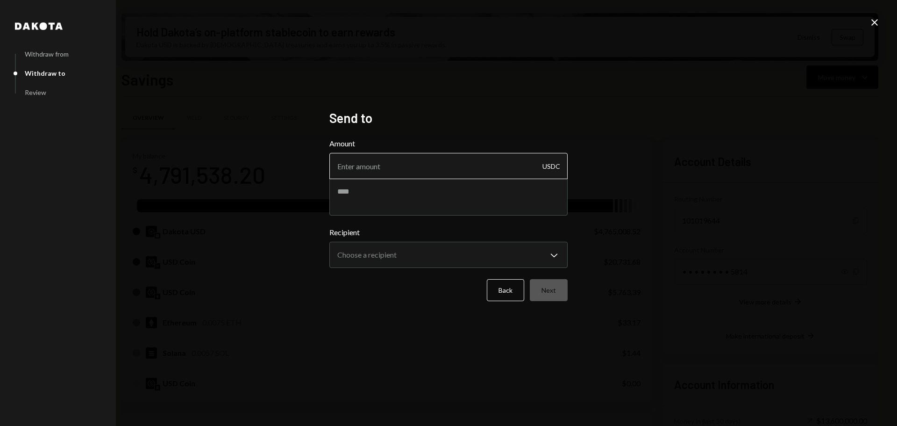
click at [465, 167] on input "Amount" at bounding box center [448, 166] width 238 height 26
type input "10"
click at [448, 187] on textarea at bounding box center [448, 196] width 238 height 37
type textarea "****"
click at [443, 250] on body "M Monad Foundation Caret Down Home Home Inbox Inbox Activities Transactions Acc…" at bounding box center [448, 213] width 897 height 426
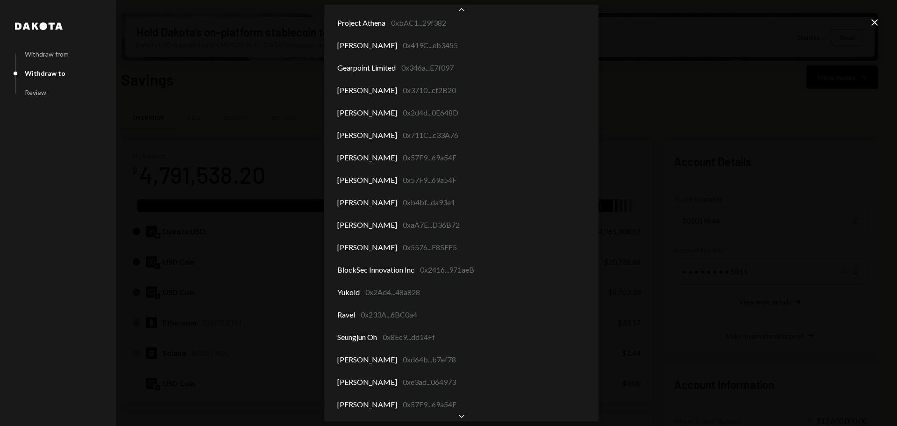
scroll to position [4491, 0]
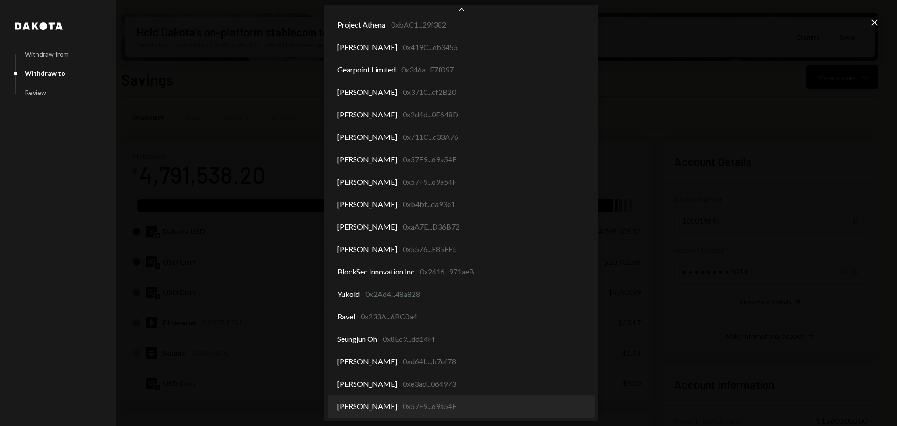
select select "**********"
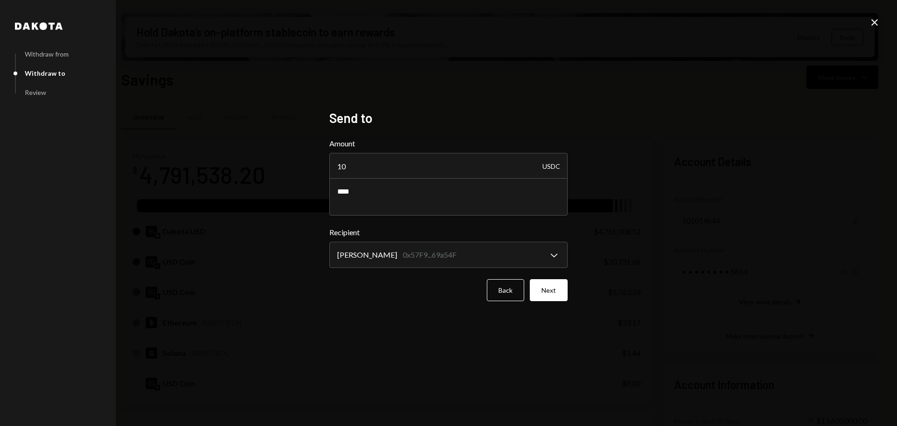
click at [564, 291] on button "Next" at bounding box center [549, 290] width 38 height 22
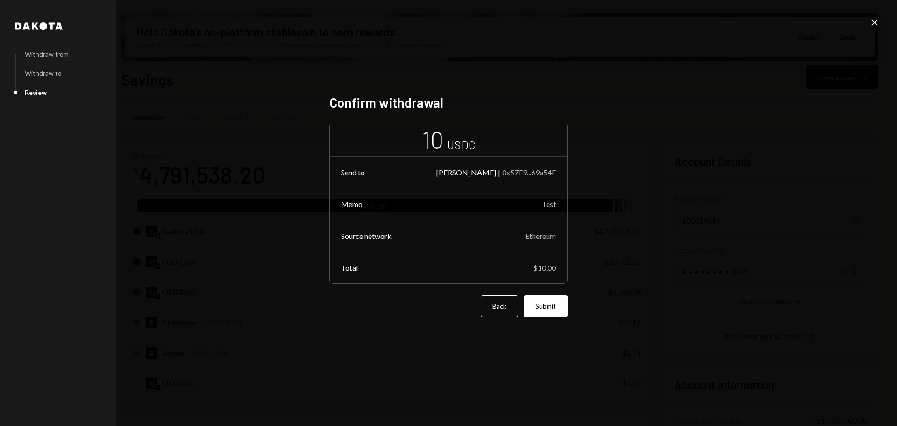
click at [550, 313] on button "Submit" at bounding box center [546, 306] width 44 height 22
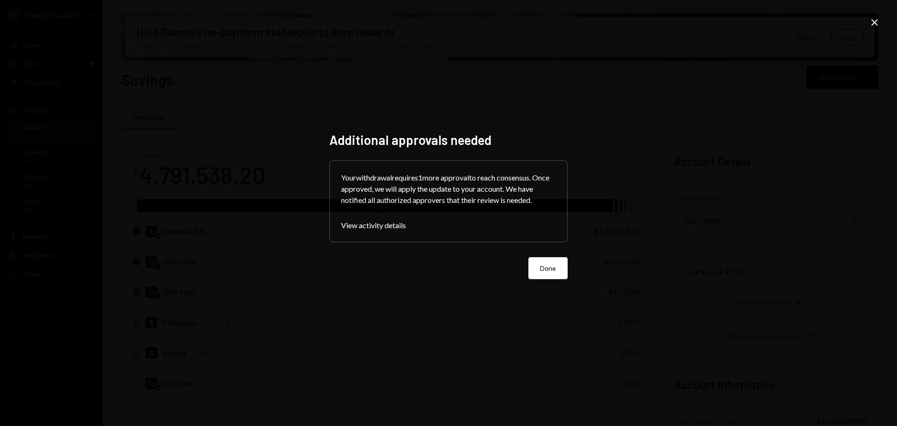
click at [542, 257] on button "Done" at bounding box center [547, 268] width 39 height 22
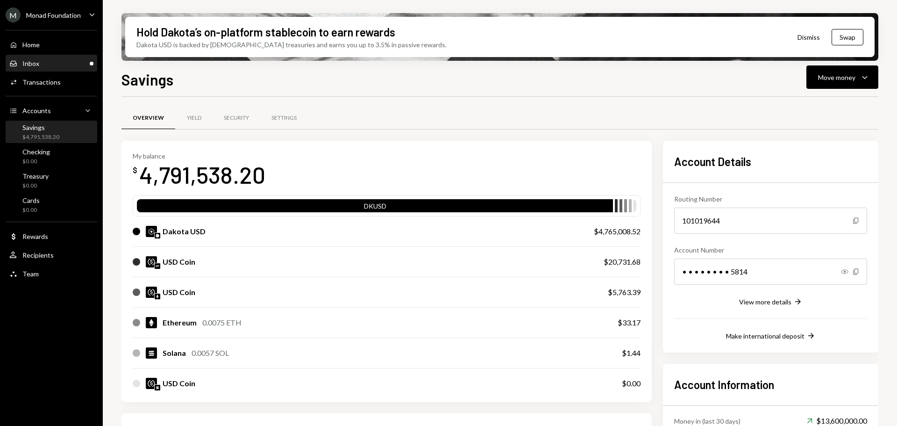
click at [36, 64] on div "Inbox" at bounding box center [30, 63] width 17 height 8
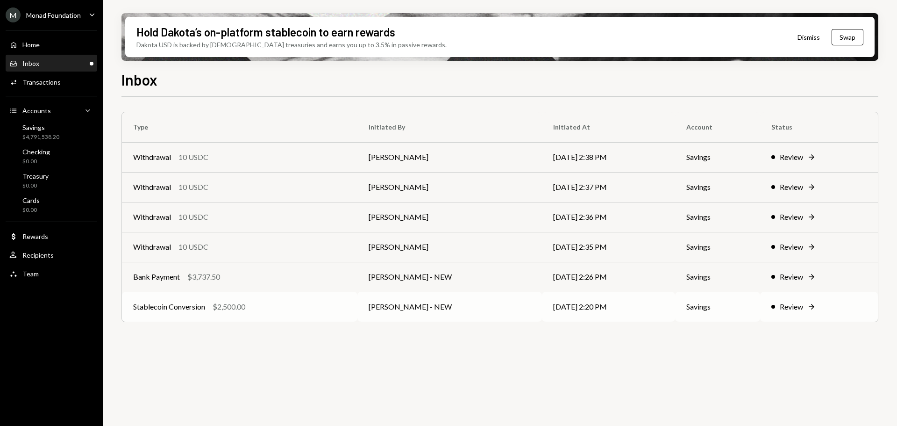
click at [224, 309] on div "$2,500.00" at bounding box center [229, 306] width 33 height 11
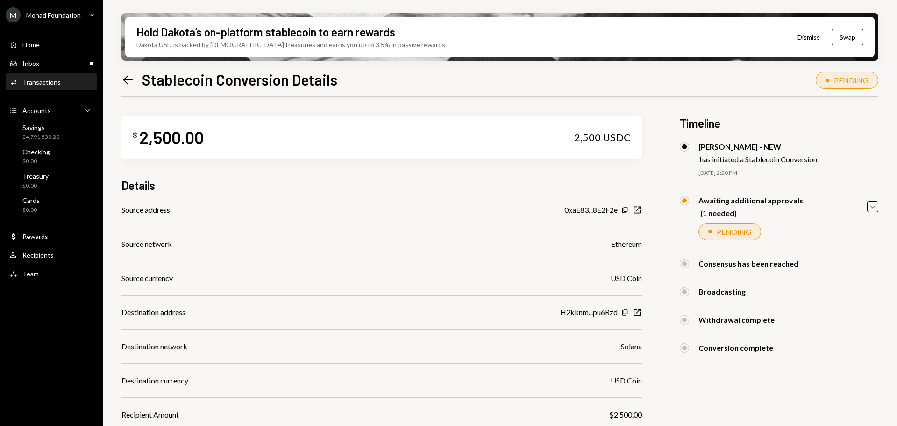
scroll to position [122, 0]
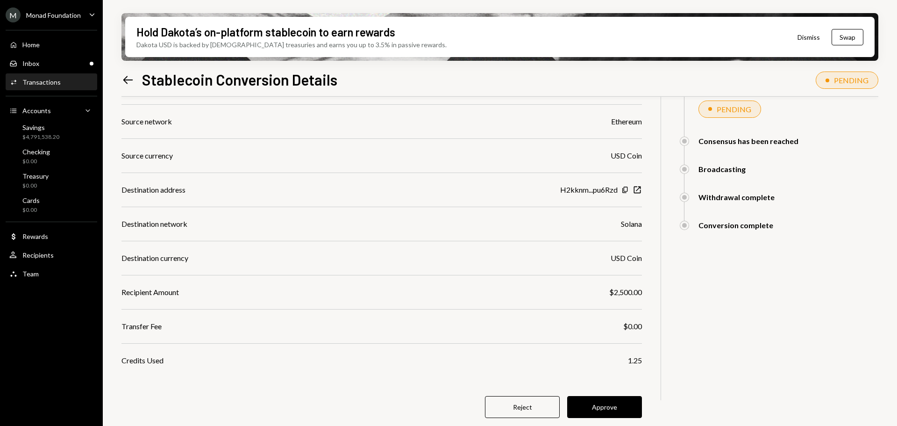
click at [632, 404] on button "Approve" at bounding box center [604, 407] width 75 height 22
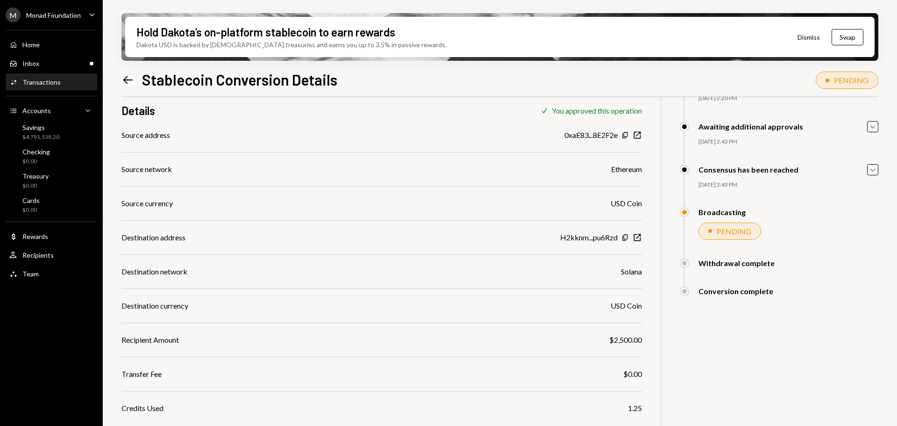
scroll to position [75, 0]
click at [59, 84] on div "Activities Transactions" at bounding box center [51, 82] width 84 height 8
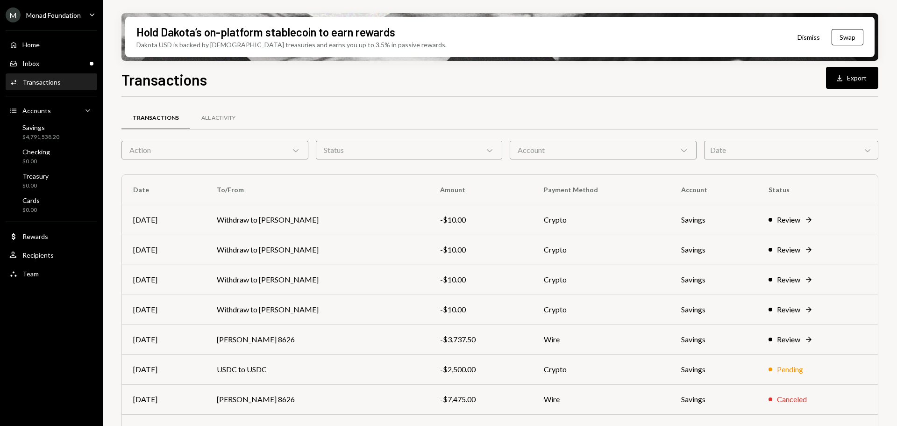
click at [308, 336] on td "[PERSON_NAME] 8626" at bounding box center [317, 339] width 223 height 30
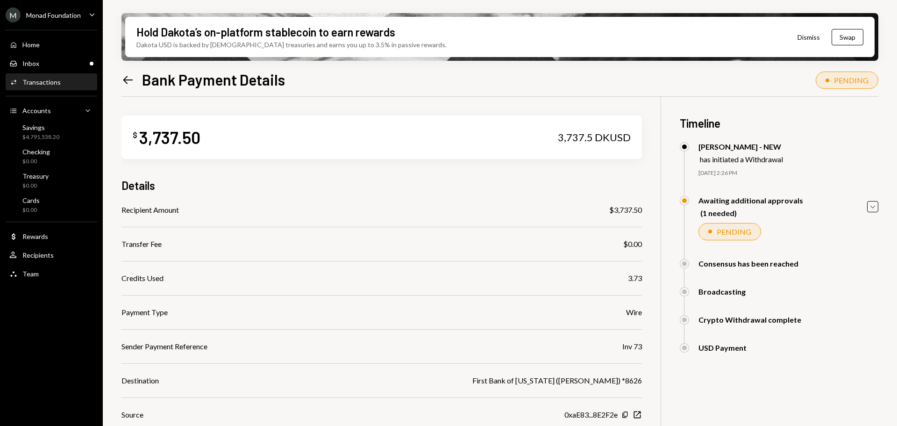
click at [128, 80] on icon "Left Arrow" at bounding box center [127, 79] width 13 height 13
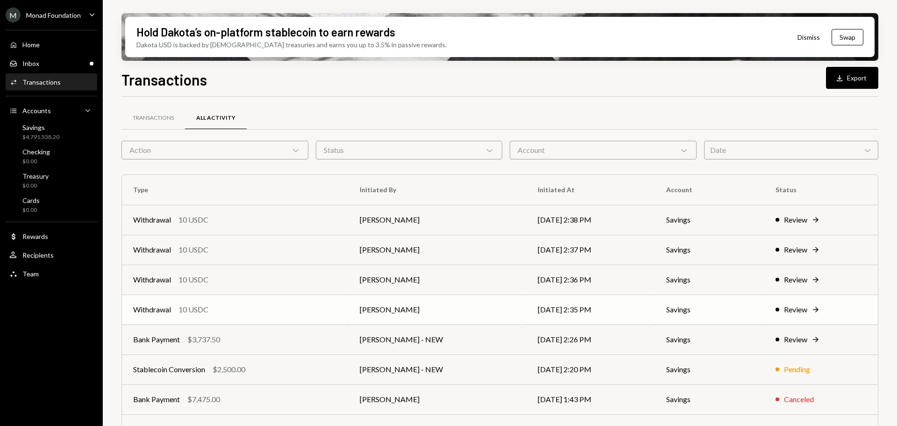
scroll to position [93, 0]
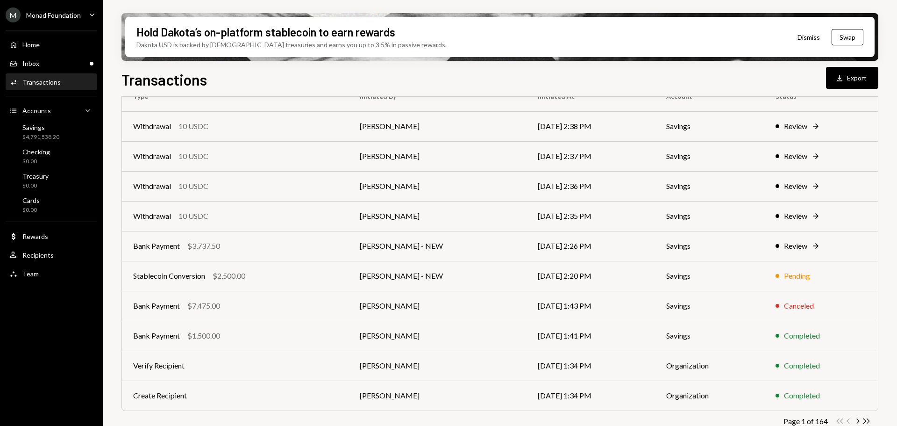
click at [43, 88] on div "Activities Transactions" at bounding box center [51, 82] width 84 height 16
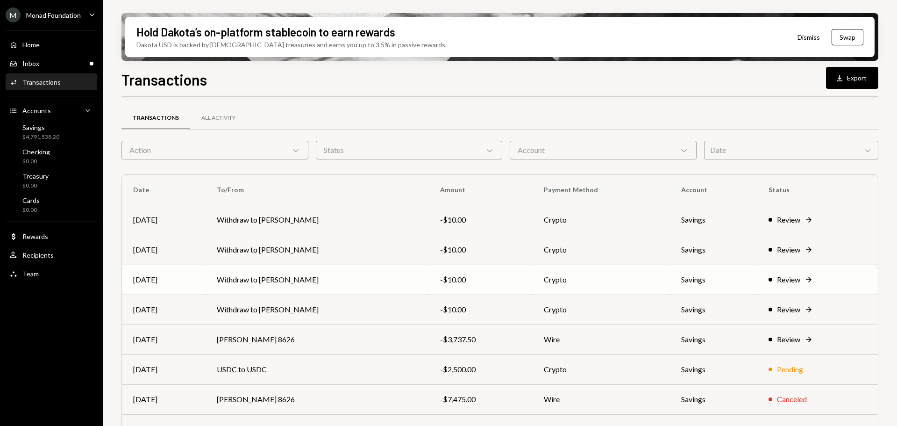
scroll to position [93, 0]
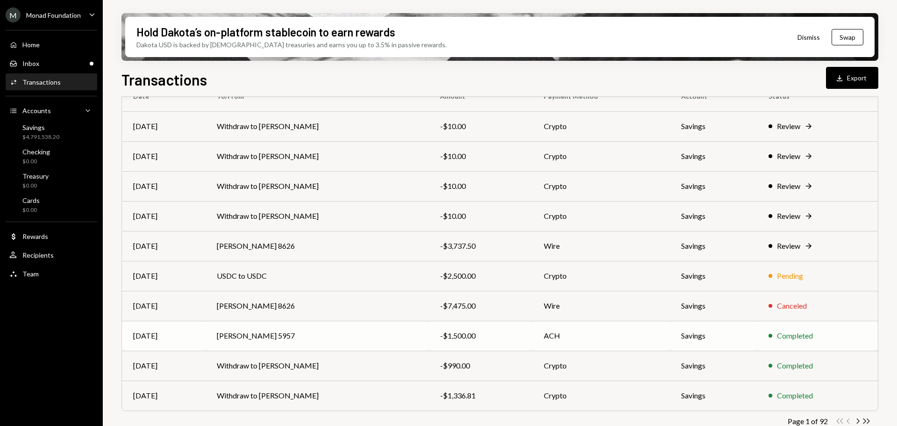
click at [269, 333] on td "[PERSON_NAME] 5957" at bounding box center [317, 335] width 223 height 30
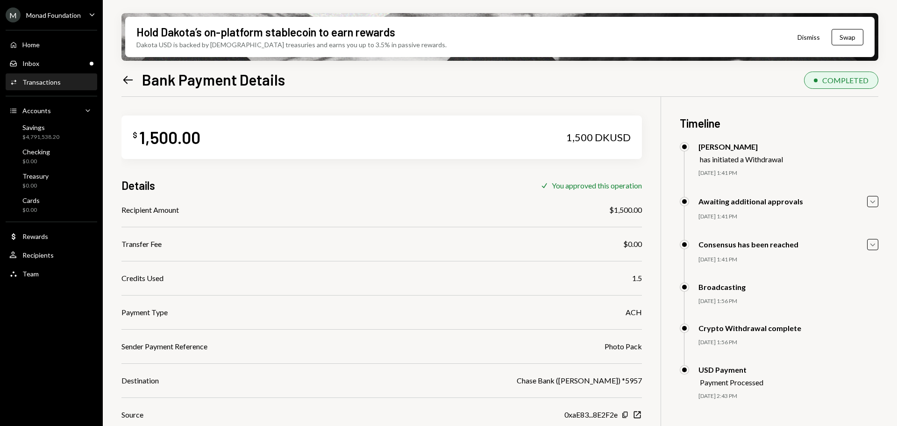
scroll to position [75, 0]
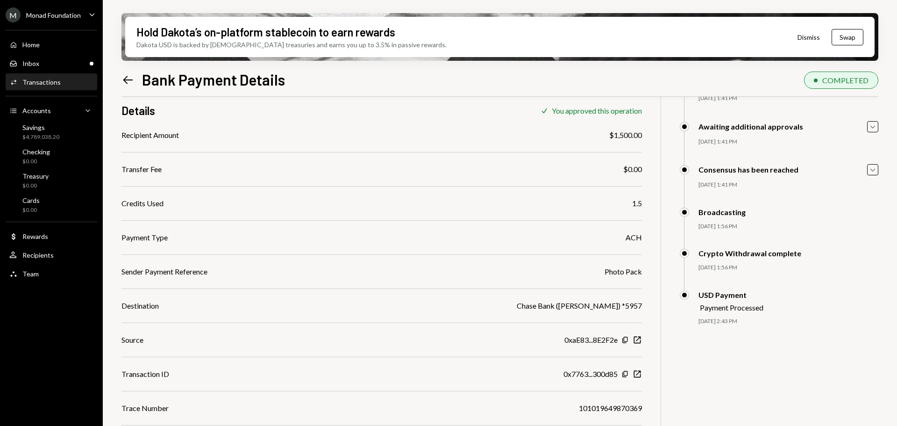
click at [56, 82] on div "Transactions" at bounding box center [41, 82] width 38 height 8
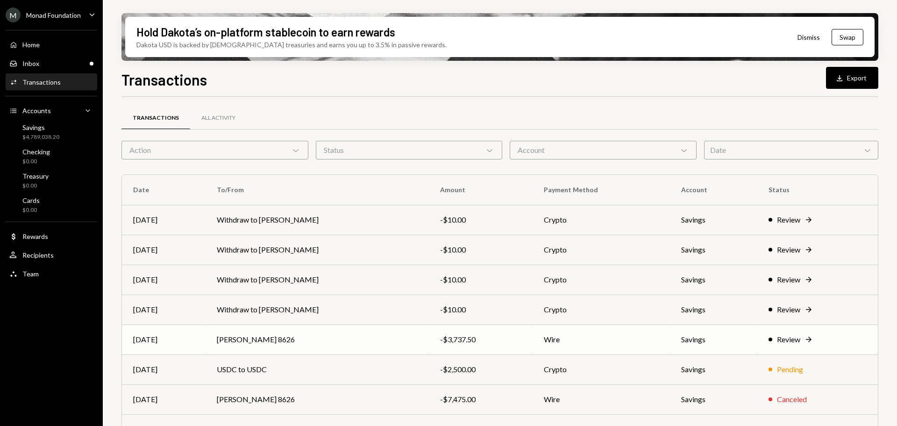
scroll to position [93, 0]
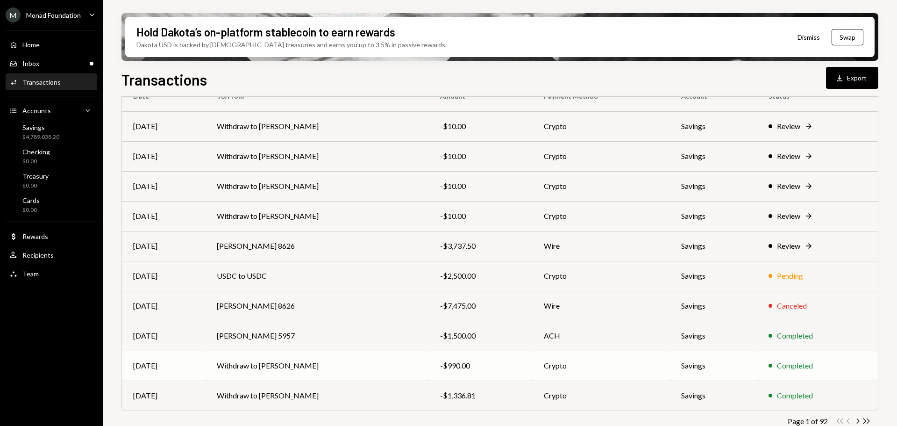
click at [268, 368] on td "Withdraw to [PERSON_NAME]" at bounding box center [317, 365] width 223 height 30
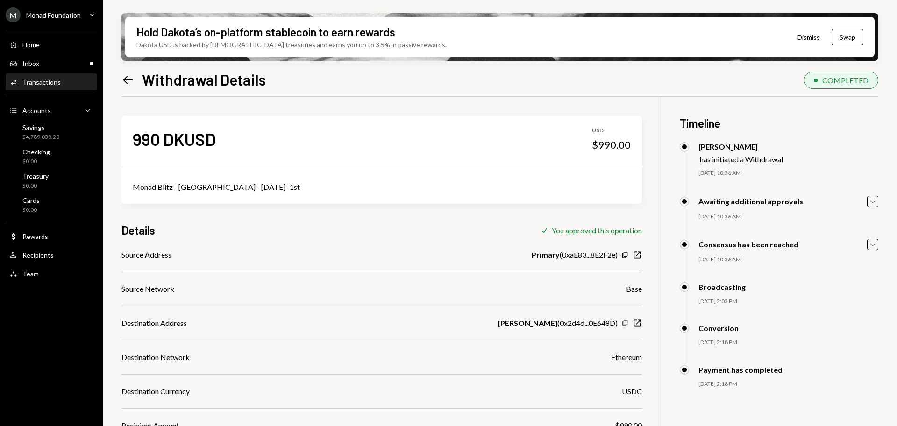
click at [623, 322] on icon "Copy" at bounding box center [624, 322] width 7 height 7
click at [46, 82] on div "Transactions" at bounding box center [41, 82] width 38 height 8
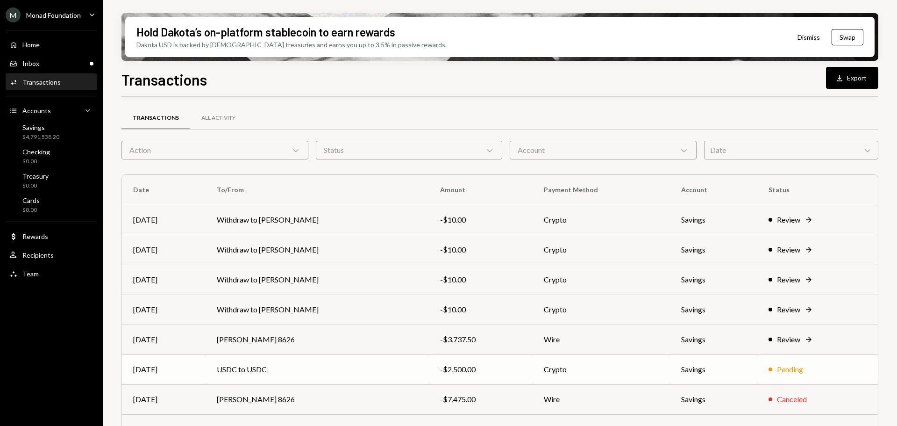
scroll to position [107, 0]
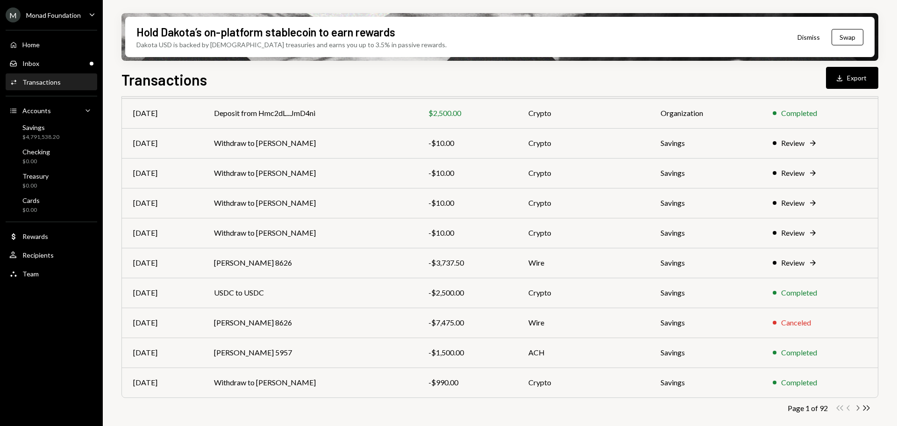
click at [859, 409] on icon "Chevron Right" at bounding box center [857, 407] width 9 height 9
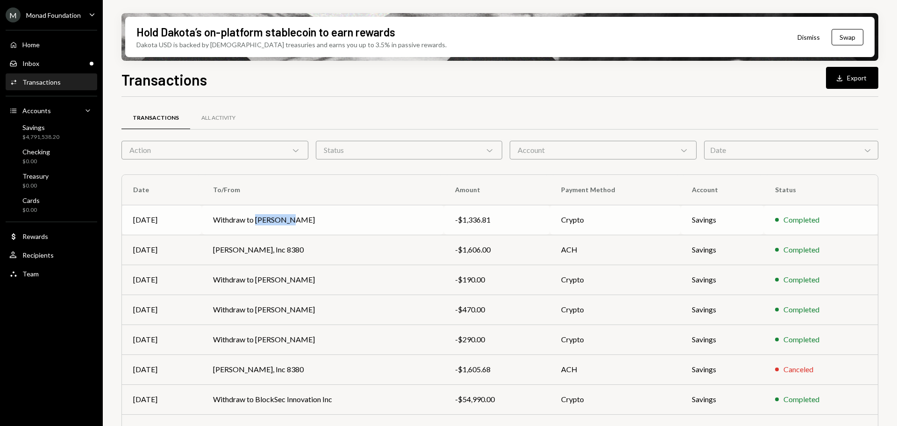
drag, startPoint x: 285, startPoint y: 221, endPoint x: 253, endPoint y: 221, distance: 32.7
click at [253, 221] on td "Withdraw to [PERSON_NAME]" at bounding box center [323, 220] width 242 height 30
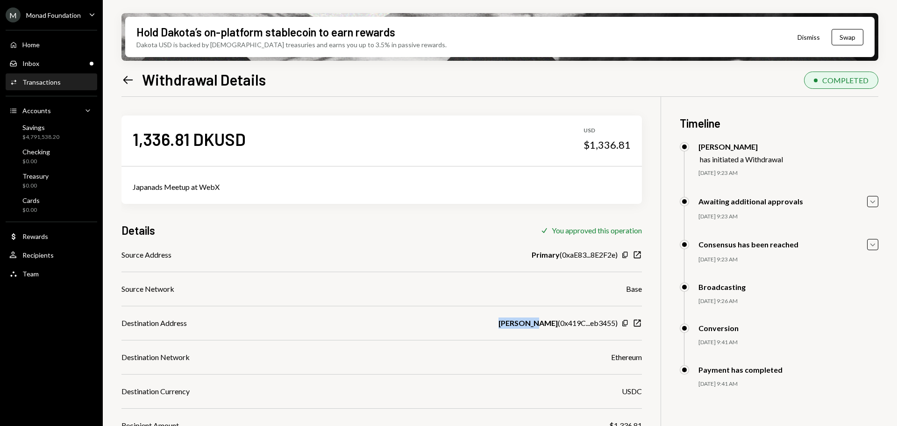
drag, startPoint x: 522, startPoint y: 323, endPoint x: 490, endPoint y: 322, distance: 32.2
click at [498, 322] on b "[PERSON_NAME]" at bounding box center [527, 322] width 59 height 11
copy b "[PERSON_NAME]"
click at [47, 59] on div "Inbox Inbox" at bounding box center [51, 63] width 84 height 8
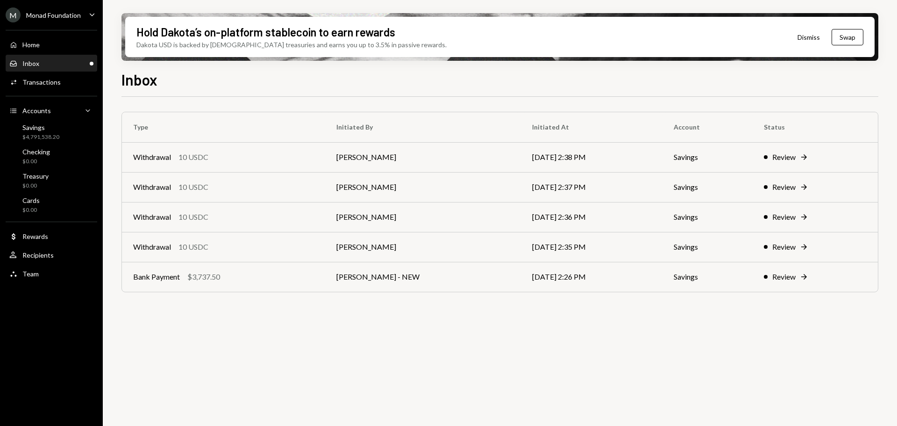
drag, startPoint x: 285, startPoint y: 273, endPoint x: 291, endPoint y: 276, distance: 6.1
click at [285, 274] on div "Bank Payment $3,737.50" at bounding box center [223, 276] width 181 height 11
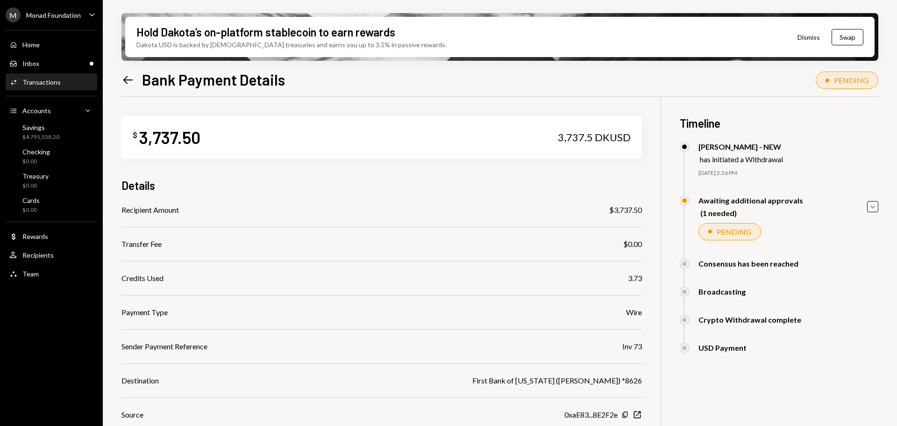
scroll to position [88, 0]
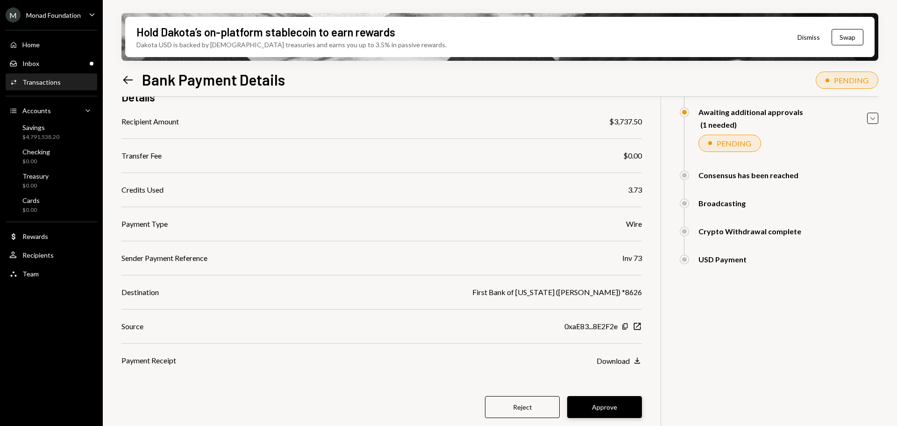
click at [611, 407] on button "Approve" at bounding box center [604, 407] width 75 height 22
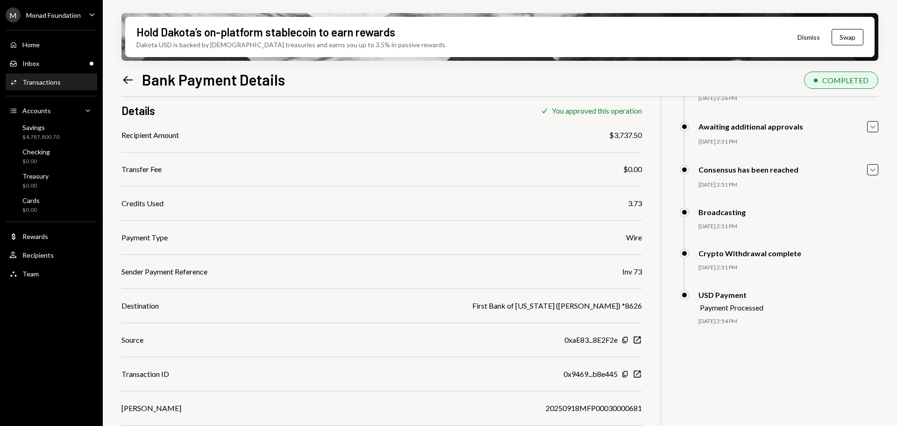
scroll to position [75, 0]
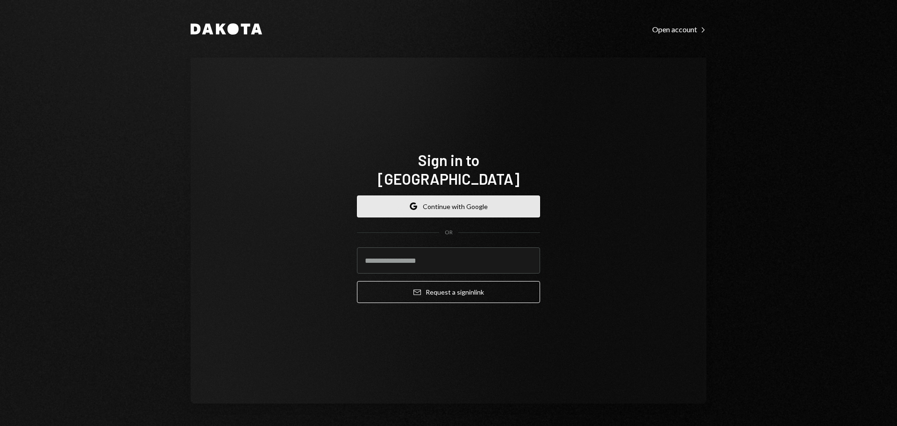
click at [449, 196] on button "Google Continue with Google" at bounding box center [448, 206] width 183 height 22
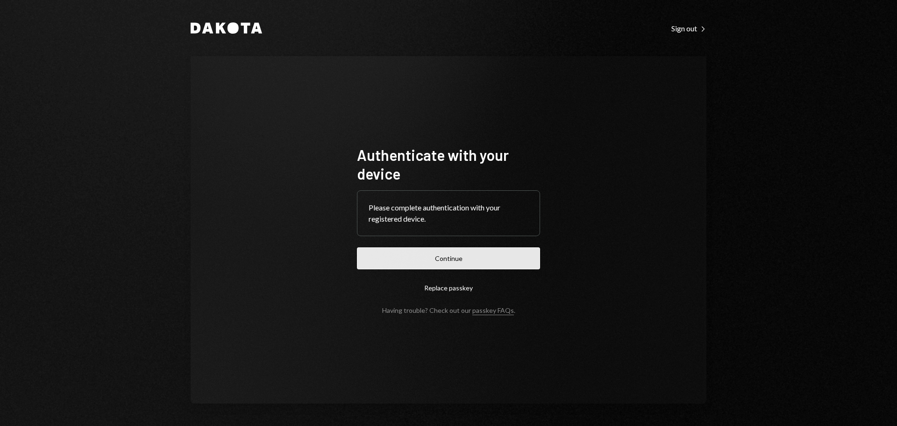
click at [470, 252] on button "Continue" at bounding box center [448, 258] width 183 height 22
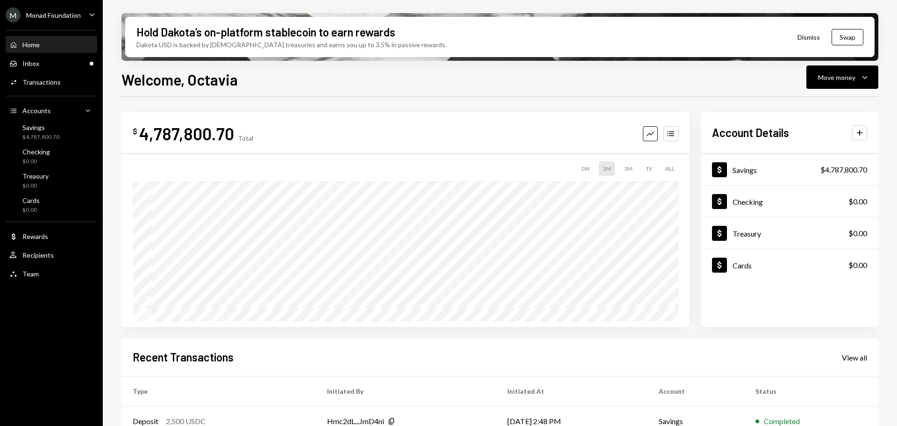
click at [56, 12] on div "Monad Foundation" at bounding box center [53, 15] width 55 height 8
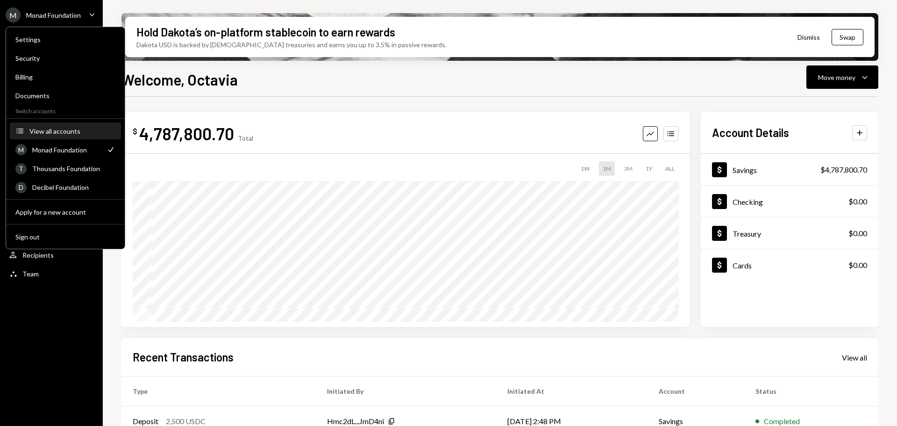
click at [49, 125] on button "Accounts View all accounts" at bounding box center [65, 131] width 111 height 17
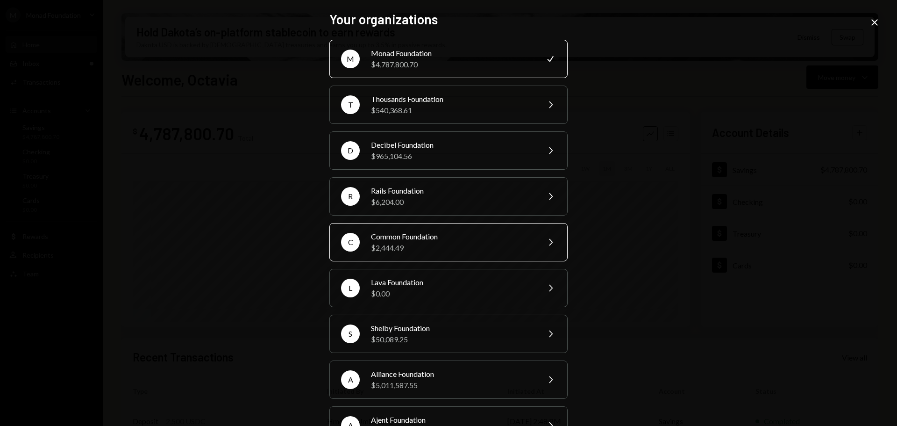
click at [424, 245] on div "$2,444.49" at bounding box center [452, 247] width 163 height 11
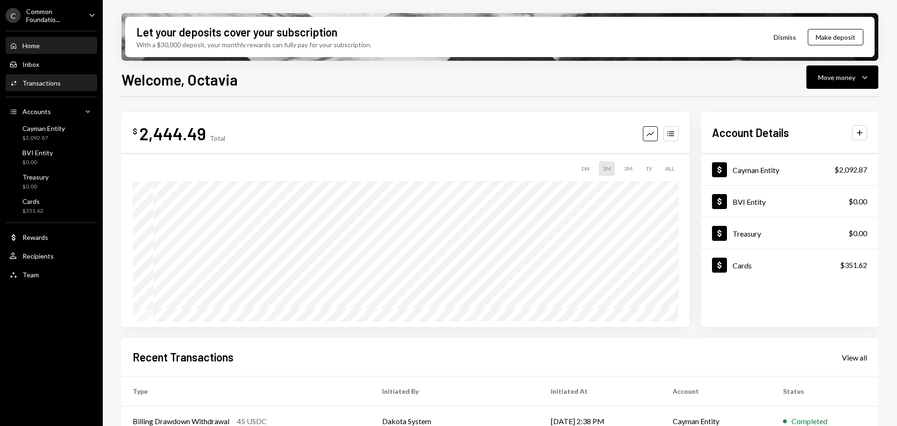
click at [37, 81] on div "Transactions" at bounding box center [41, 83] width 38 height 8
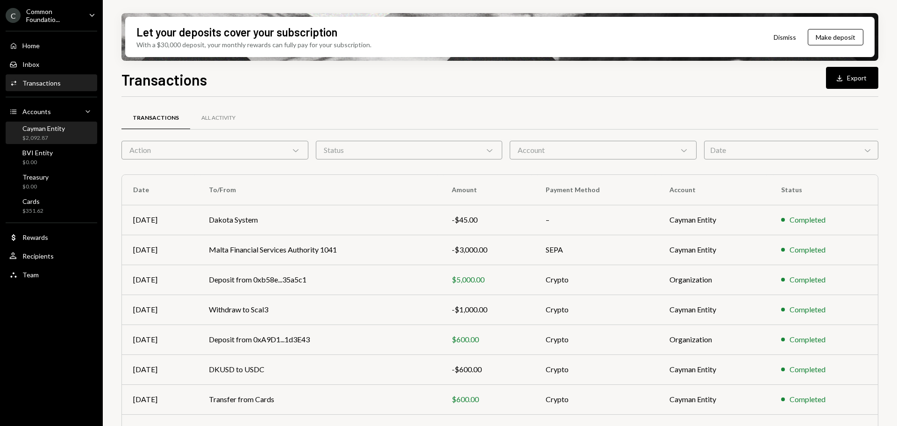
click at [43, 135] on div "$2,092.87" at bounding box center [43, 138] width 43 height 8
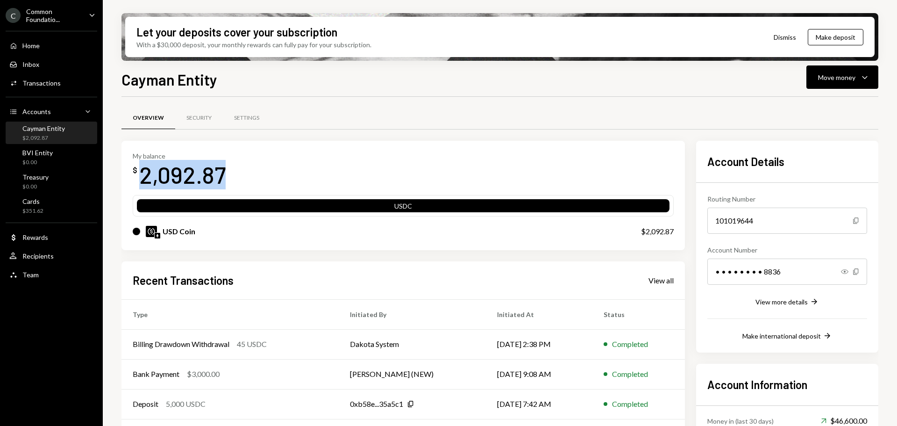
drag, startPoint x: 221, startPoint y: 176, endPoint x: 139, endPoint y: 176, distance: 81.8
click at [139, 176] on div "My balance $ 2,092.87" at bounding box center [403, 170] width 541 height 37
copy div "2,092.87"
